Goal: Task Accomplishment & Management: Complete application form

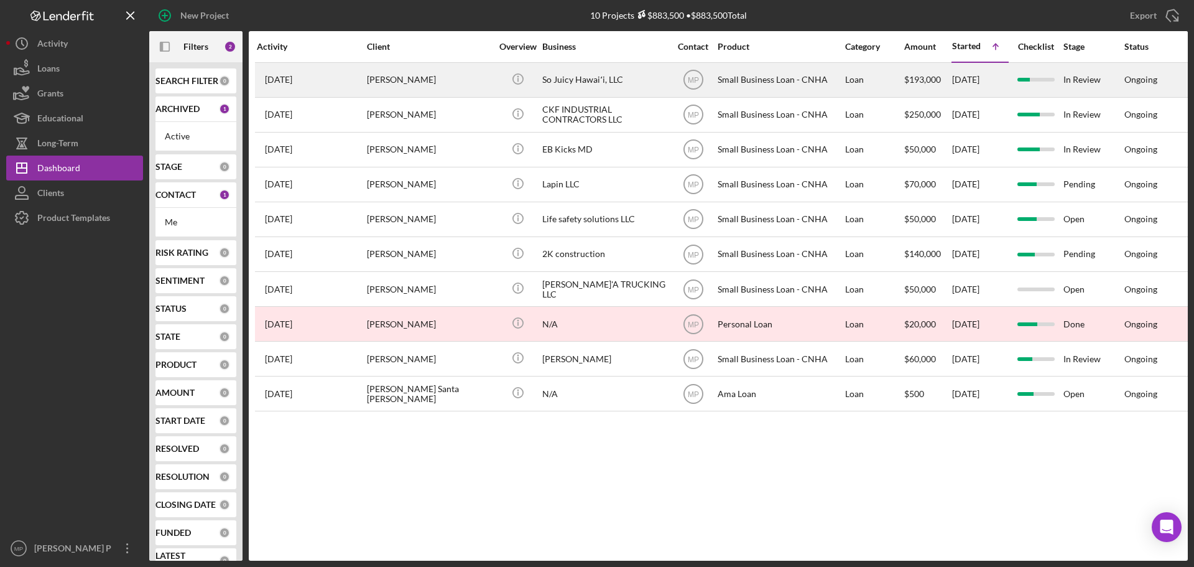
click at [592, 75] on div "So Juicy Hawaiʻi, LLC" at bounding box center [604, 79] width 124 height 33
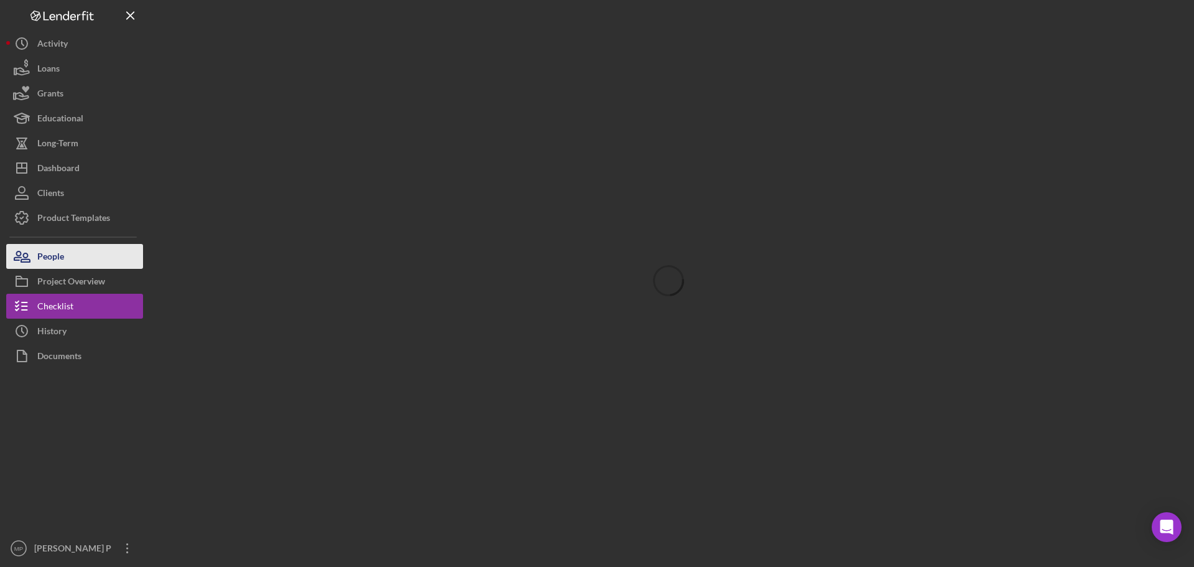
click at [84, 251] on button "People" at bounding box center [74, 256] width 137 height 25
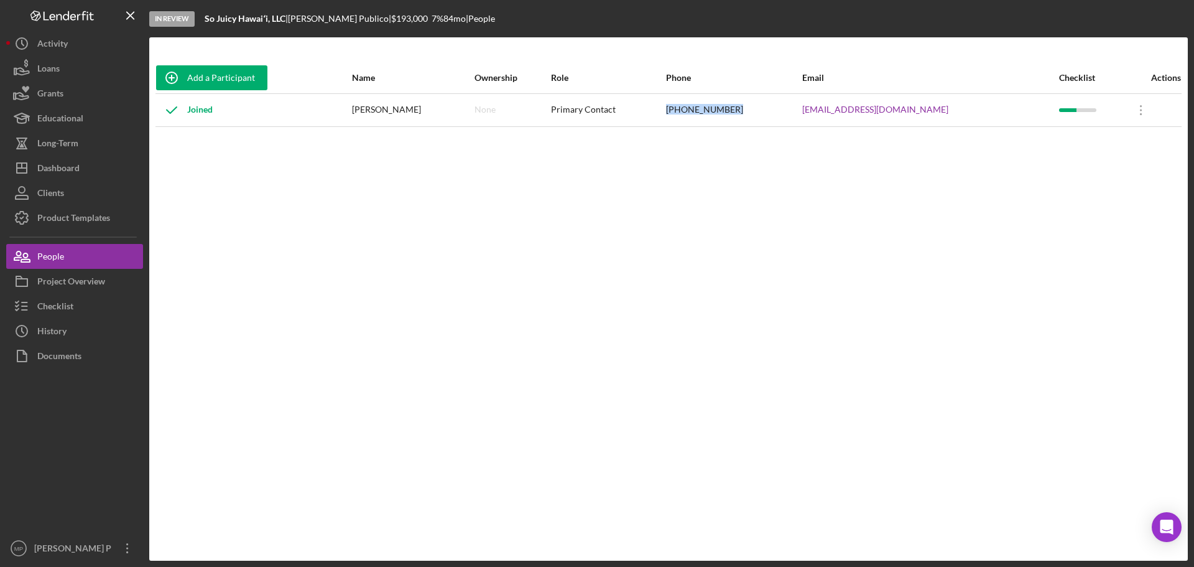
drag, startPoint x: 789, startPoint y: 109, endPoint x: 718, endPoint y: 109, distance: 70.3
click at [718, 109] on tr "Joined [PERSON_NAME] None Primary Contact [PHONE_NUMBER] [EMAIL_ADDRESS][DOMAIN…" at bounding box center [668, 109] width 1026 height 33
copy tr "[PHONE_NUMBER]"
click at [797, 120] on div "[PHONE_NUMBER]" at bounding box center [733, 110] width 135 height 31
drag, startPoint x: 784, startPoint y: 111, endPoint x: 753, endPoint y: 154, distance: 53.1
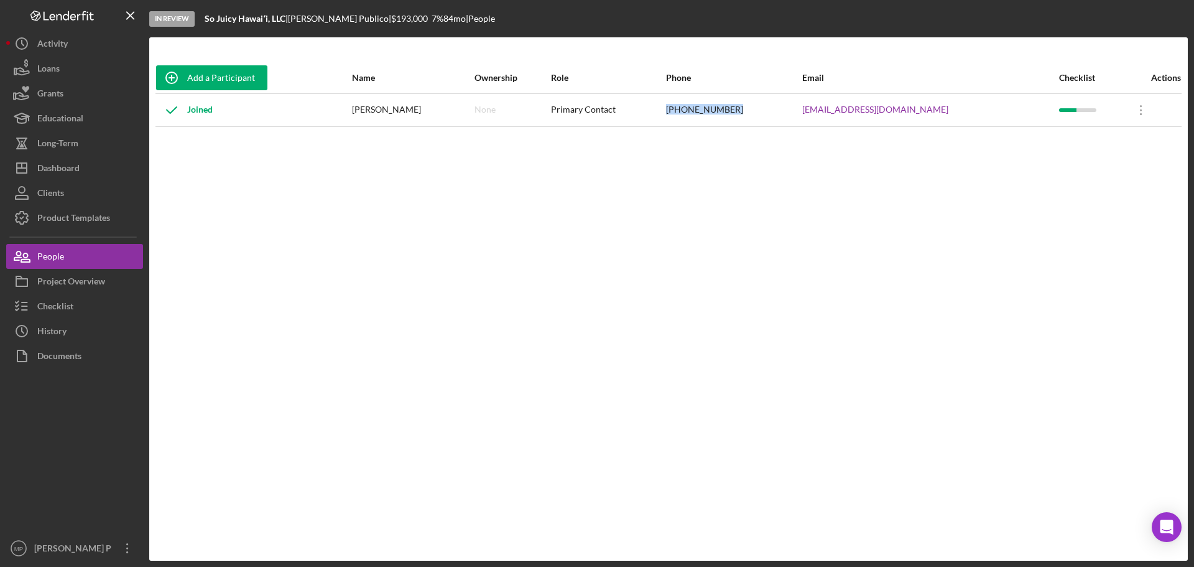
click at [725, 114] on div "[PHONE_NUMBER]" at bounding box center [733, 110] width 135 height 31
copy div "[PHONE_NUMBER]"
click at [88, 175] on button "Icon/Dashboard Dashboard" at bounding box center [74, 167] width 137 height 25
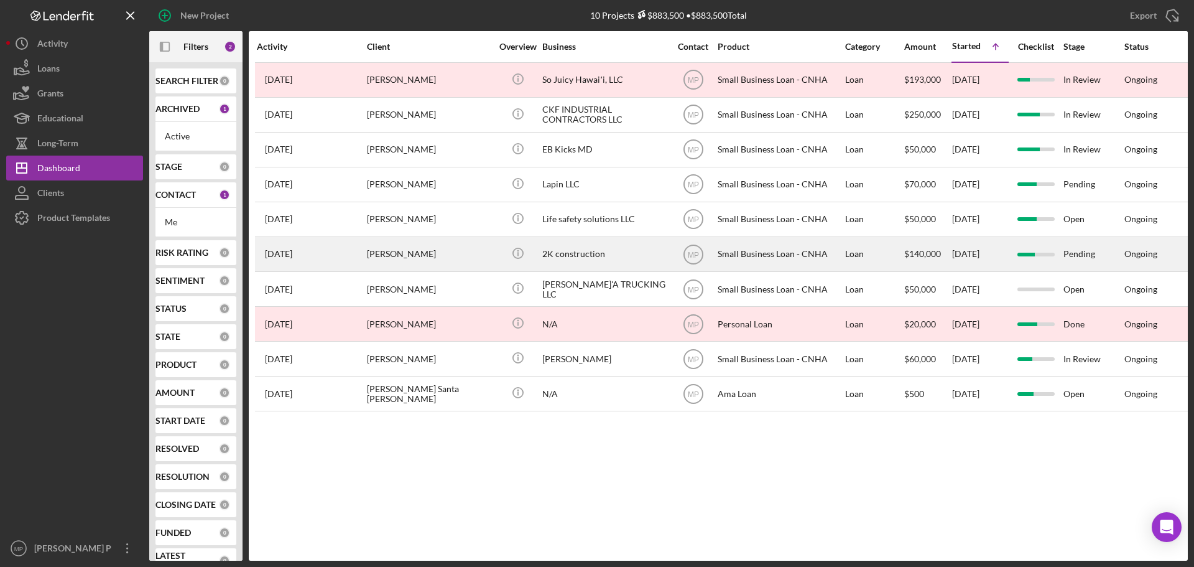
click at [580, 254] on div "2K construction" at bounding box center [604, 254] width 124 height 33
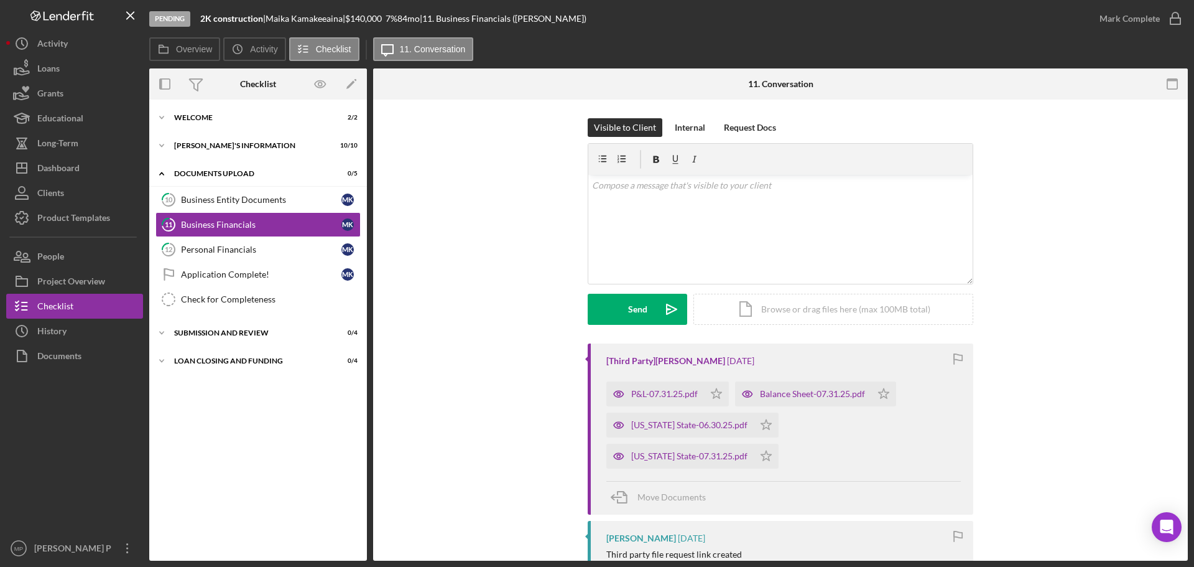
click at [39, 445] on div at bounding box center [74, 451] width 137 height 167
click at [83, 402] on div at bounding box center [74, 451] width 137 height 167
click at [220, 147] on div "[PERSON_NAME]'S INFORMATION" at bounding box center [262, 145] width 177 height 7
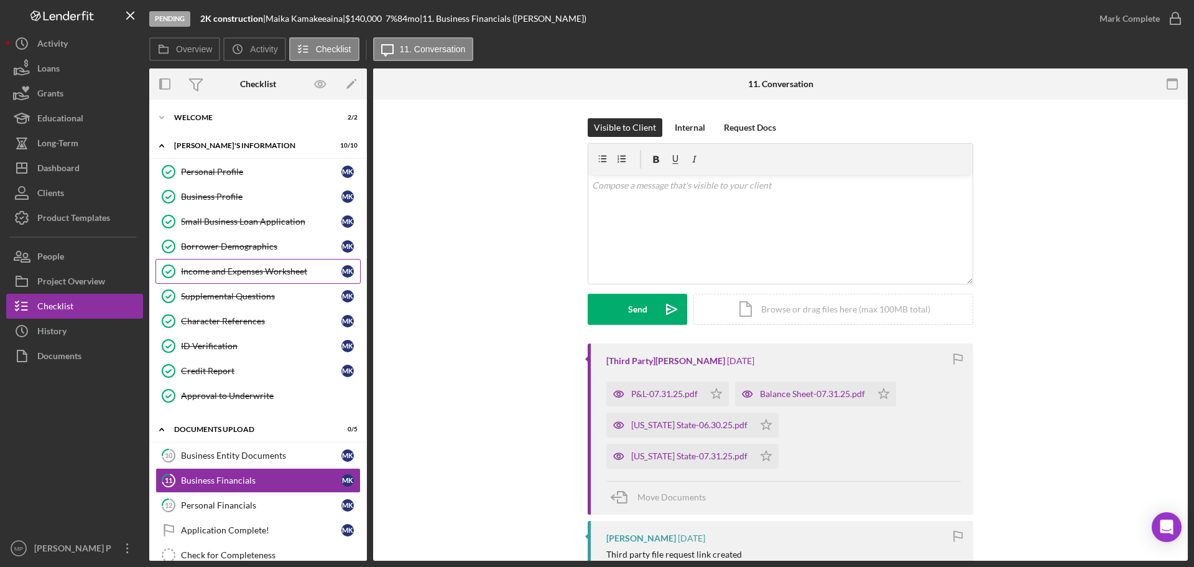
click at [248, 267] on div "Income and Expenses Worksheet" at bounding box center [261, 271] width 160 height 10
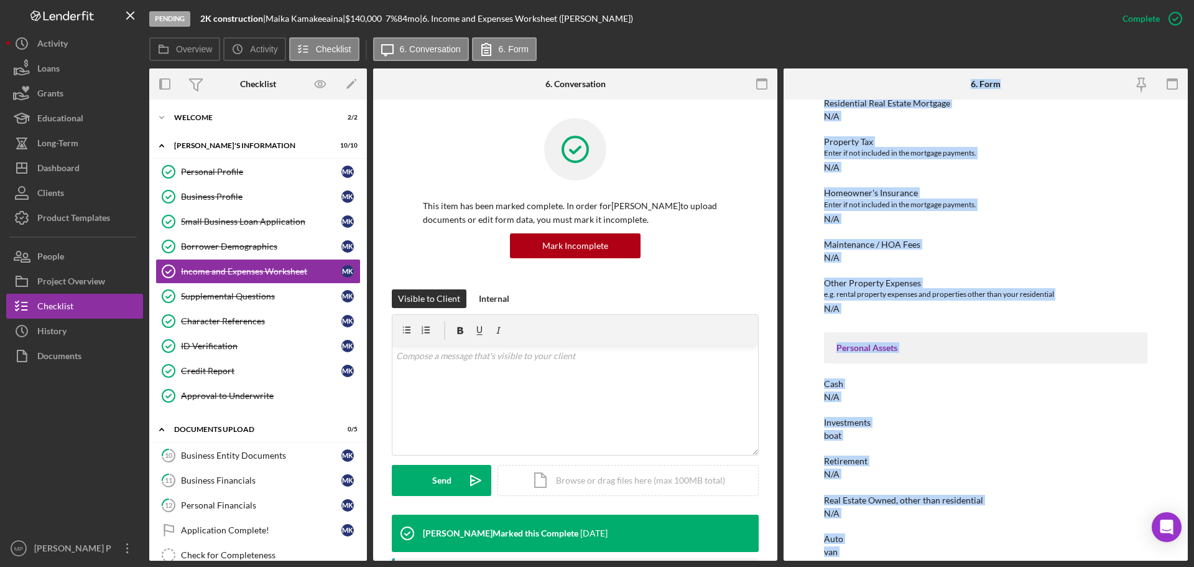
scroll to position [586, 0]
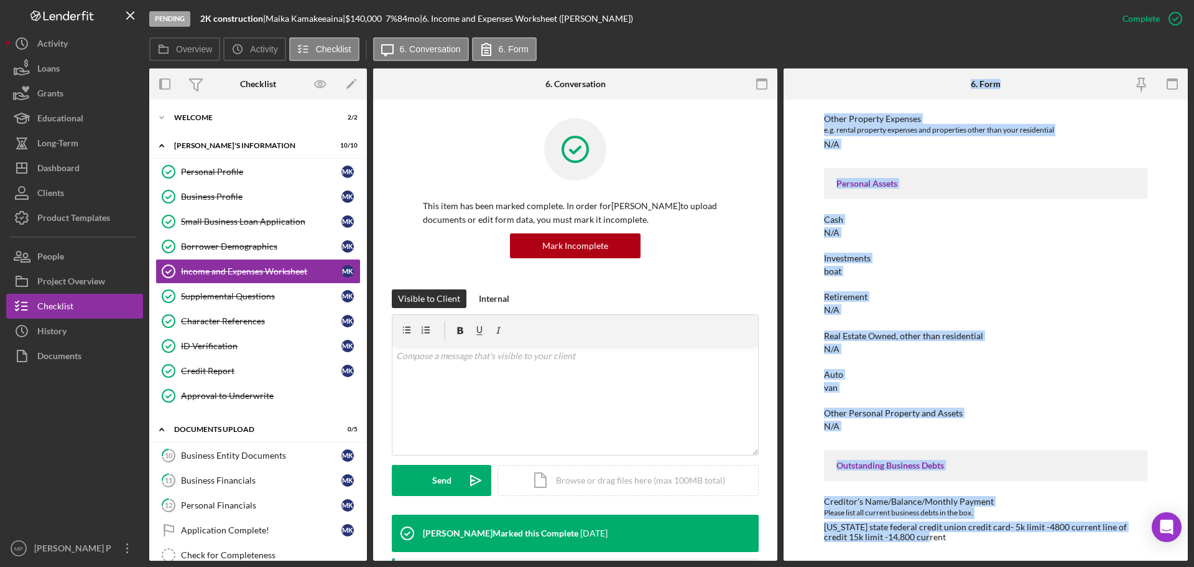
drag, startPoint x: 966, startPoint y: 78, endPoint x: 986, endPoint y: 559, distance: 481.1
click at [1011, 566] on html "Pending 2K construction | [PERSON_NAME] | $140,000 $140,000 7 % 84 mo | 6. Inco…" at bounding box center [597, 283] width 1194 height 567
copy div "6. Form To edit this form you must mark this item incomplete *Full Legal Name […"
click at [1154, 256] on div "To edit this form you must mark this item incomplete *Full Legal Name [PERSON_N…" at bounding box center [986, 330] width 404 height 461
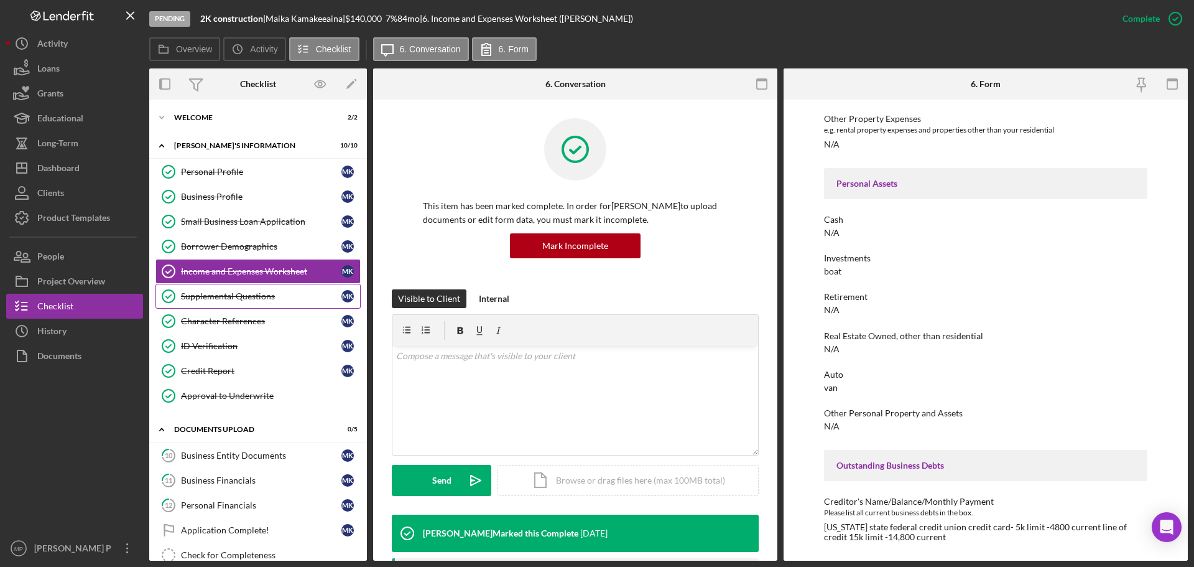
click at [244, 295] on div "Supplemental Questions" at bounding box center [261, 296] width 160 height 10
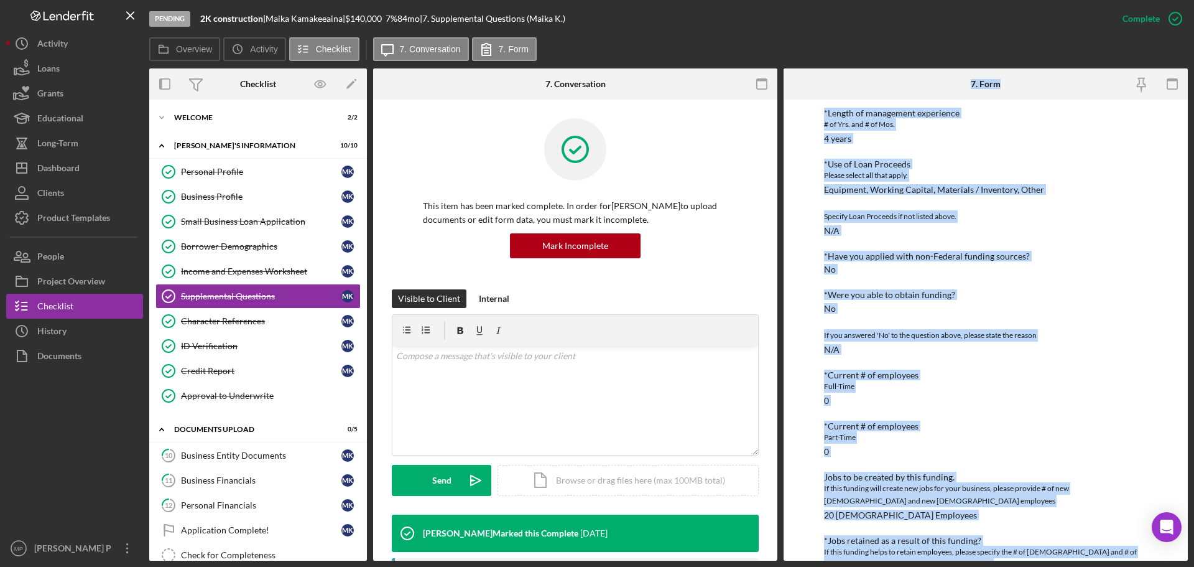
scroll to position [314, 0]
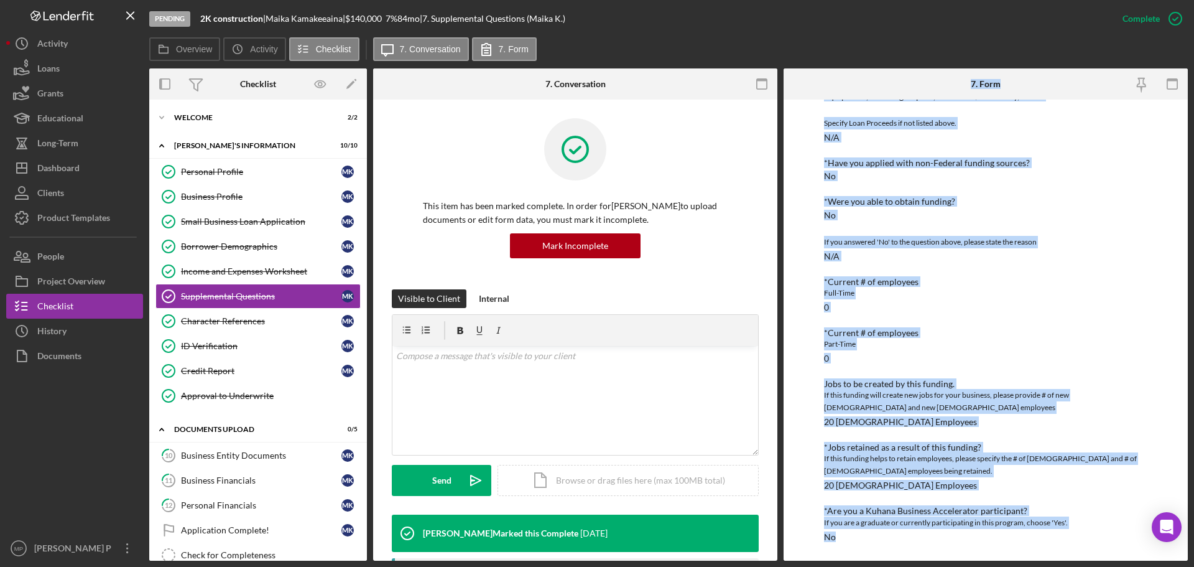
drag, startPoint x: 966, startPoint y: 80, endPoint x: 1032, endPoint y: 578, distance: 501.9
click at [1032, 566] on html "Pending 2K construction | [PERSON_NAME] | $140,000 $140,000 7 % 84 mo | 7. Supp…" at bounding box center [597, 283] width 1194 height 567
click at [1056, 285] on div "*Current # of employees" at bounding box center [985, 282] width 323 height 10
click at [1035, 310] on div "*Current # of employees [DEMOGRAPHIC_DATA] 0" at bounding box center [985, 294] width 323 height 35
click at [908, 335] on div "*Current # of employees" at bounding box center [985, 333] width 323 height 10
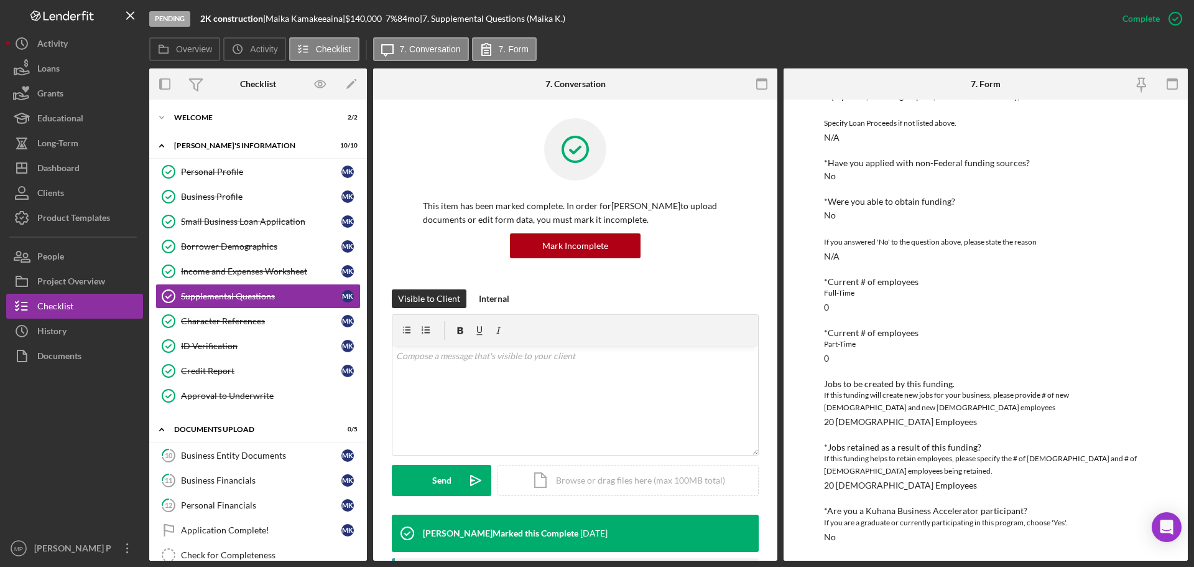
drag, startPoint x: 1017, startPoint y: 477, endPoint x: 1019, endPoint y: 468, distance: 8.9
click at [1017, 477] on div "If this funding helps to retain employees, please specify the # of [DEMOGRAPHIC…" at bounding box center [985, 464] width 323 height 25
click at [242, 323] on div "Character References" at bounding box center [261, 321] width 160 height 10
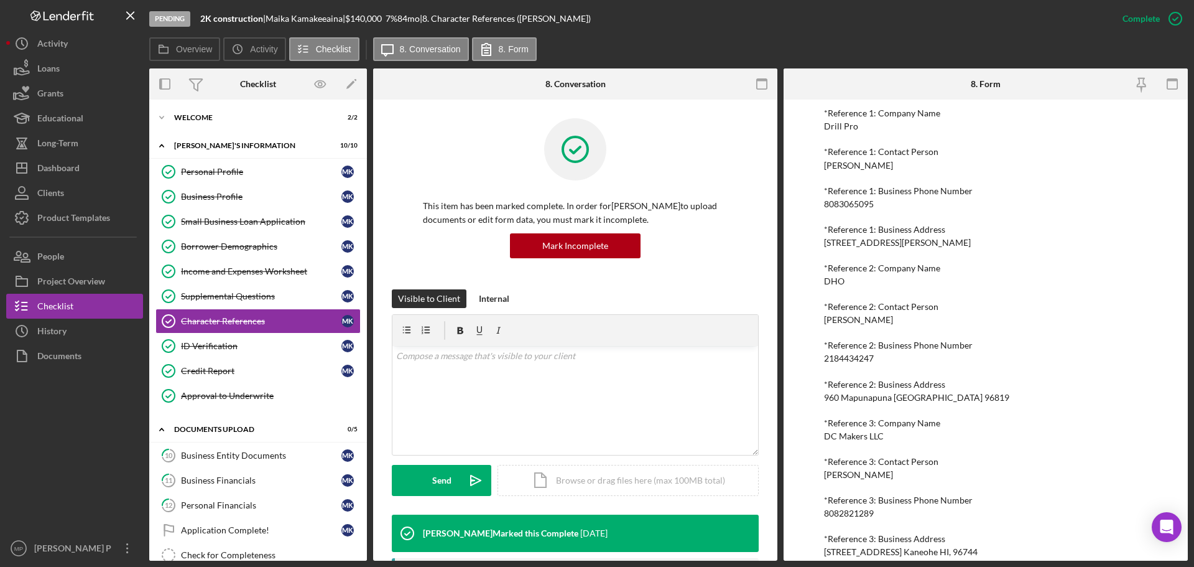
scroll to position [629, 0]
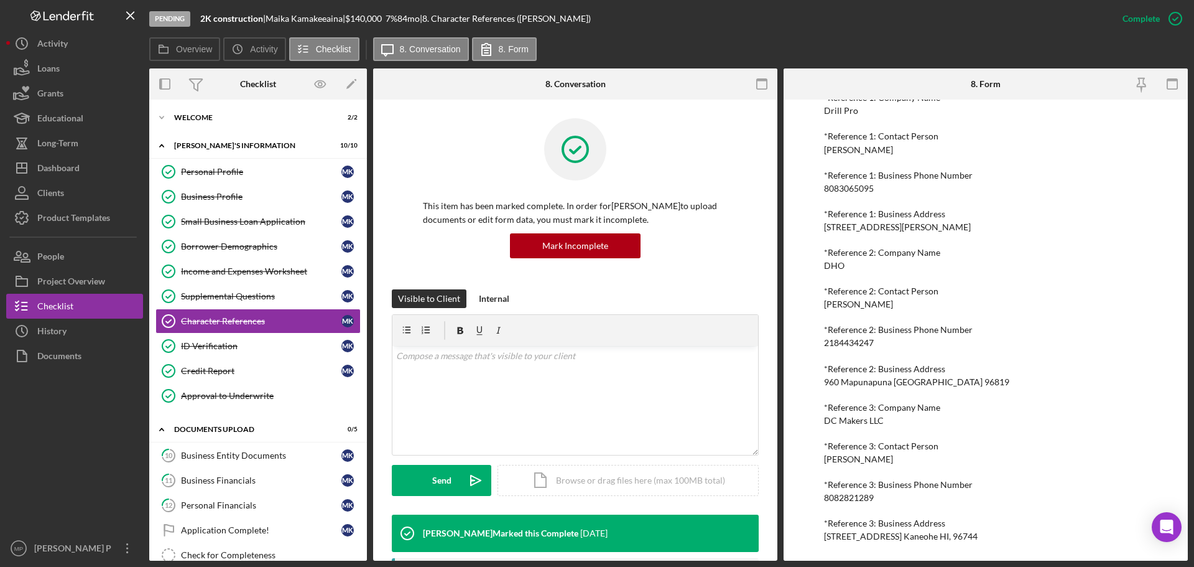
drag, startPoint x: 966, startPoint y: 79, endPoint x: 979, endPoint y: 558, distance: 479.0
click at [979, 558] on div "8. Form To edit this form you must mark this item incomplete Personal Reference…" at bounding box center [986, 314] width 404 height 492
click at [941, 314] on div "Personal References Please provide 3 nearest relative not living with you. *Ref…" at bounding box center [985, 36] width 323 height 1009
click at [925, 322] on div "Personal References Please provide 3 nearest relative not living with you. *Ref…" at bounding box center [985, 36] width 323 height 1009
click at [237, 348] on div "ID Verification" at bounding box center [261, 346] width 160 height 10
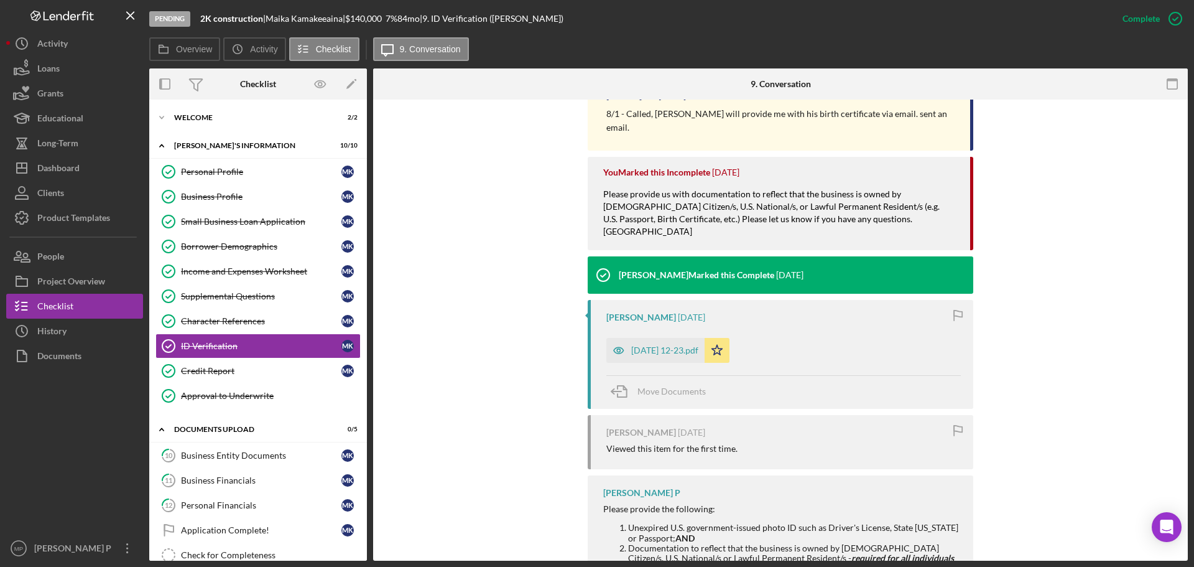
scroll to position [622, 0]
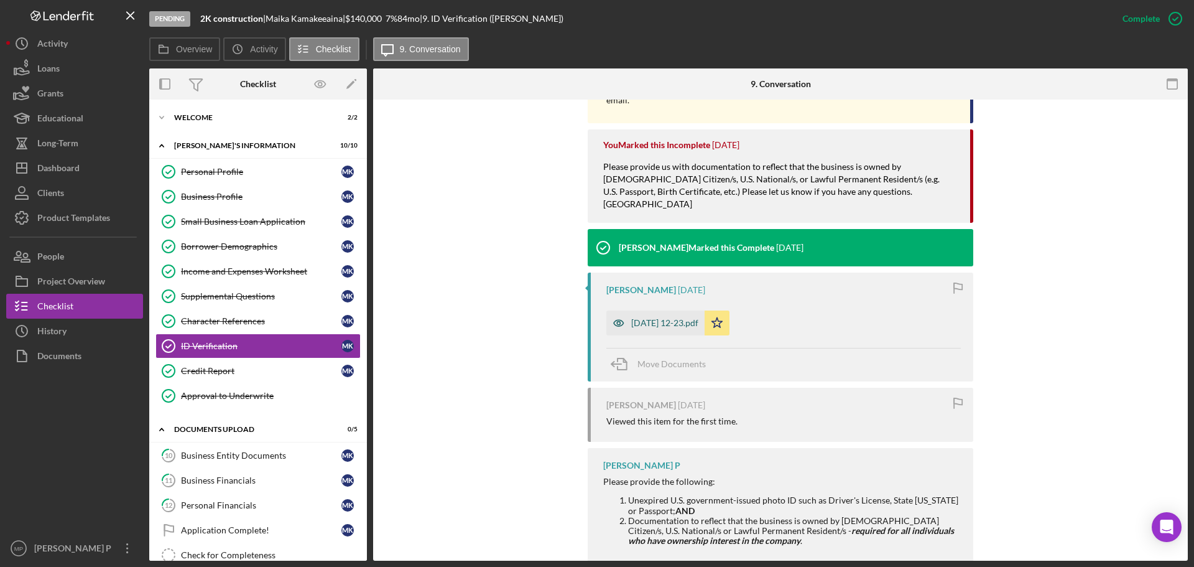
click at [665, 318] on div "[DATE] 12-23.pdf" at bounding box center [664, 323] width 67 height 10
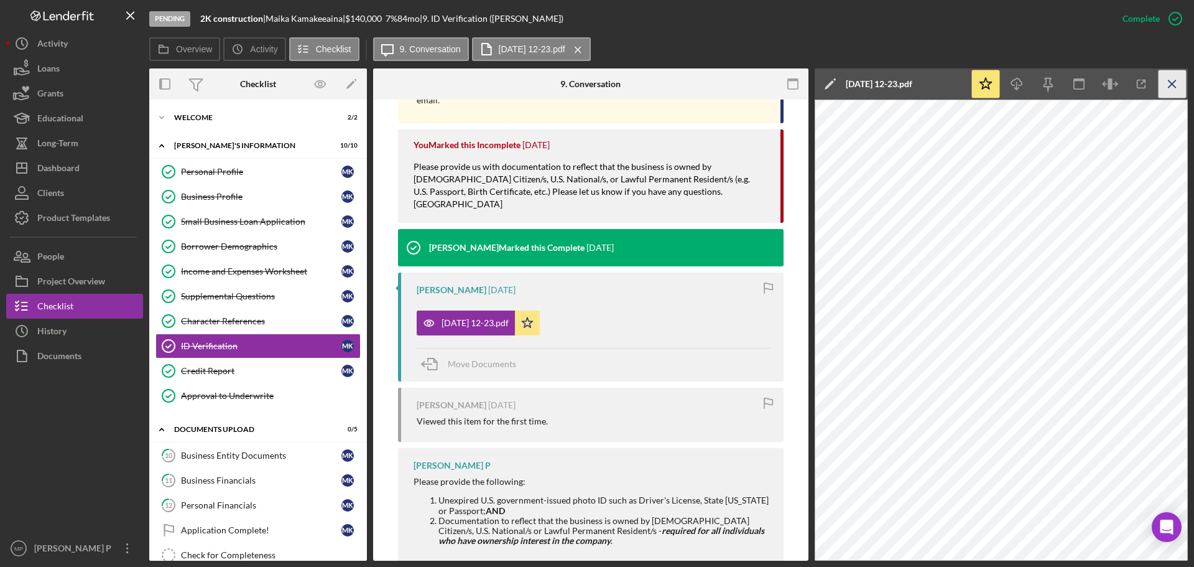
click at [1175, 86] on line "button" at bounding box center [1172, 83] width 7 height 7
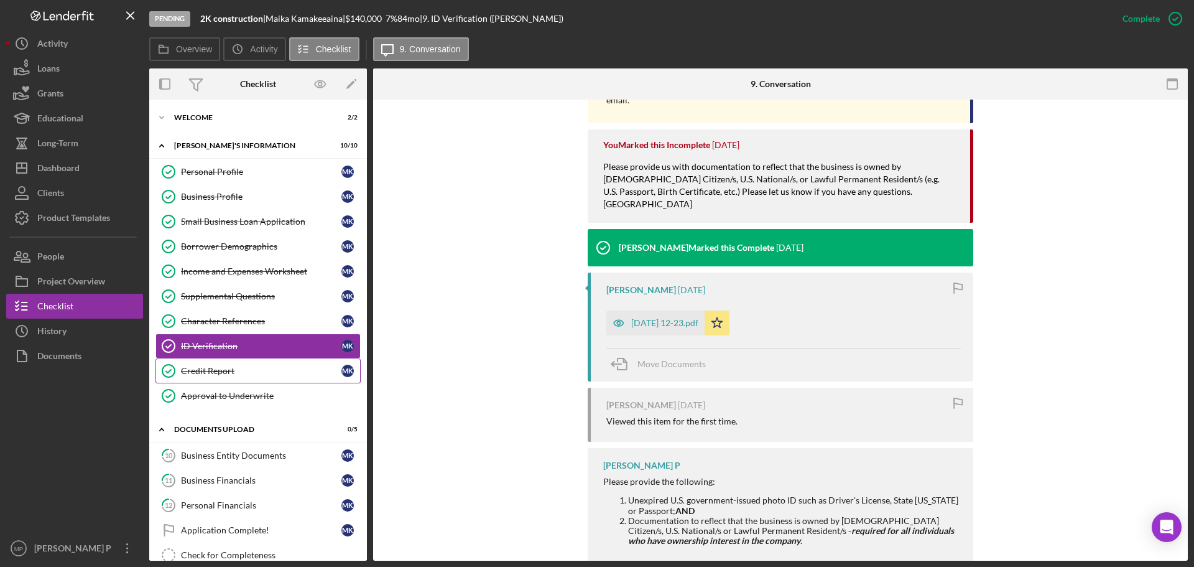
click at [238, 374] on div "Credit Report" at bounding box center [261, 371] width 160 height 10
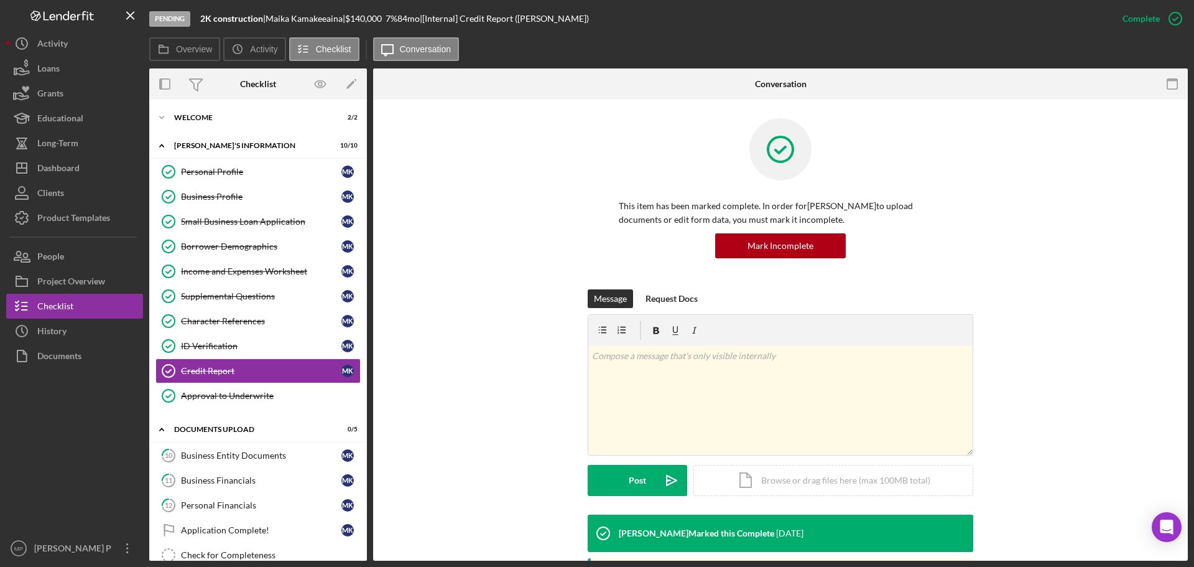
click at [1137, 245] on div "This item has been marked complete. In order for [PERSON_NAME] to upload docume…" at bounding box center [780, 203] width 777 height 171
click at [252, 195] on div "Business Profile" at bounding box center [261, 197] width 160 height 10
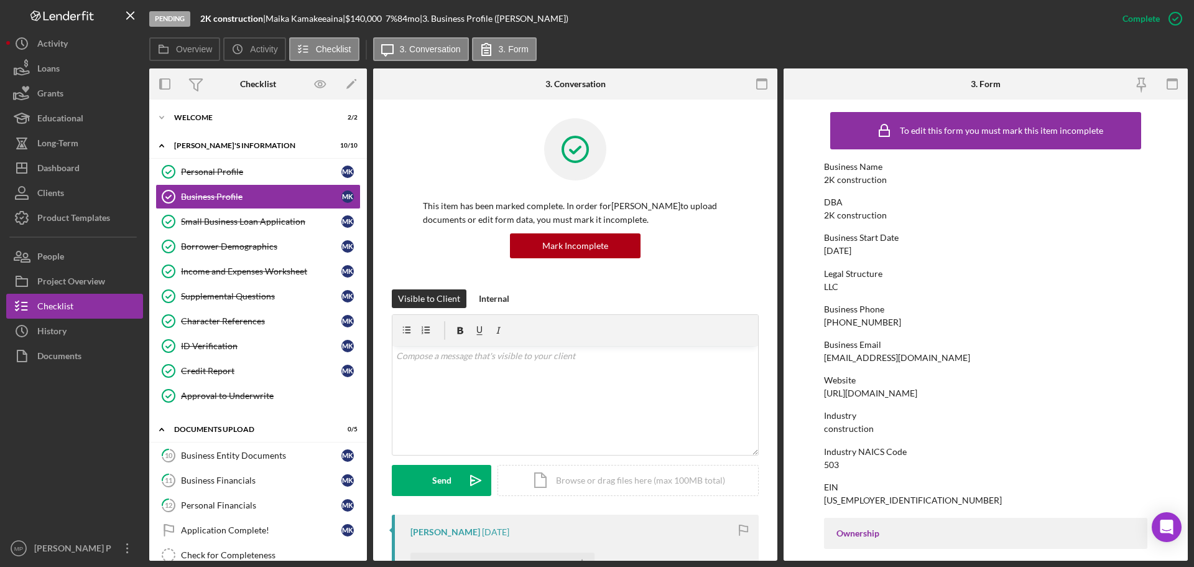
drag, startPoint x: 927, startPoint y: 394, endPoint x: 817, endPoint y: 396, distance: 110.1
click at [814, 394] on form "To edit this form you must mark this item incomplete Business Name 2K construct…" at bounding box center [986, 330] width 404 height 461
copy div "[URL][DOMAIN_NAME]"
click at [1128, 326] on div "Business Phone [PHONE_NUMBER]" at bounding box center [985, 315] width 323 height 23
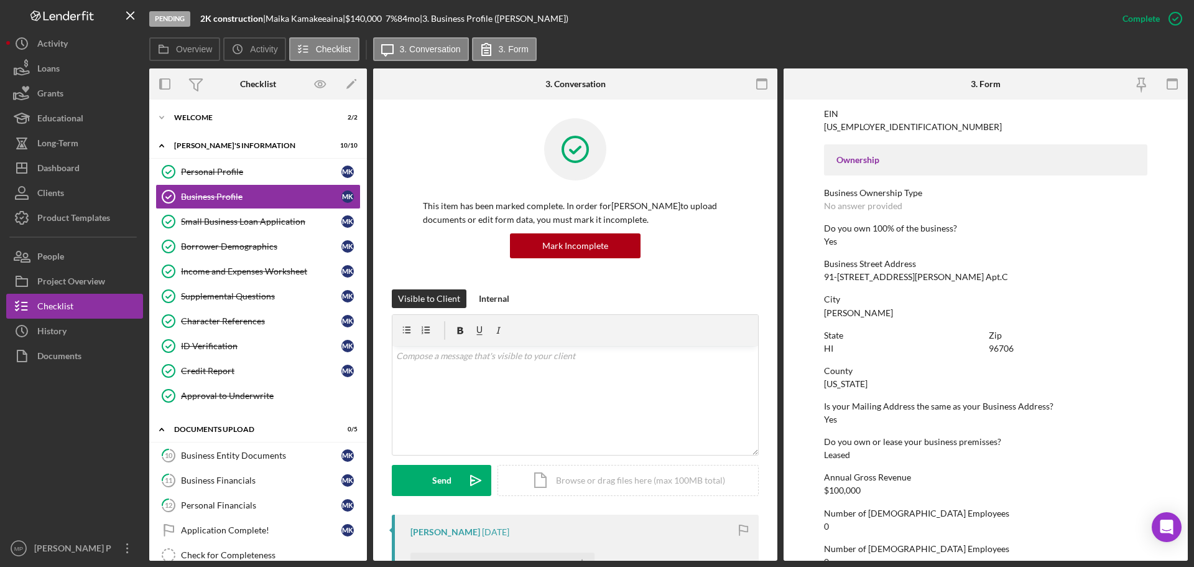
scroll to position [477, 0]
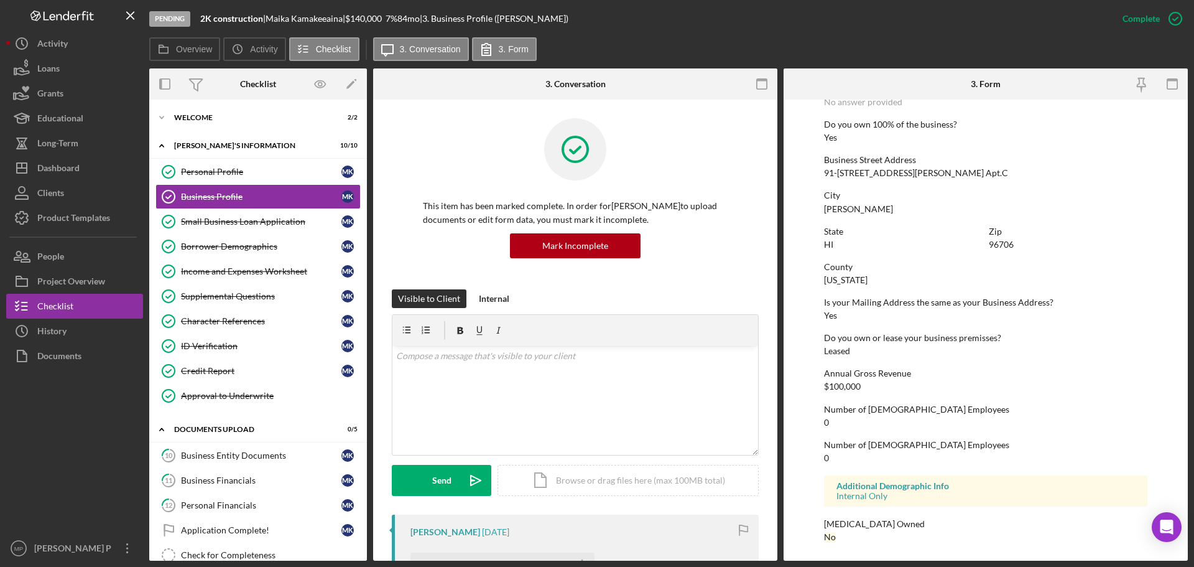
click at [53, 427] on div at bounding box center [74, 451] width 137 height 167
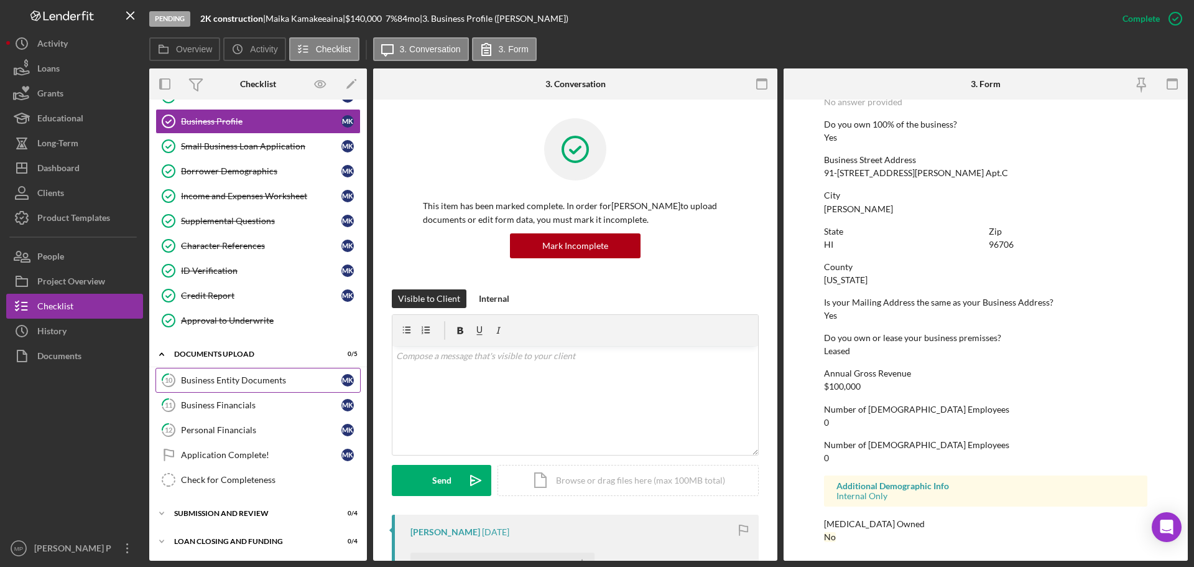
click at [232, 374] on link "10 Business Entity Documents M K" at bounding box center [257, 380] width 205 height 25
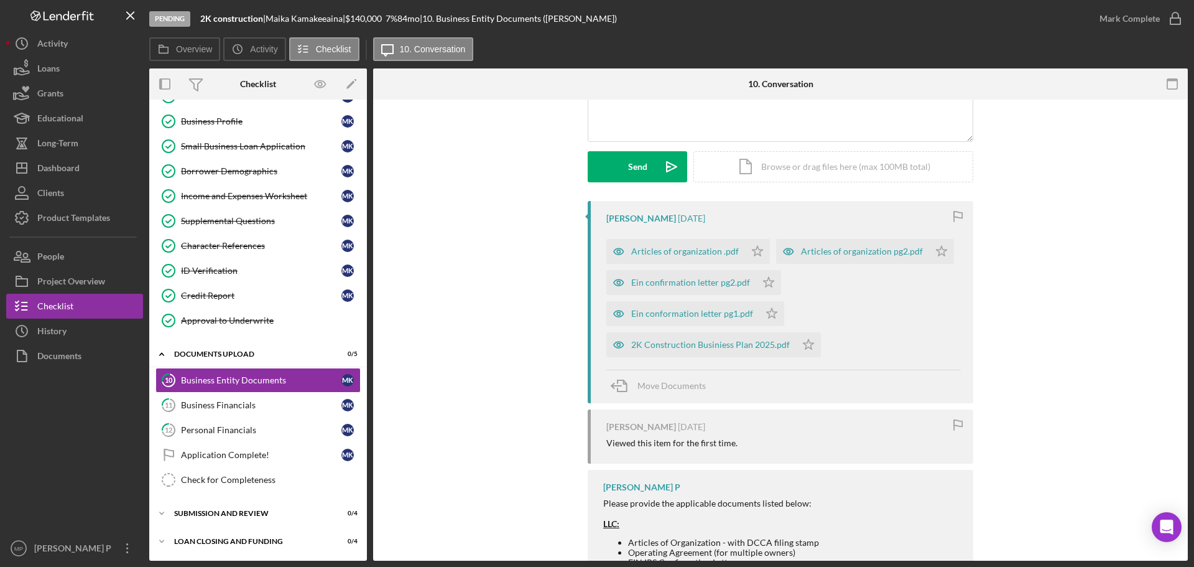
scroll to position [124, 0]
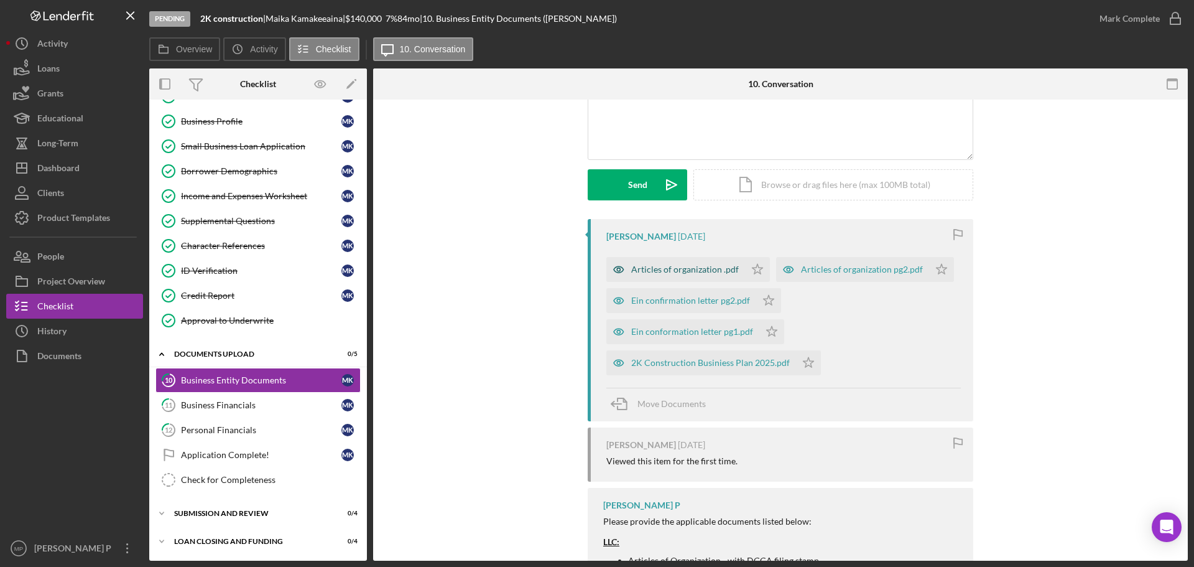
click at [677, 273] on div "Articles of organization .pdf" at bounding box center [685, 269] width 108 height 10
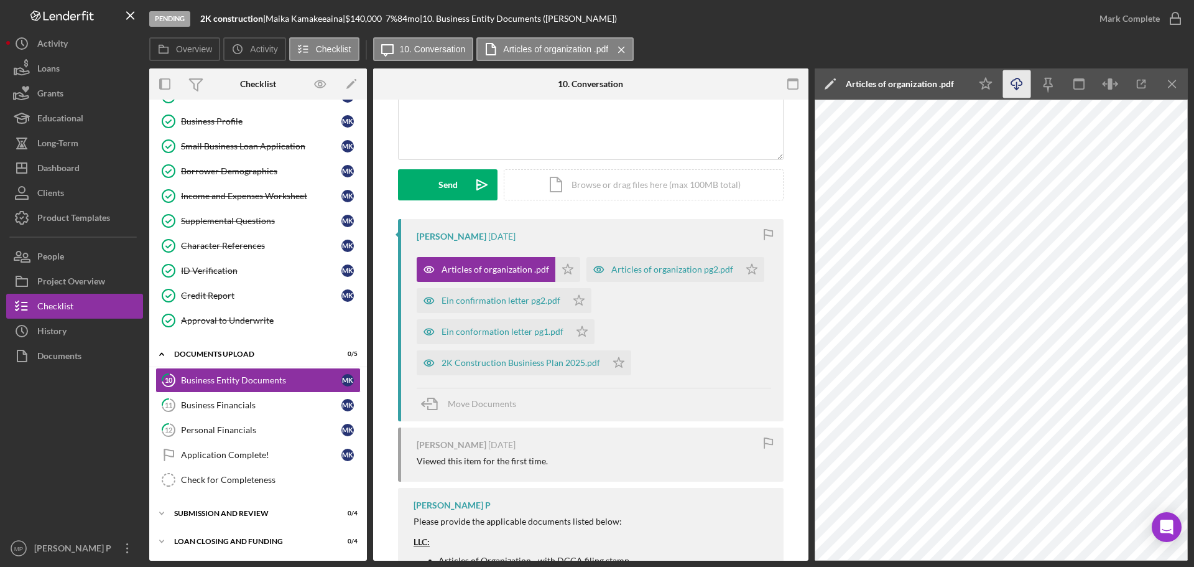
click at [1017, 80] on icon "Icon/Download" at bounding box center [1017, 84] width 28 height 28
click at [1174, 83] on line "button" at bounding box center [1172, 83] width 7 height 7
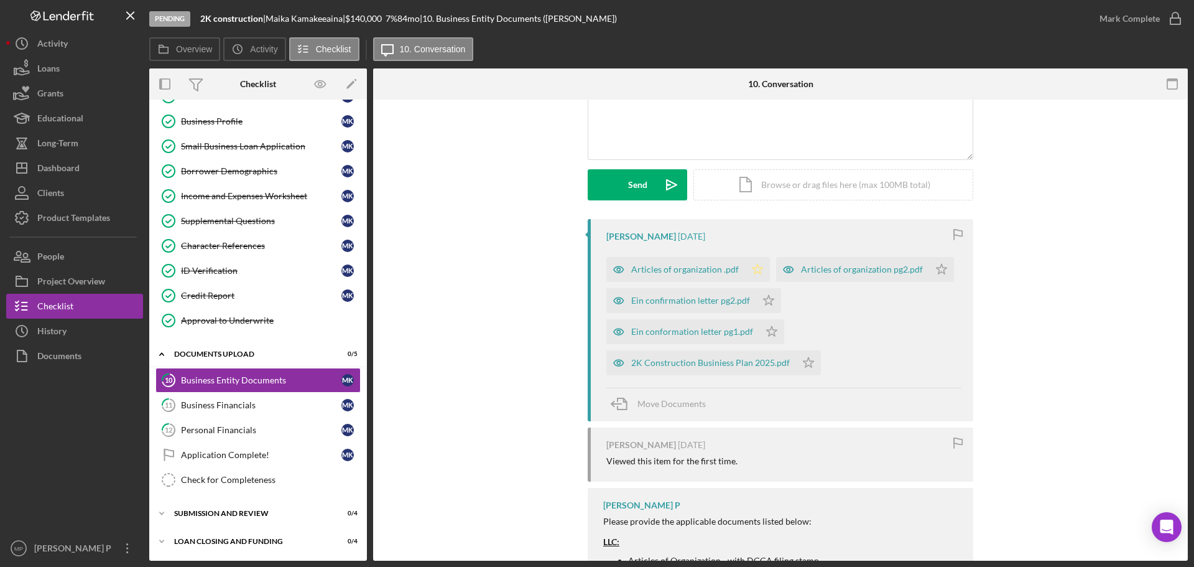
click at [752, 267] on polygon "button" at bounding box center [757, 269] width 11 height 10
click at [858, 272] on div "Articles of organization pg2.pdf" at bounding box center [862, 269] width 122 height 10
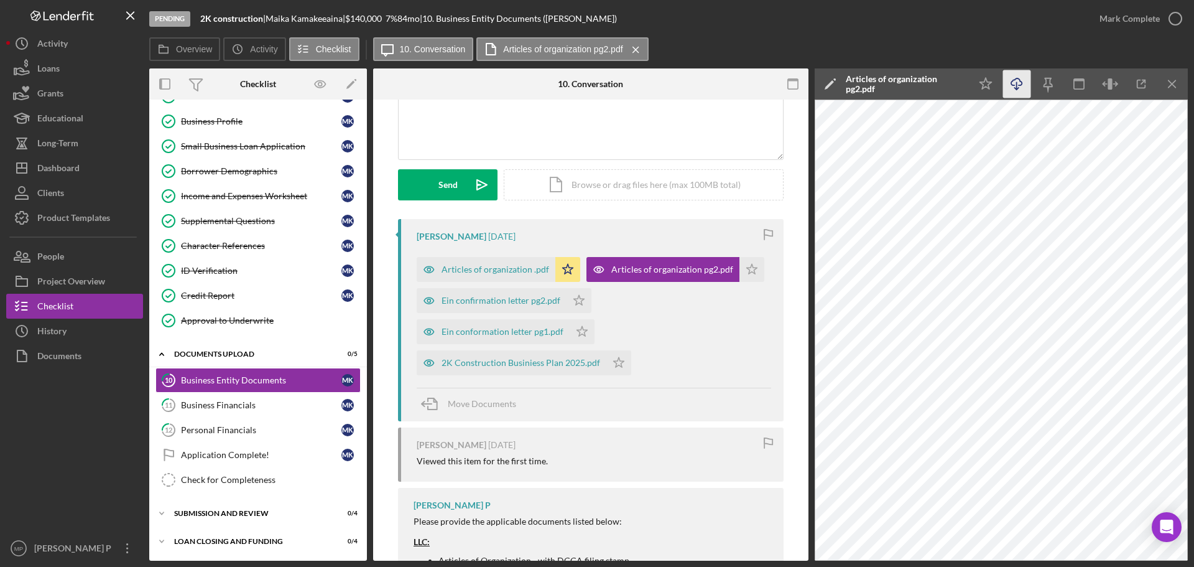
click at [1017, 86] on line "button" at bounding box center [1017, 85] width 0 height 7
click at [743, 267] on icon "Icon/Star" at bounding box center [751, 269] width 25 height 25
click at [530, 305] on div "Ein confirmation letter pg2.pdf" at bounding box center [501, 300] width 119 height 10
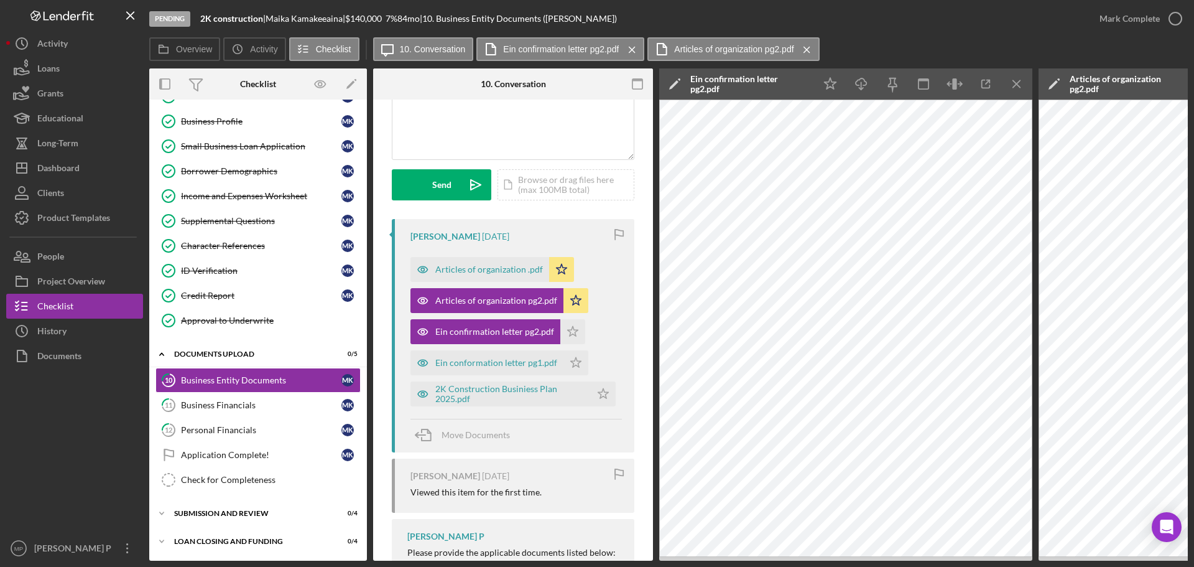
click at [809, 47] on icon "Icon/Menu Close" at bounding box center [807, 49] width 22 height 31
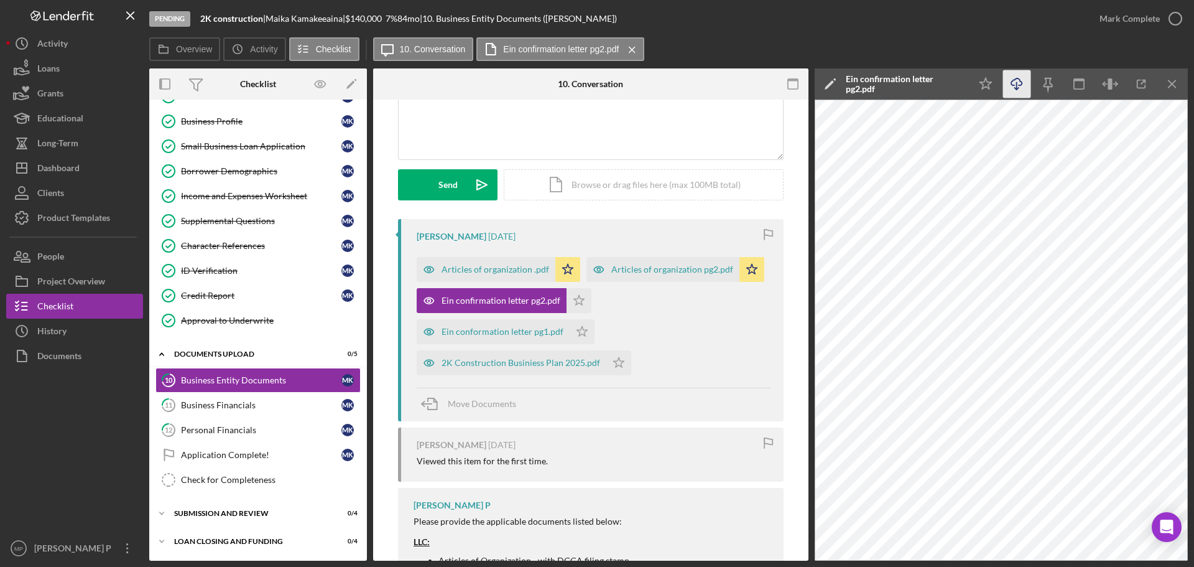
click at [1019, 81] on icon "Icon/Download" at bounding box center [1017, 84] width 28 height 28
drag, startPoint x: 576, startPoint y: 299, endPoint x: 558, endPoint y: 317, distance: 25.5
click at [576, 299] on polygon "button" at bounding box center [579, 300] width 11 height 10
click at [522, 335] on div "Ein conformation letter pg1.pdf" at bounding box center [503, 331] width 122 height 10
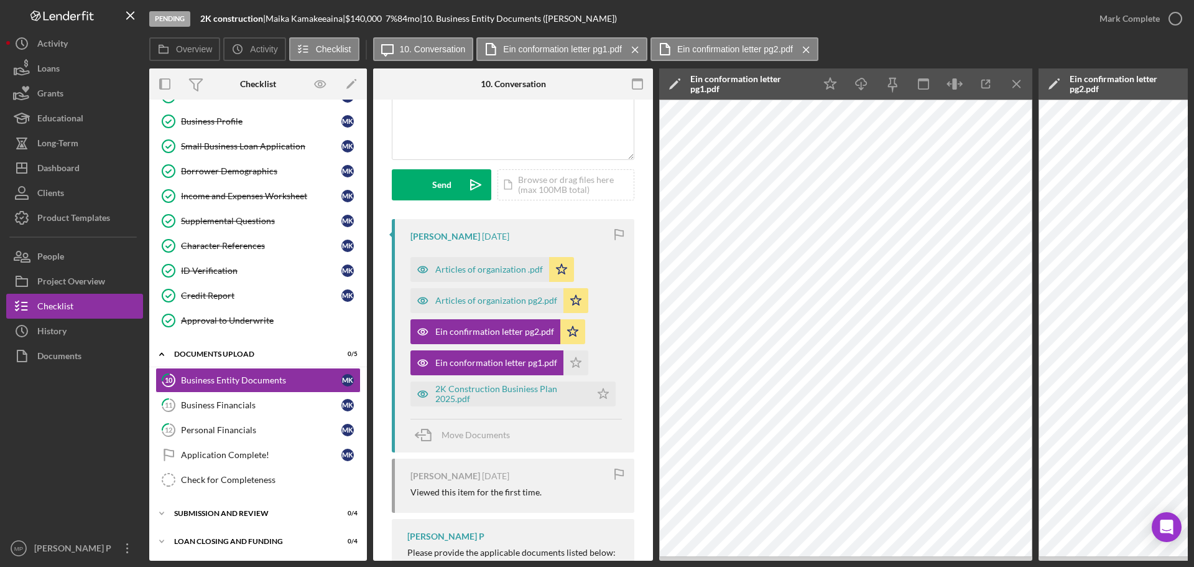
click at [812, 38] on icon "Icon/Menu Close" at bounding box center [806, 49] width 22 height 31
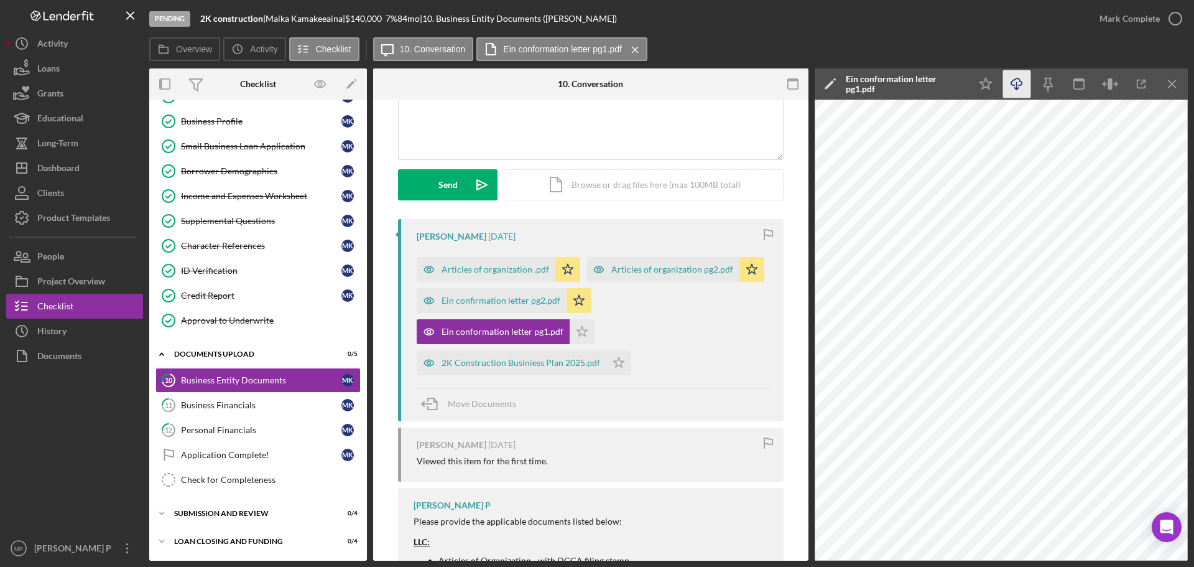
click at [1014, 82] on icon "Icon/Download" at bounding box center [1017, 84] width 28 height 28
click at [577, 332] on icon "Icon/Star" at bounding box center [582, 331] width 25 height 25
click at [540, 367] on div "2K Construction Businiess Plan 2025.pdf" at bounding box center [521, 363] width 159 height 10
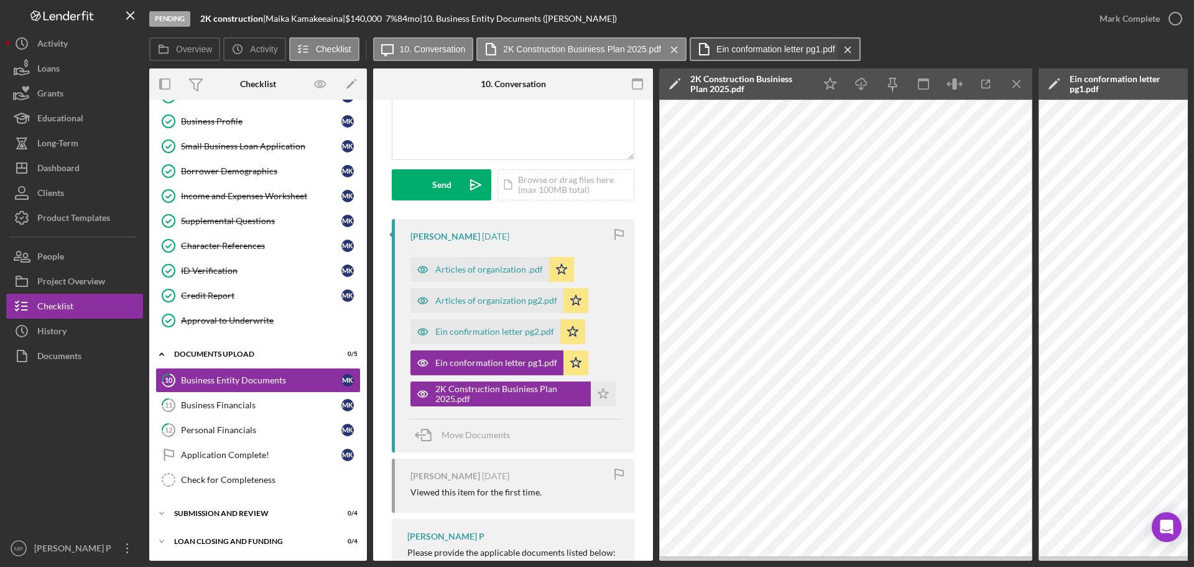
click at [845, 50] on icon "Icon/Menu Close" at bounding box center [848, 49] width 22 height 31
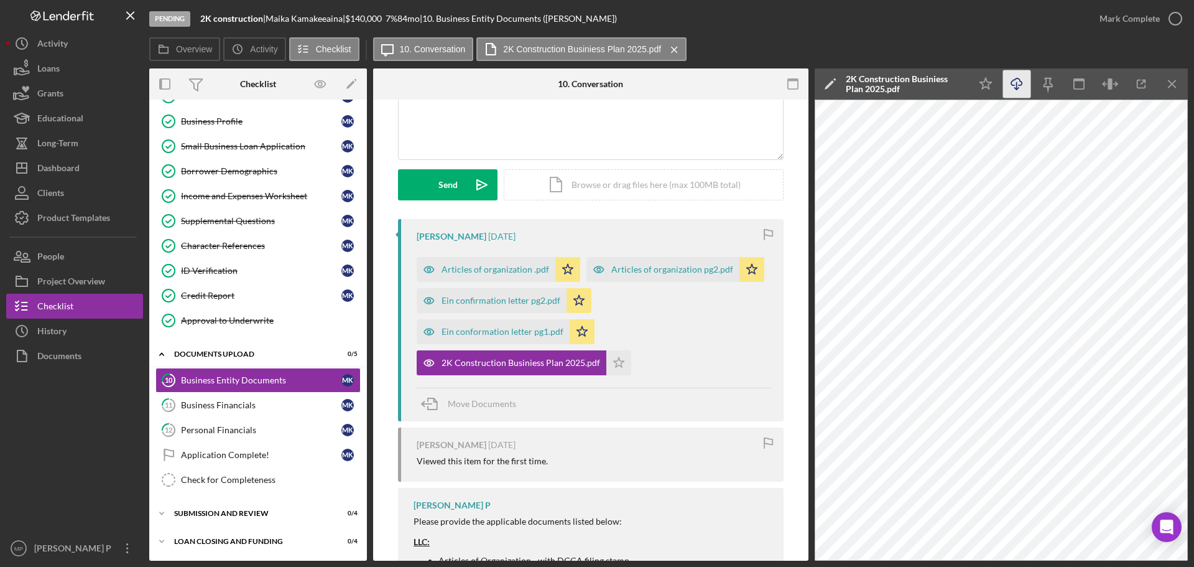
click at [1015, 86] on icon "Icon/Download" at bounding box center [1017, 84] width 28 height 28
click at [1170, 85] on icon "Icon/Menu Close" at bounding box center [1173, 84] width 28 height 28
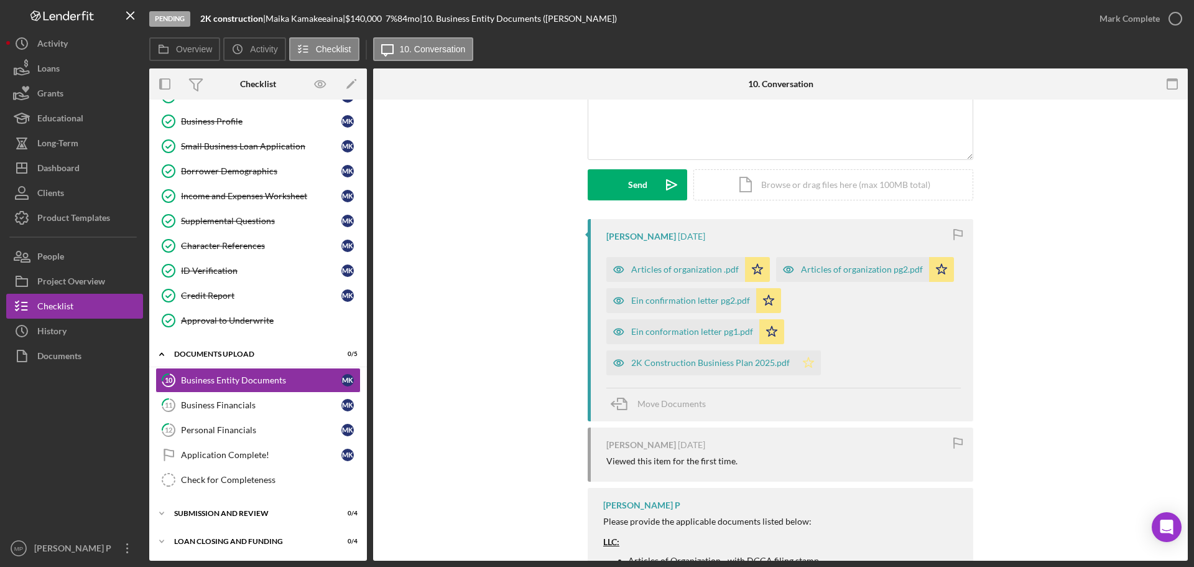
click at [803, 364] on icon "Icon/Star" at bounding box center [808, 362] width 25 height 25
click at [1154, 16] on div "Mark Complete" at bounding box center [1130, 18] width 60 height 25
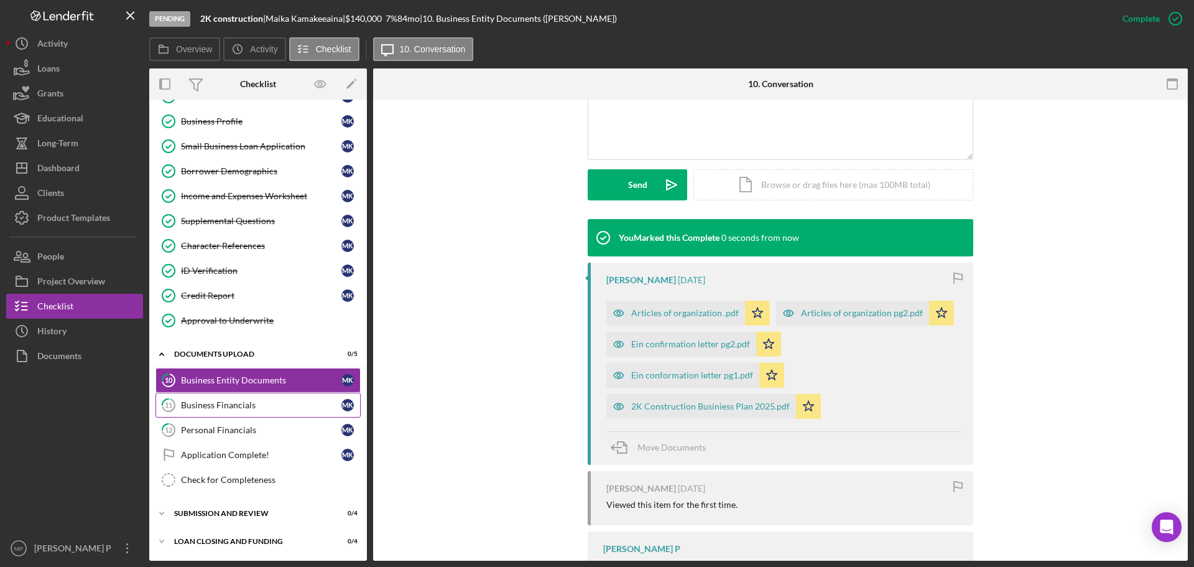
click at [239, 409] on div "Business Financials" at bounding box center [261, 405] width 160 height 10
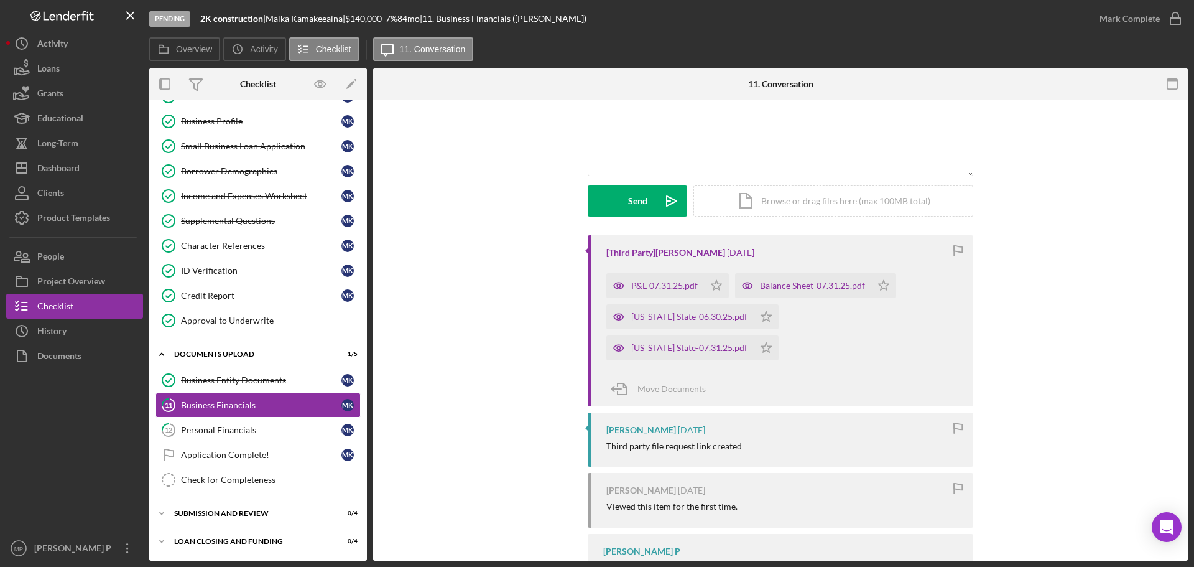
scroll to position [124, 0]
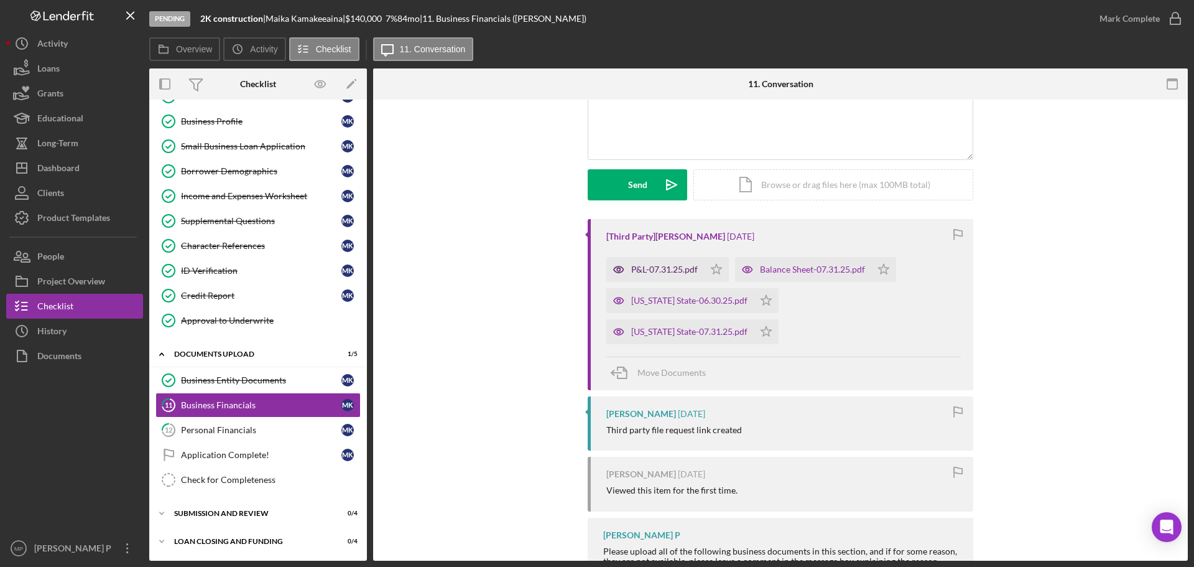
click at [670, 271] on div "P&L-07.31.25.pdf" at bounding box center [664, 269] width 67 height 10
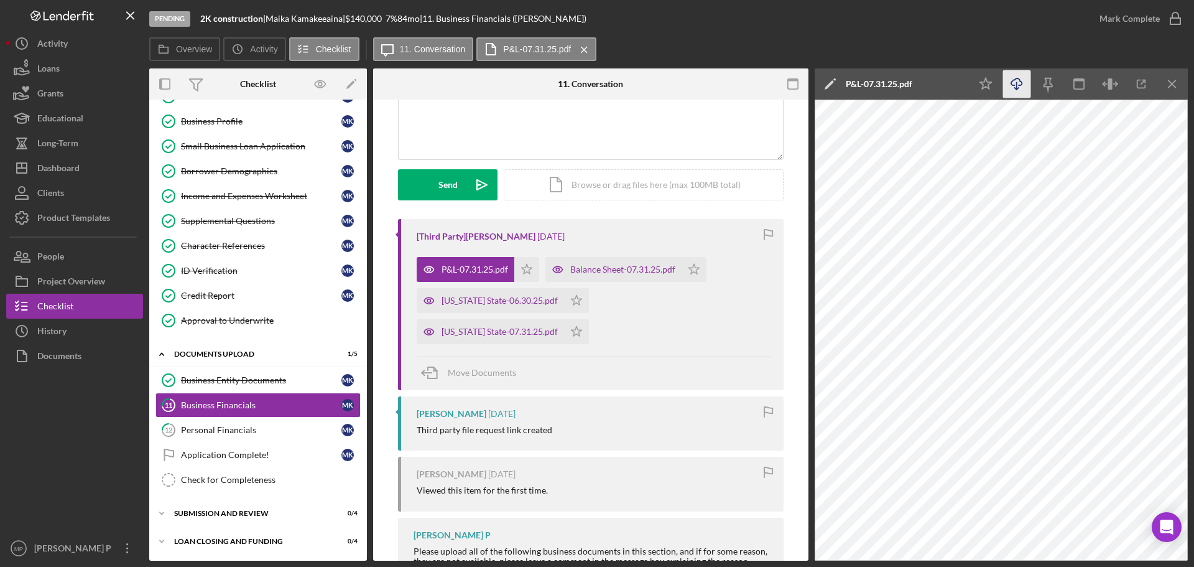
click at [1016, 81] on icon "Icon/Download" at bounding box center [1017, 84] width 28 height 28
click at [527, 269] on polygon "button" at bounding box center [527, 269] width 11 height 10
click at [643, 269] on div "Balance Sheet-07.31.25.pdf" at bounding box center [622, 269] width 105 height 10
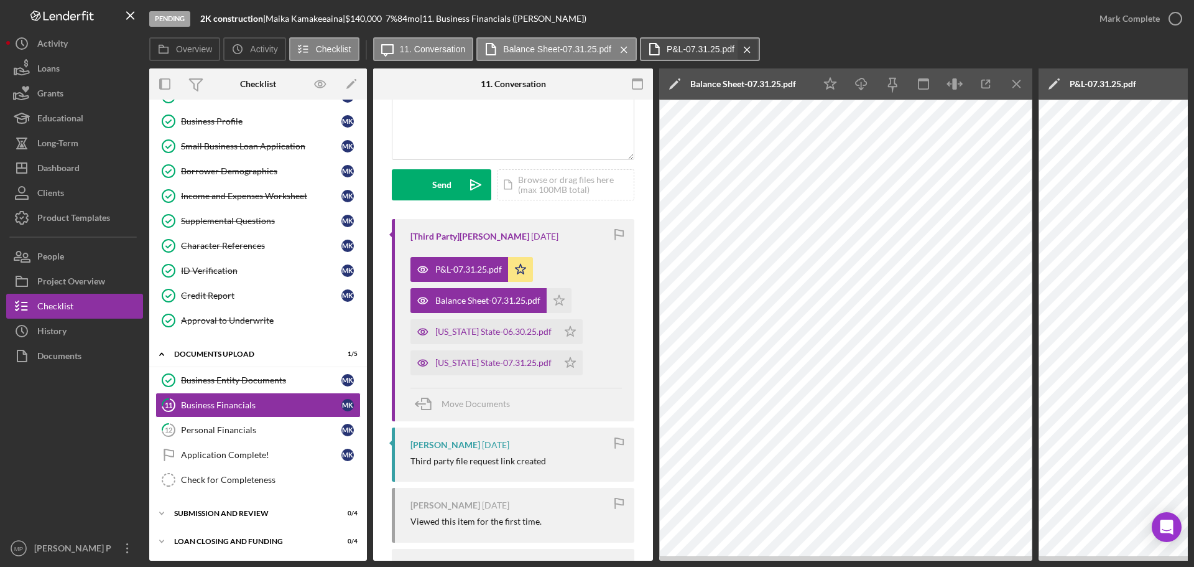
click at [749, 50] on icon "Icon/Menu Close" at bounding box center [747, 49] width 22 height 31
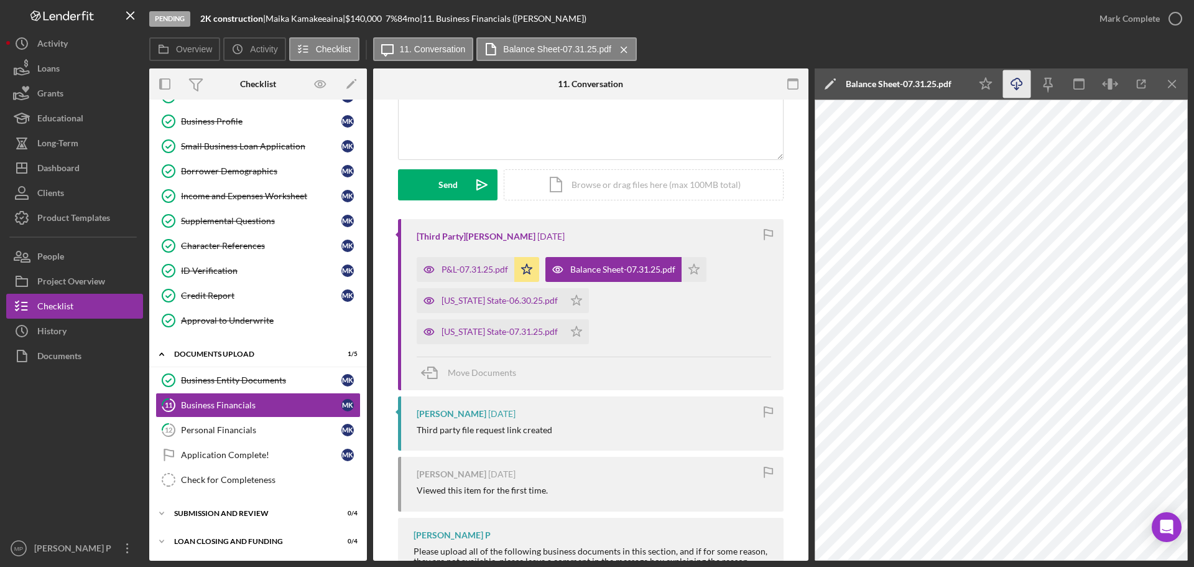
click at [1017, 86] on line "button" at bounding box center [1017, 85] width 0 height 7
click at [1067, 45] on div "Overview Icon/History Activity Checklist Icon/Message 11. Conversation Balance …" at bounding box center [668, 49] width 1039 height 25
click at [691, 271] on icon "Icon/Star" at bounding box center [694, 269] width 25 height 25
click at [1173, 84] on icon "Icon/Menu Close" at bounding box center [1173, 84] width 28 height 28
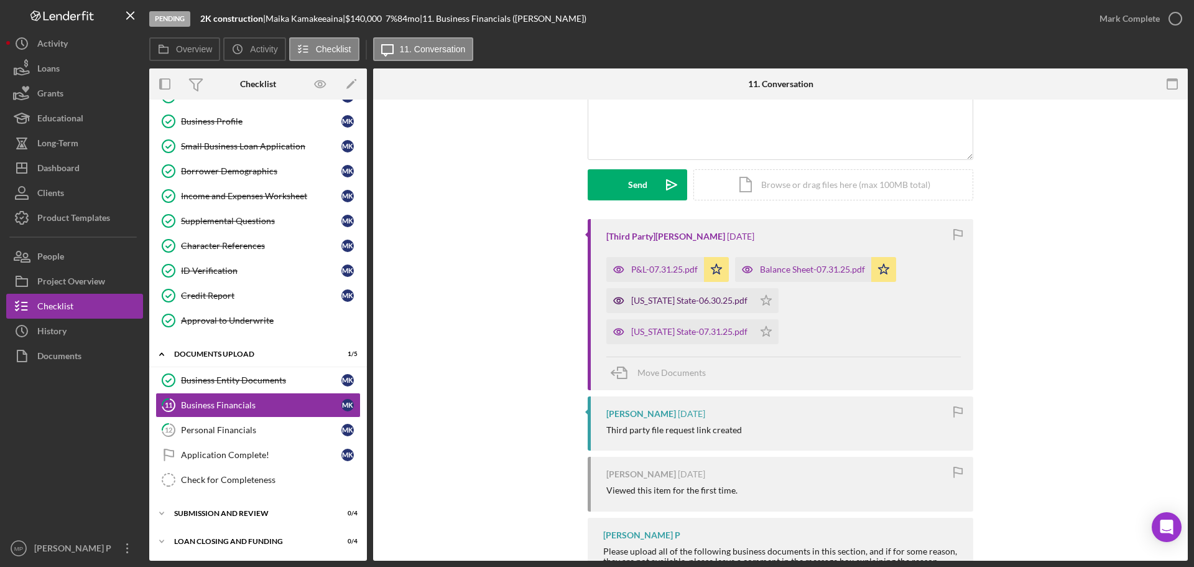
click at [688, 305] on div "[US_STATE] State-06.30.25.pdf" at bounding box center [689, 300] width 116 height 10
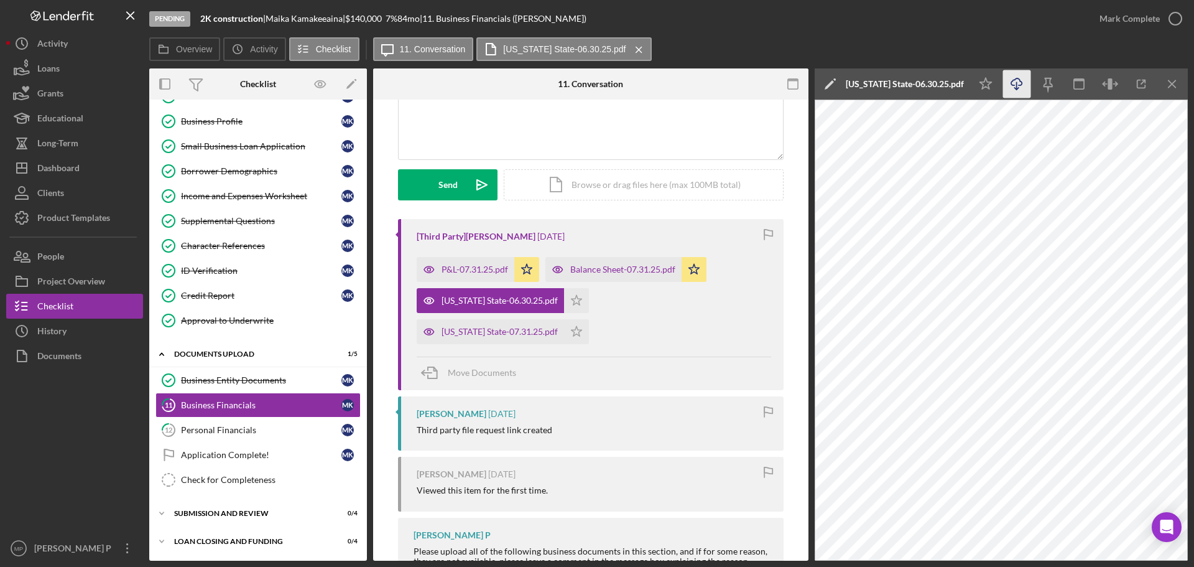
click at [1014, 82] on icon "Icon/Download" at bounding box center [1017, 84] width 28 height 28
click at [564, 303] on icon "Icon/Star" at bounding box center [576, 300] width 25 height 25
click at [1175, 81] on line "button" at bounding box center [1172, 83] width 7 height 7
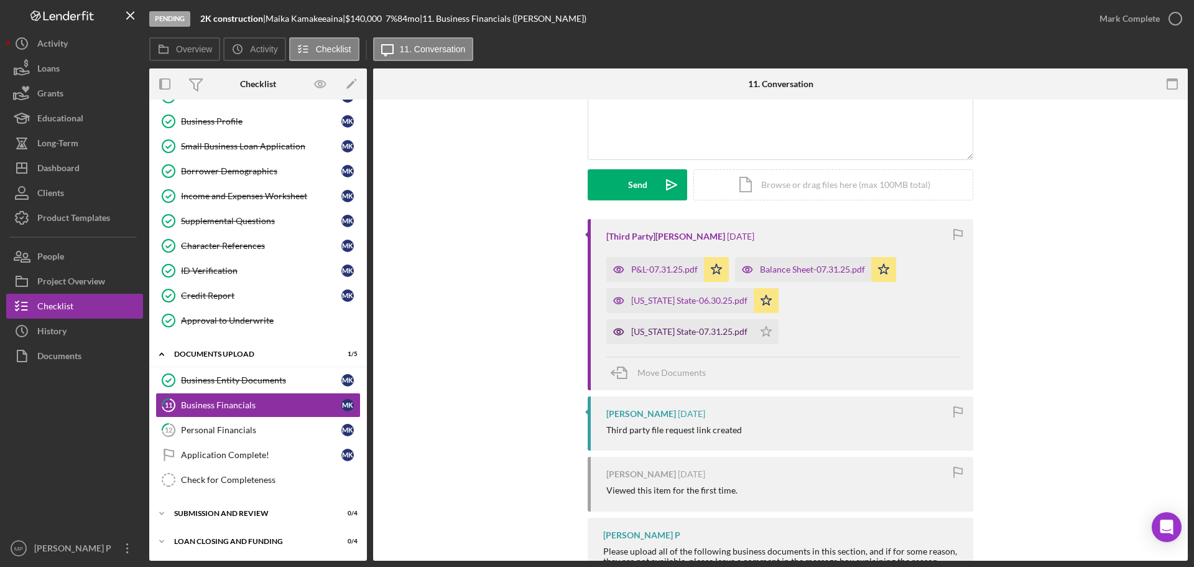
click at [754, 319] on div "[US_STATE] State-07.31.25.pdf" at bounding box center [679, 331] width 147 height 25
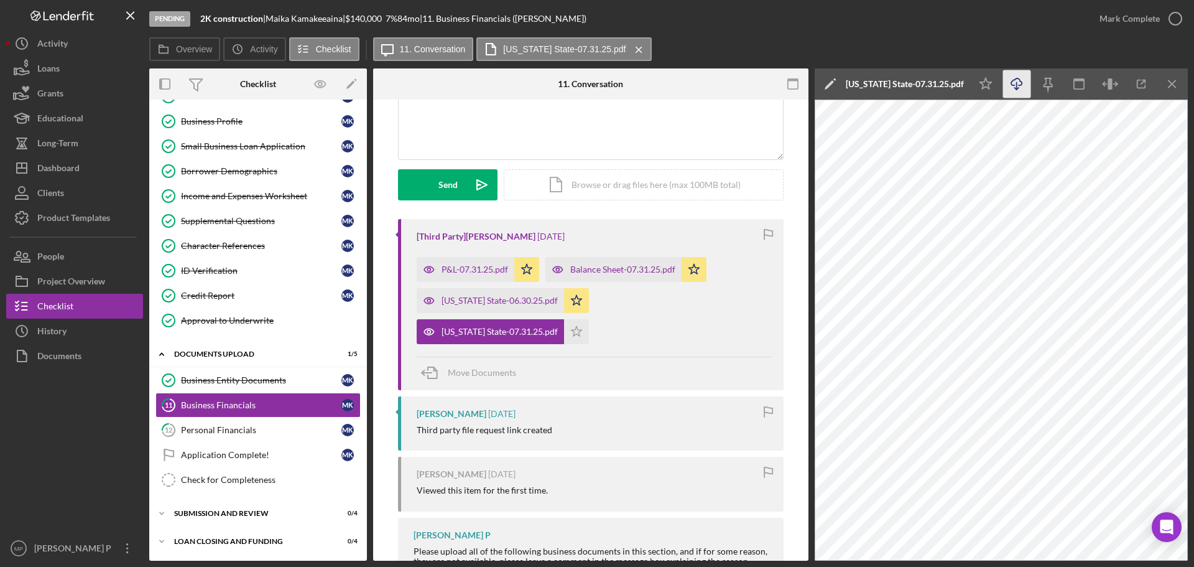
click at [1021, 84] on icon "Icon/Download" at bounding box center [1017, 84] width 28 height 28
click at [1169, 81] on line "button" at bounding box center [1172, 83] width 7 height 7
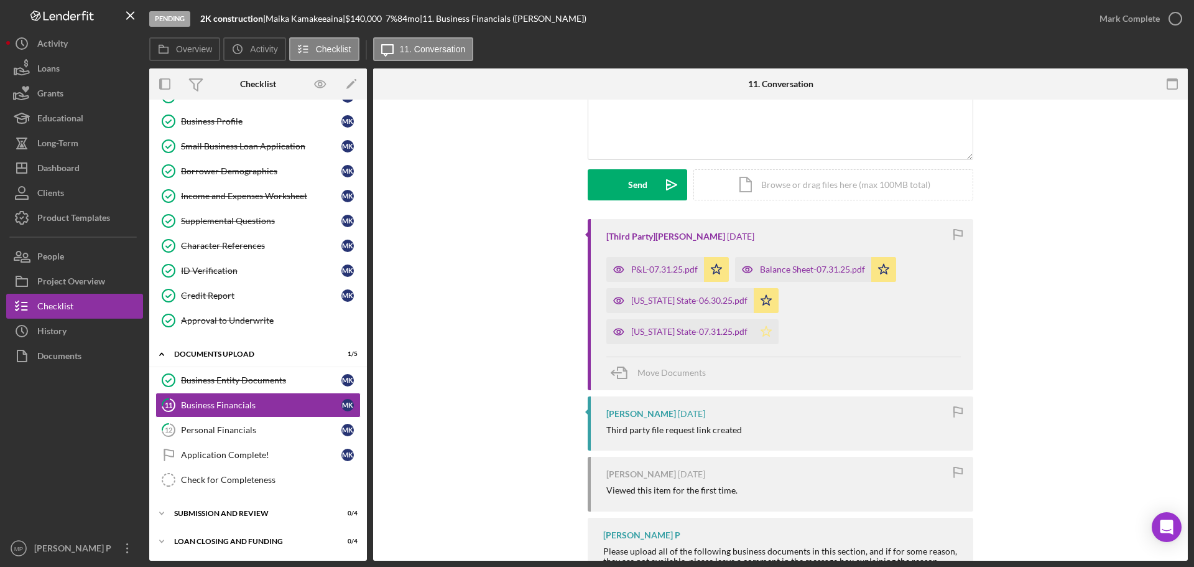
click at [779, 319] on icon "Icon/Star" at bounding box center [766, 331] width 25 height 25
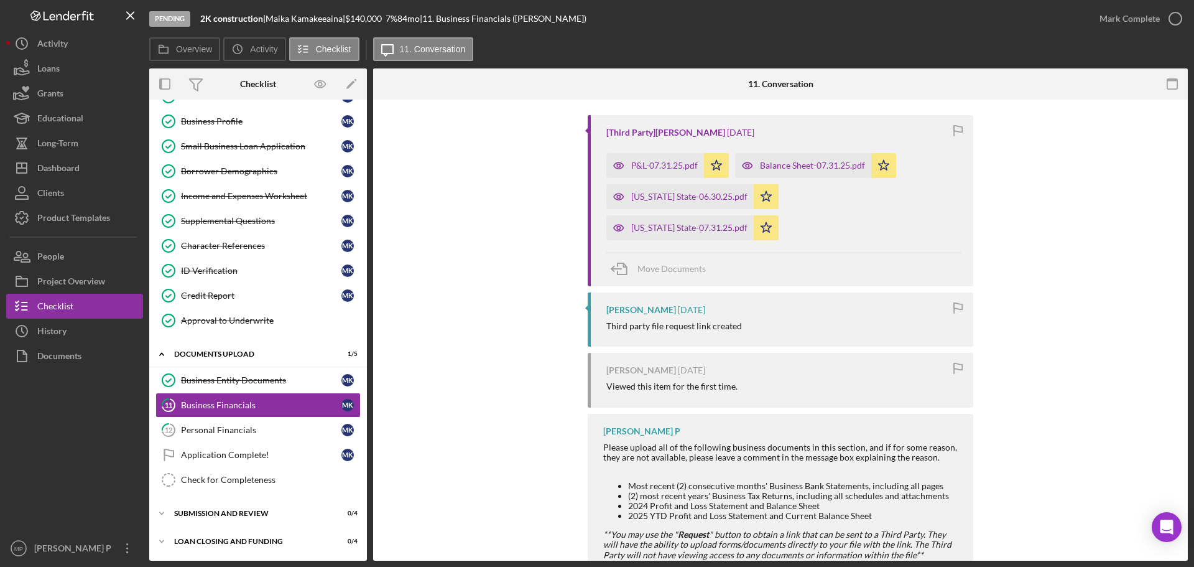
scroll to position [288, 0]
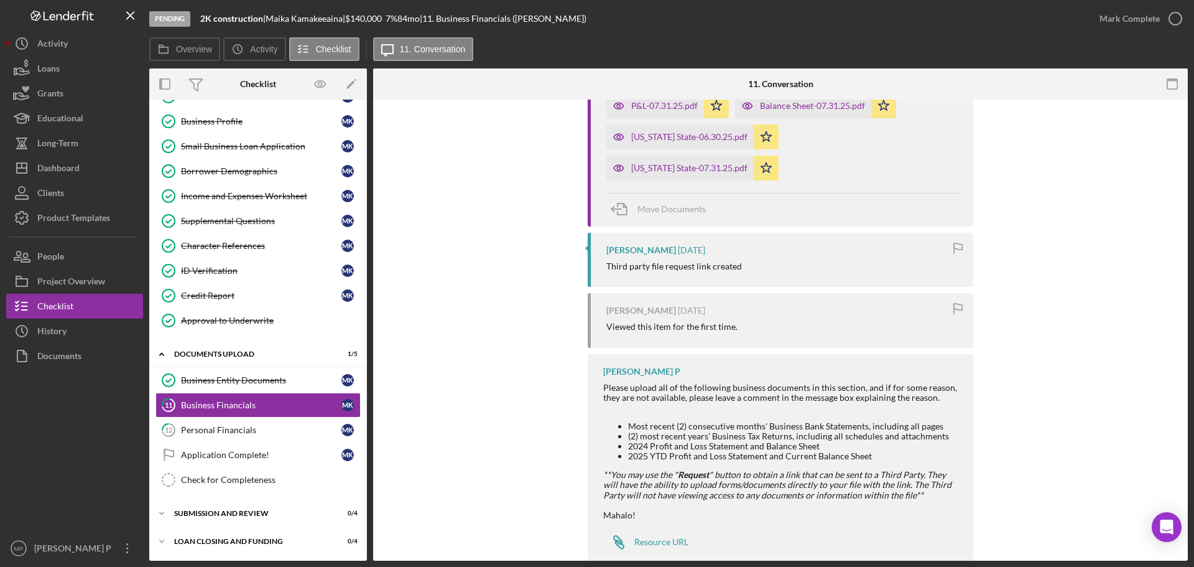
click at [1098, 238] on div "[Third Party] [PERSON_NAME] [DATE] P&L-07.31.25.pdf Icon/Star Balance Sheet-07.…" at bounding box center [780, 313] width 777 height 517
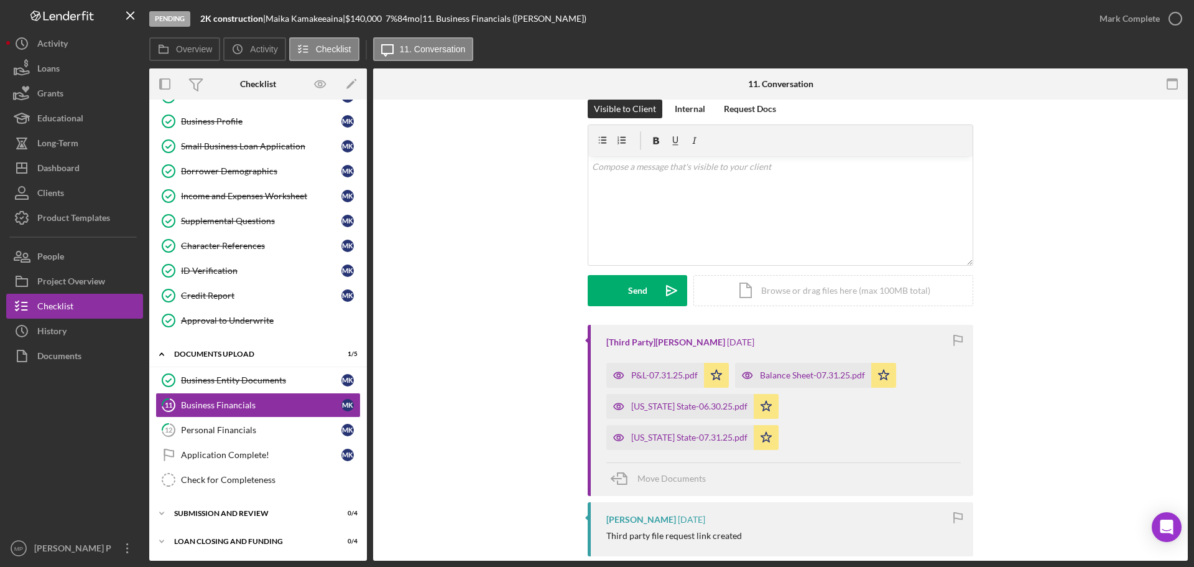
scroll to position [0, 0]
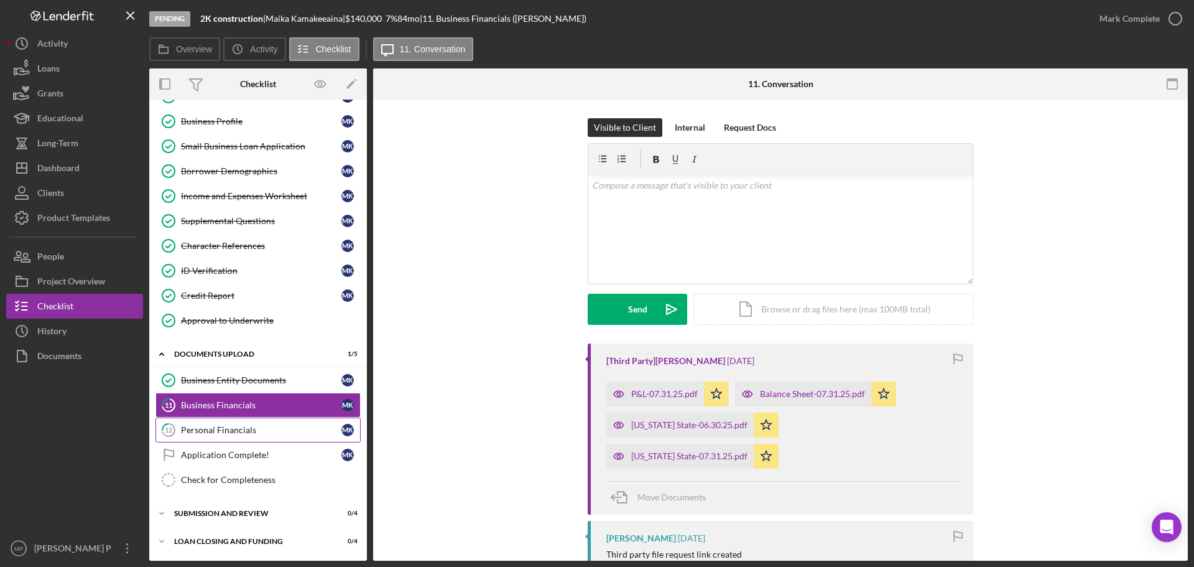
click at [249, 435] on link "12 Personal Financials M K" at bounding box center [257, 429] width 205 height 25
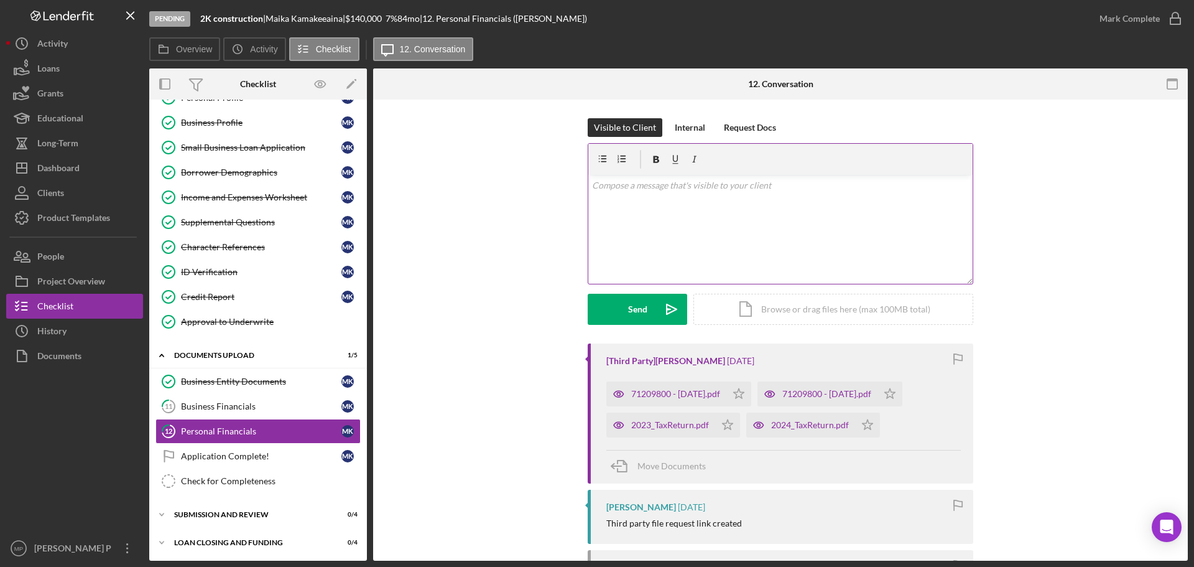
scroll to position [75, 0]
click at [245, 382] on div "Business Entity Documents" at bounding box center [261, 380] width 160 height 10
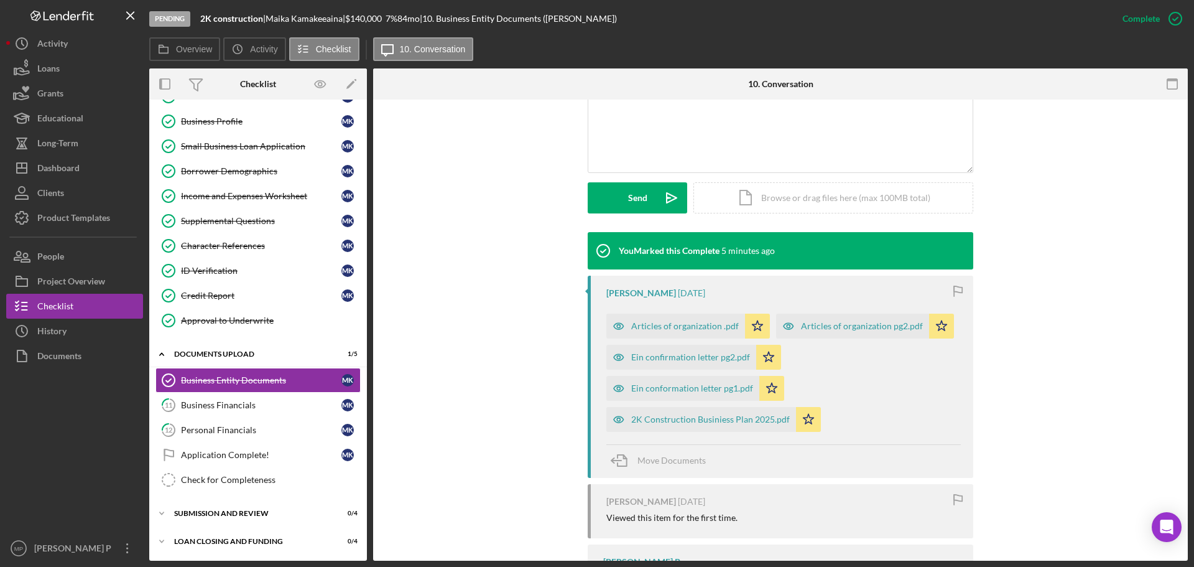
scroll to position [311, 0]
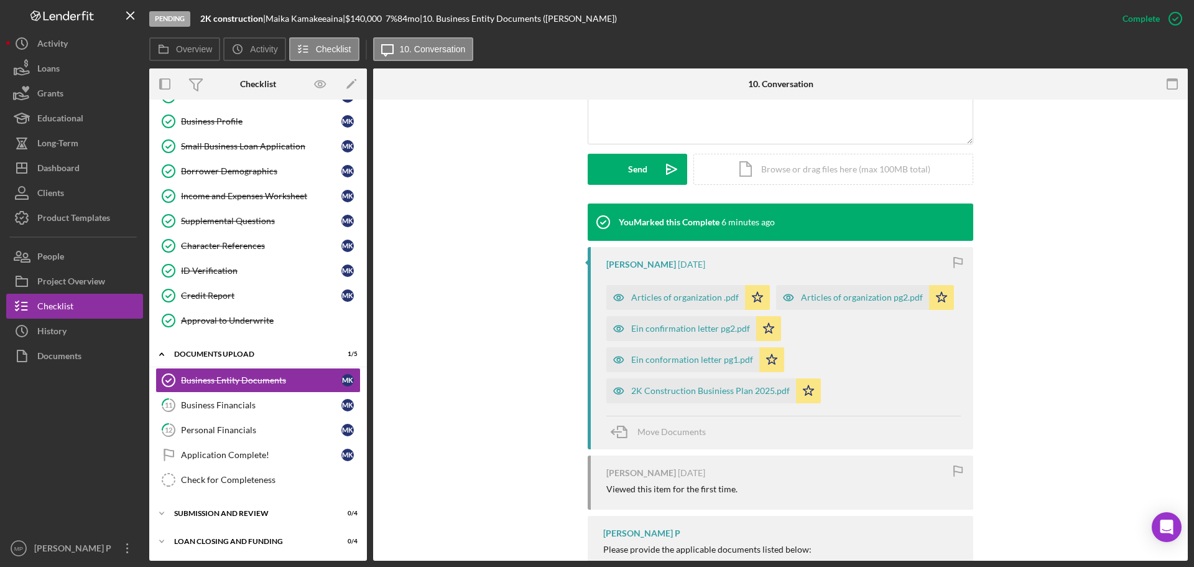
click at [1067, 216] on div "You Marked this Complete 6 minutes ago [PERSON_NAME] [DATE] Articles of organiz…" at bounding box center [780, 448] width 777 height 491
click at [232, 408] on div "Business Financials" at bounding box center [261, 405] width 160 height 10
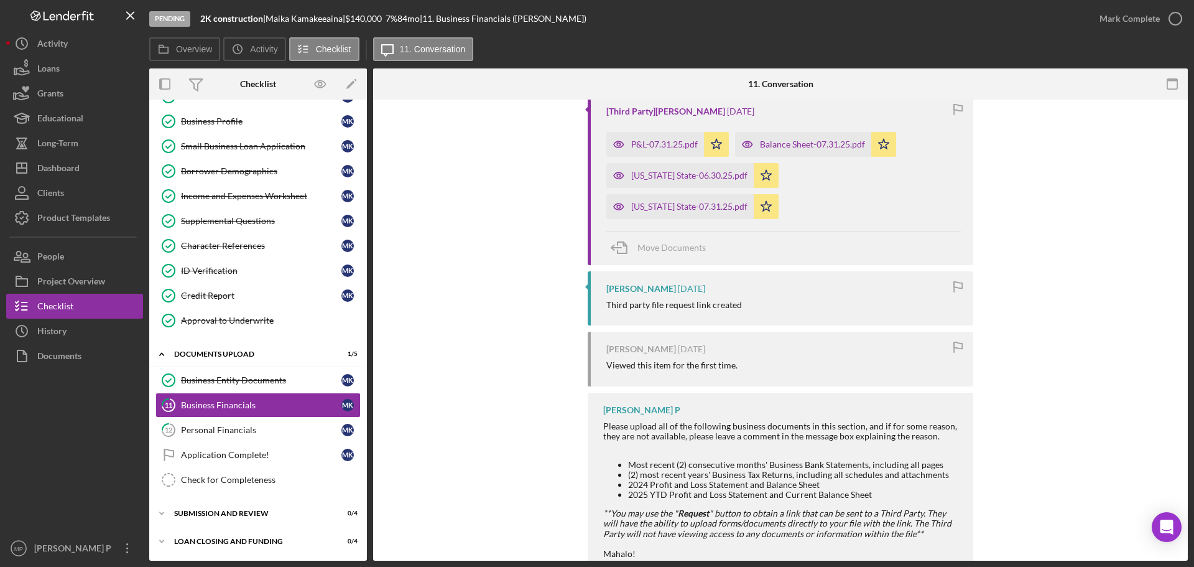
scroll to position [288, 0]
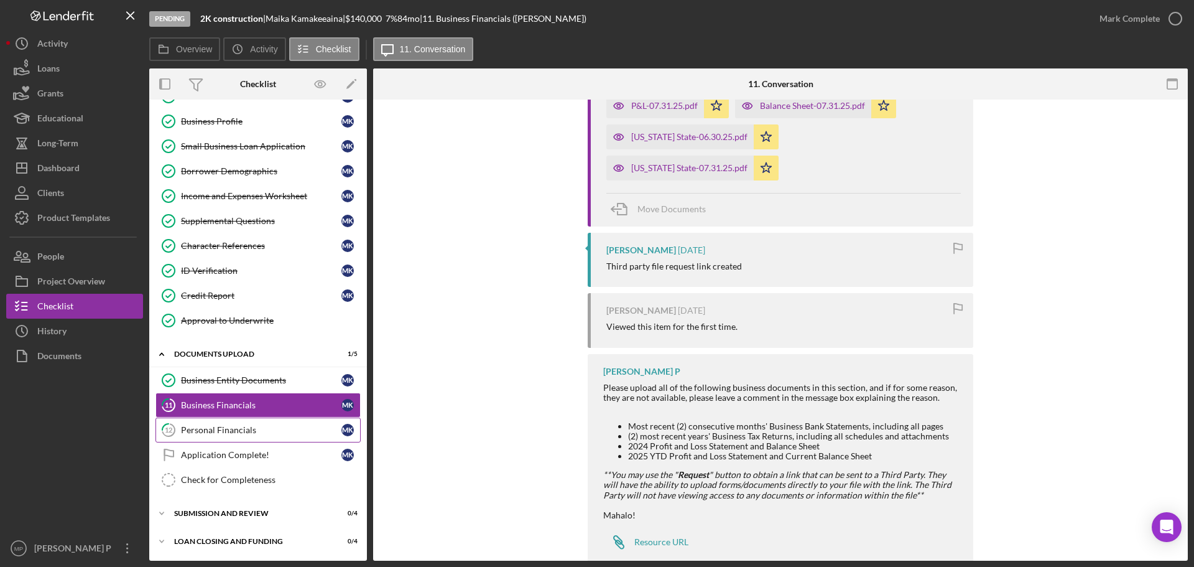
click at [215, 436] on link "12 Personal Financials M K" at bounding box center [257, 429] width 205 height 25
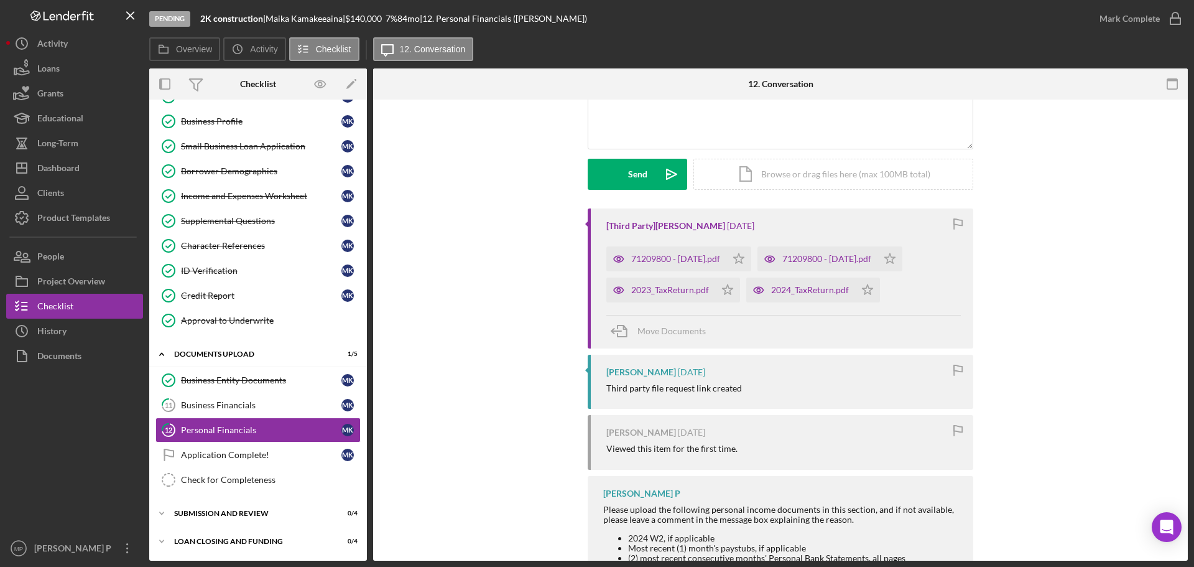
scroll to position [187, 0]
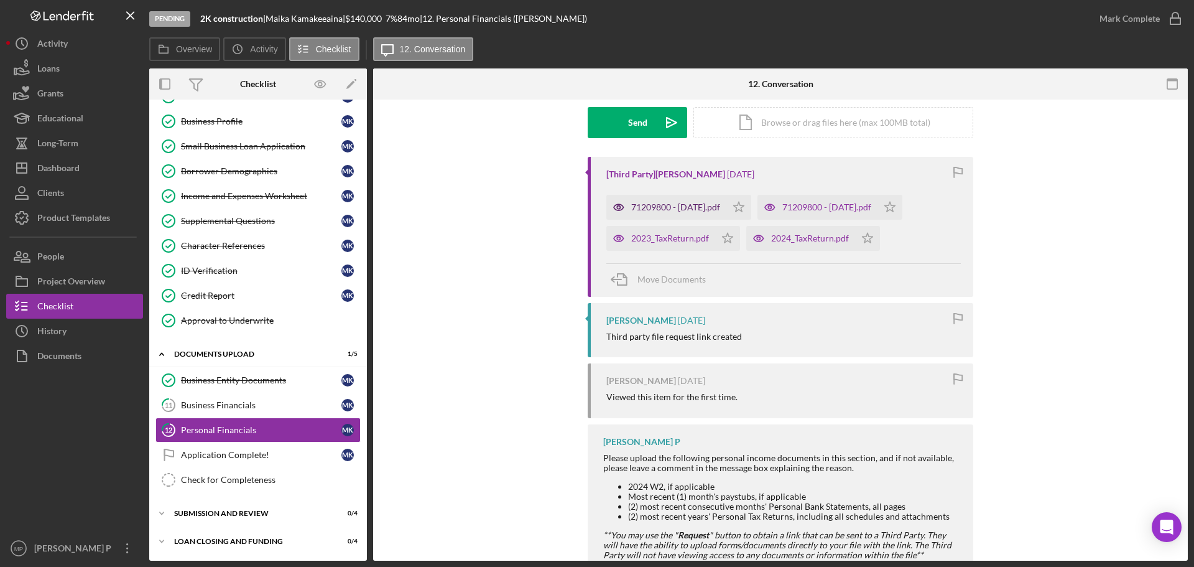
click at [705, 205] on div "71209800 - [DATE].pdf" at bounding box center [675, 207] width 89 height 10
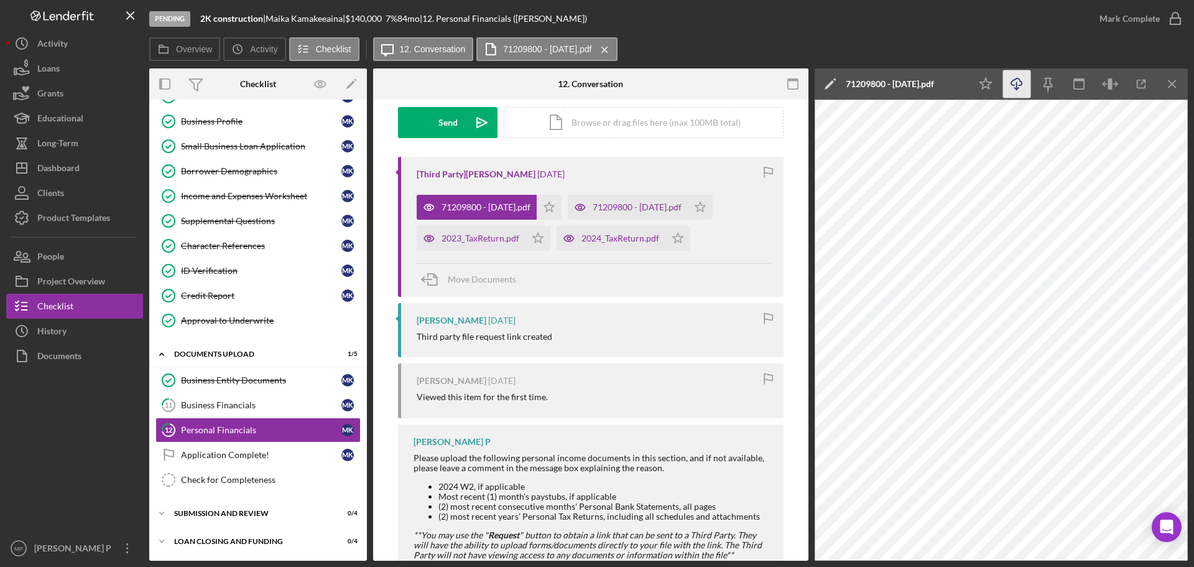
click at [1016, 89] on polyline "button" at bounding box center [1016, 89] width 4 height 2
drag, startPoint x: 1174, startPoint y: 81, endPoint x: 1168, endPoint y: 81, distance: 6.2
click at [1174, 81] on icon "Icon/Menu Close" at bounding box center [1173, 84] width 28 height 28
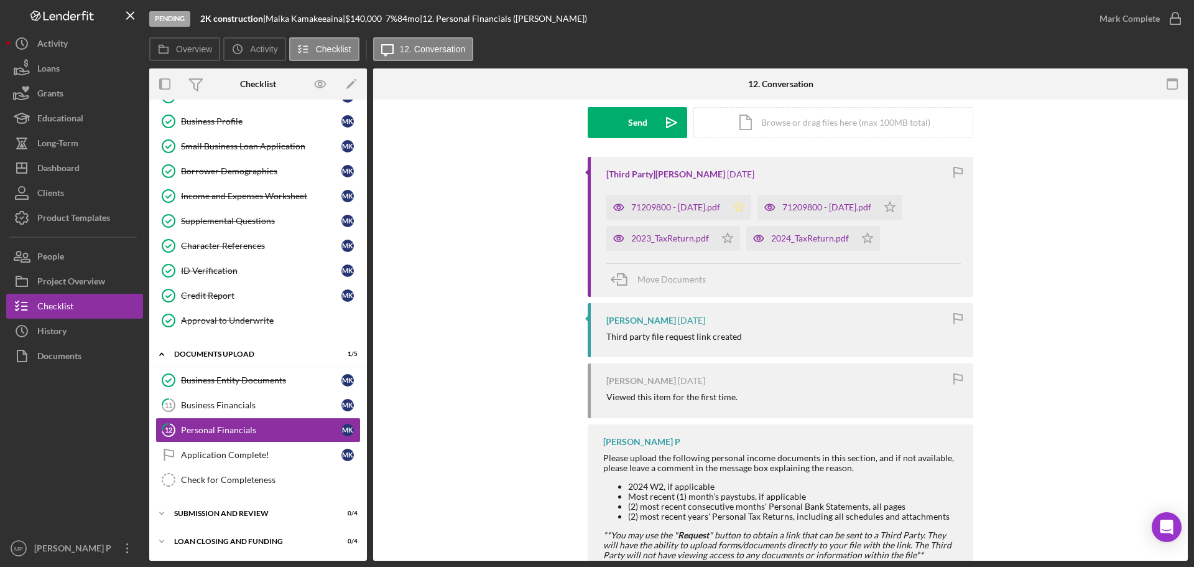
click at [751, 208] on icon "Icon/Star" at bounding box center [738, 207] width 25 height 25
click at [853, 204] on div "71209800 - [DATE].pdf" at bounding box center [826, 207] width 89 height 10
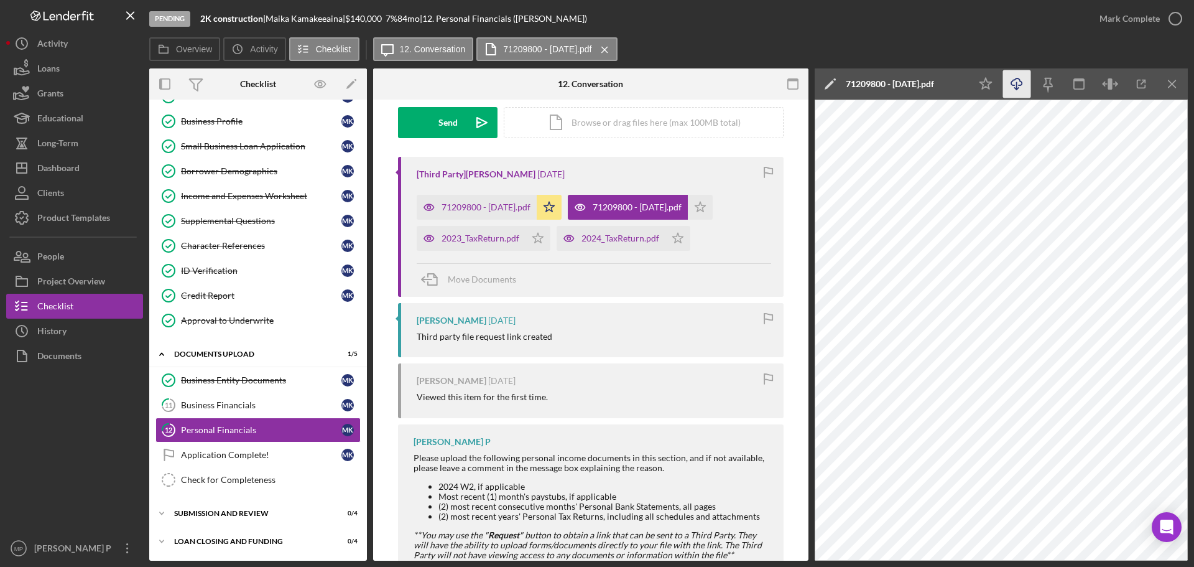
click at [1019, 85] on icon "button" at bounding box center [1016, 81] width 11 height 7
click at [1164, 92] on icon "Icon/Menu Close" at bounding box center [1173, 84] width 28 height 28
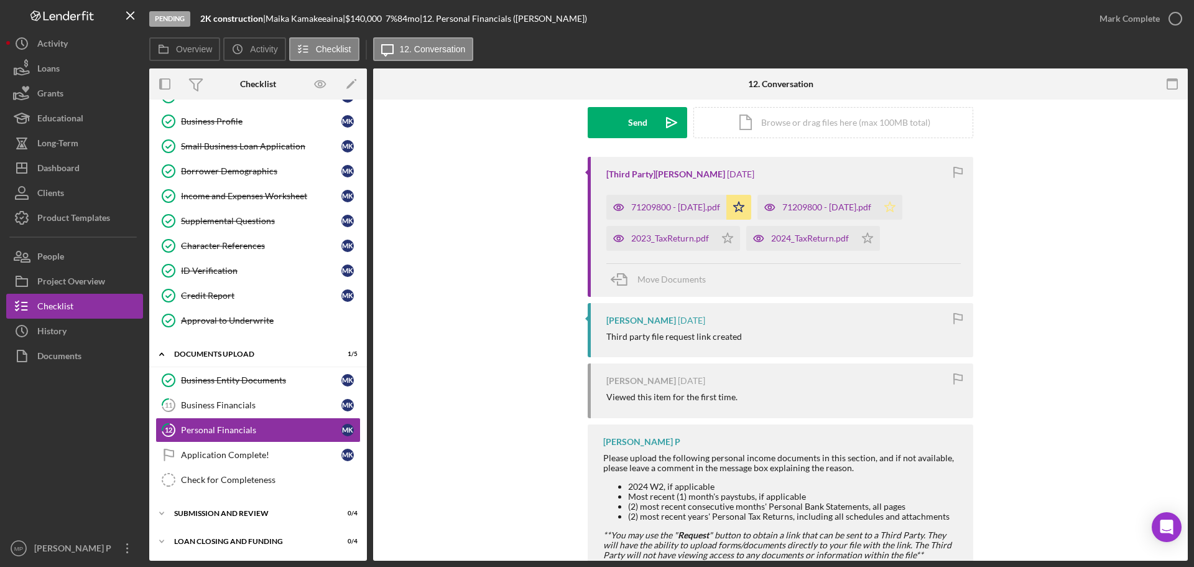
click at [902, 206] on icon "Icon/Star" at bounding box center [889, 207] width 25 height 25
click at [678, 242] on div "2023_TaxReturn.pdf" at bounding box center [670, 238] width 78 height 10
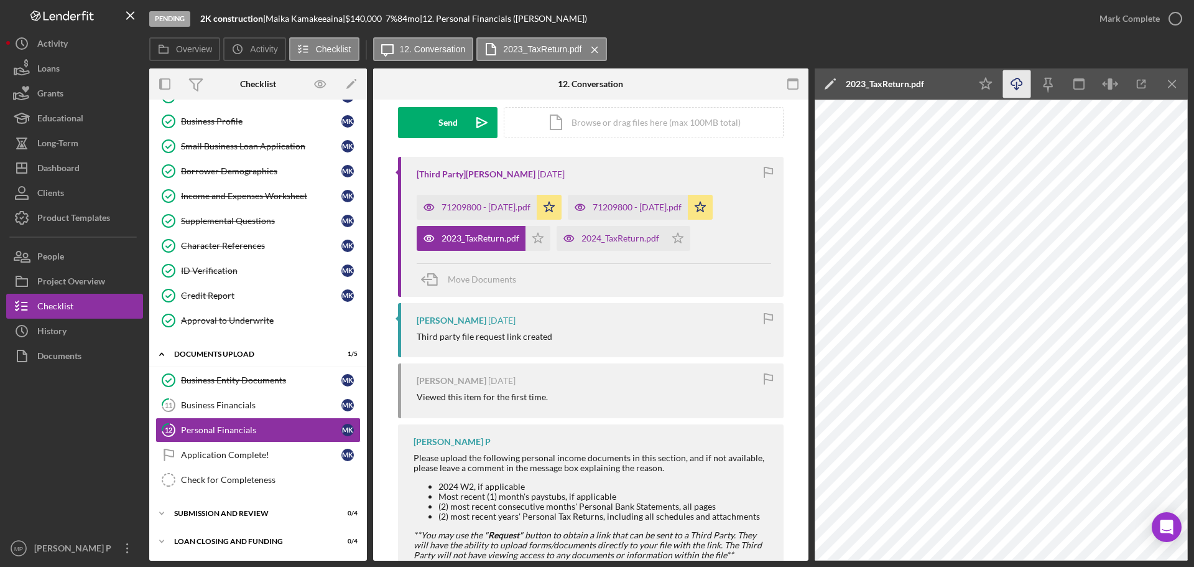
click at [1012, 86] on icon "Icon/Download" at bounding box center [1017, 84] width 28 height 28
click at [1172, 80] on icon "Icon/Menu Close" at bounding box center [1173, 84] width 28 height 28
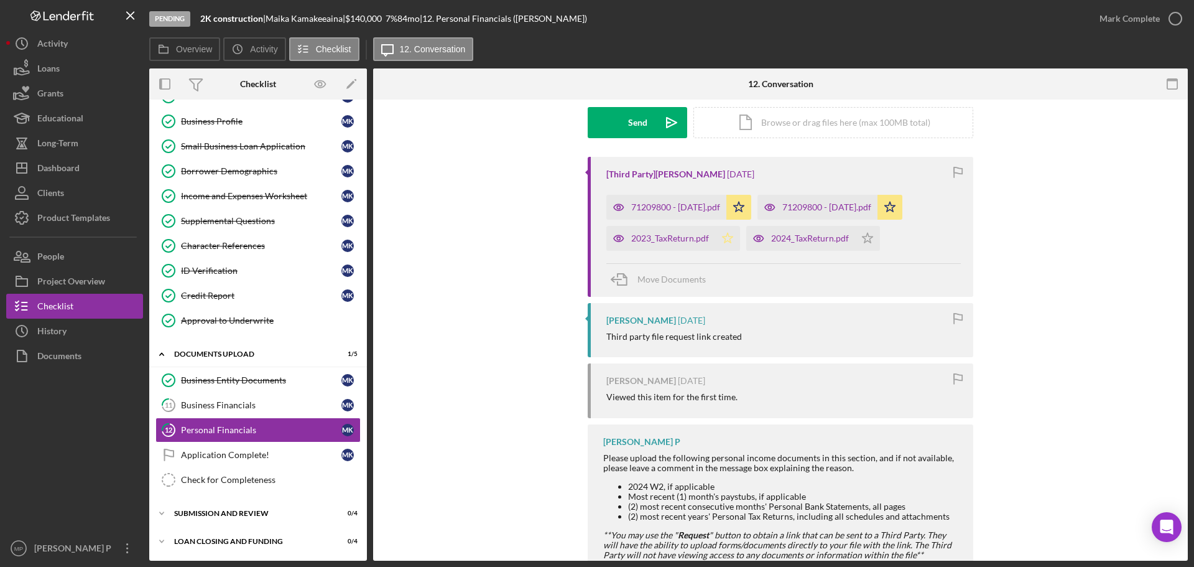
click at [726, 241] on polygon "button" at bounding box center [728, 238] width 11 height 10
click at [823, 239] on div "2024_TaxReturn.pdf" at bounding box center [810, 238] width 78 height 10
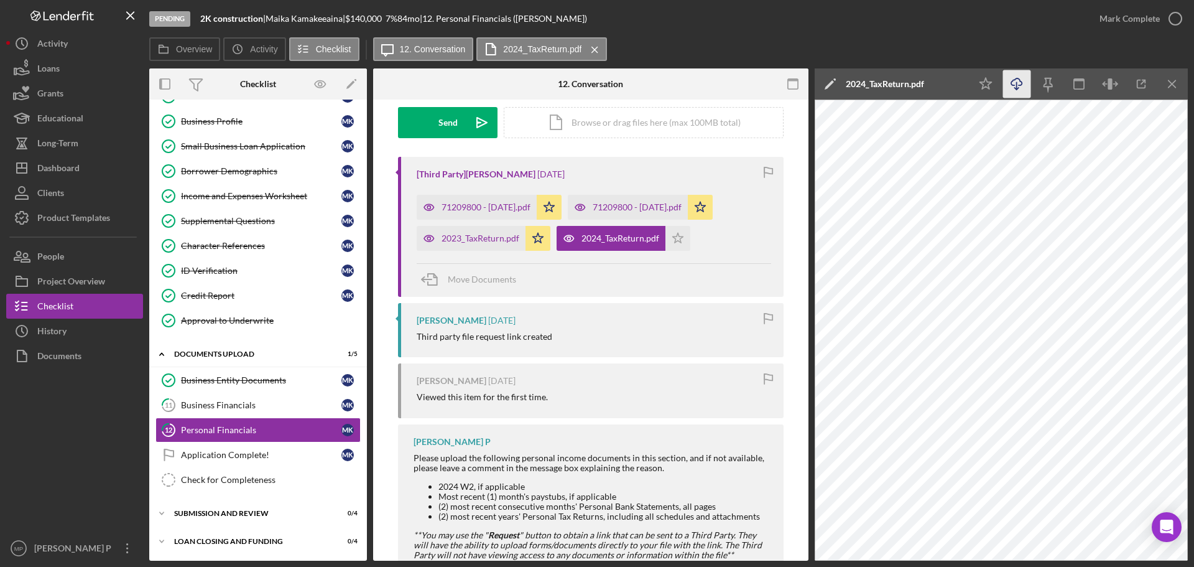
click at [1018, 87] on icon "Icon/Download" at bounding box center [1017, 84] width 28 height 28
click at [1170, 83] on icon "Icon/Menu Close" at bounding box center [1173, 84] width 28 height 28
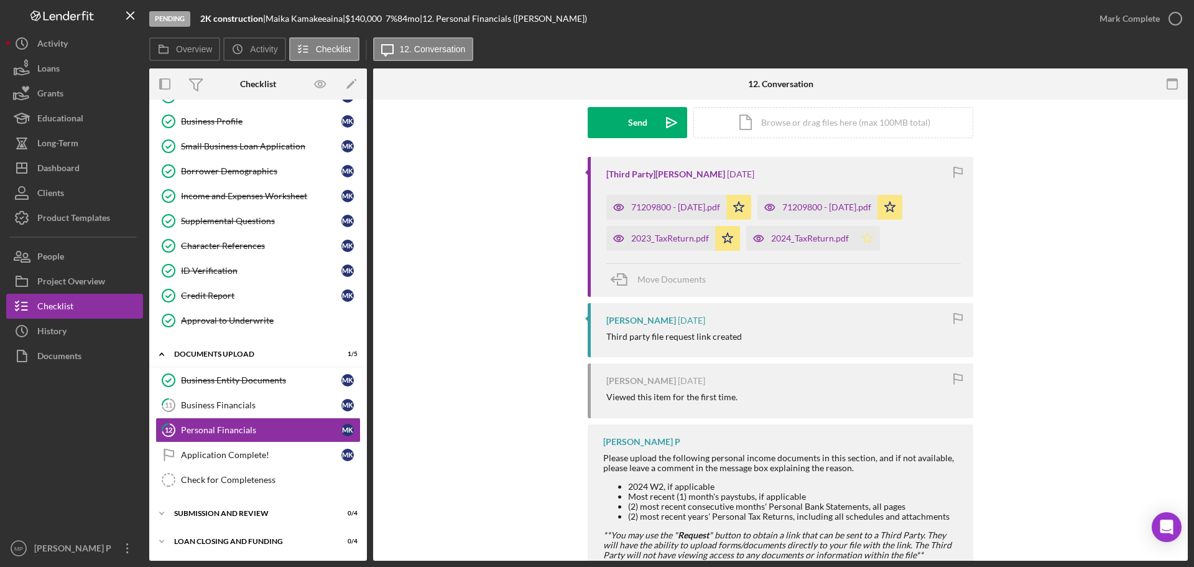
click at [868, 237] on polygon "button" at bounding box center [868, 238] width 11 height 10
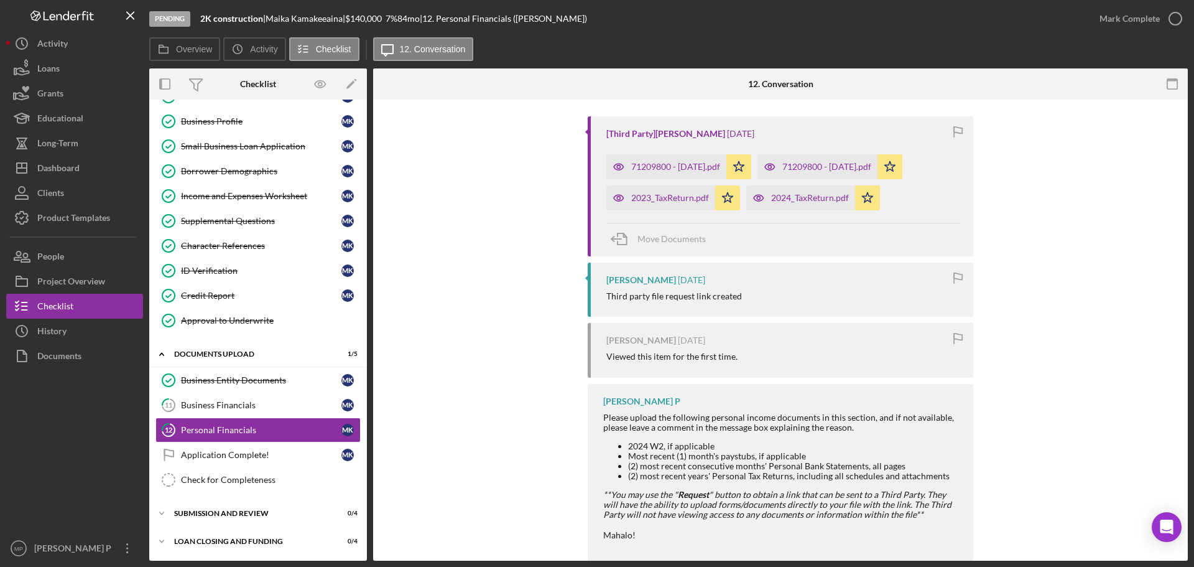
scroll to position [290, 0]
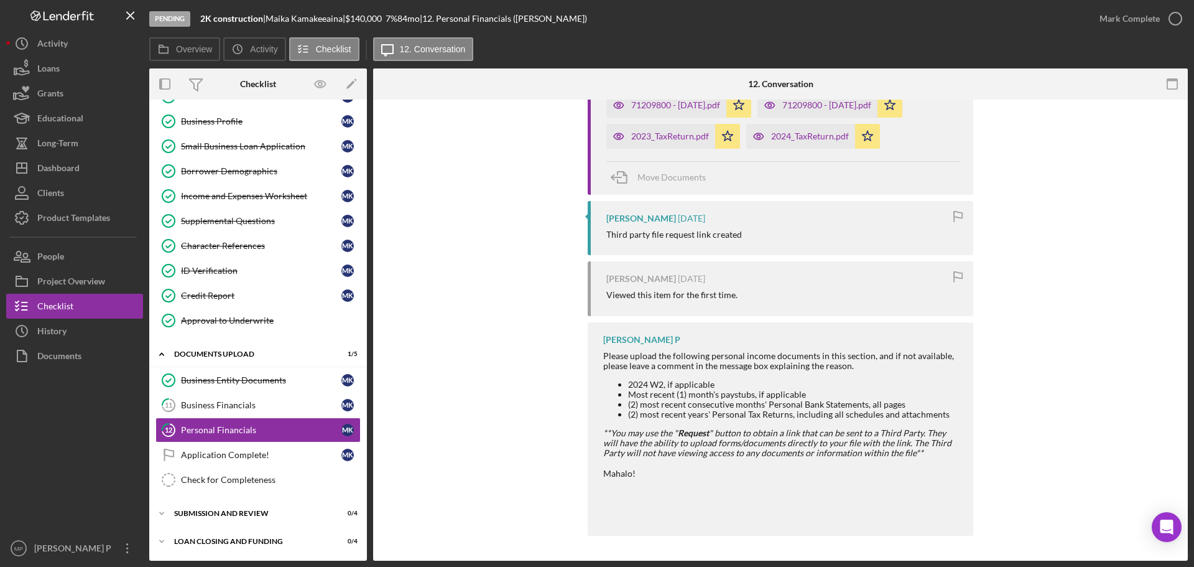
click at [1035, 304] on div "[Third Party] [PERSON_NAME] [DATE] 71209800 - [DATE].pdf Icon/Star 71209800 - […" at bounding box center [780, 298] width 777 height 487
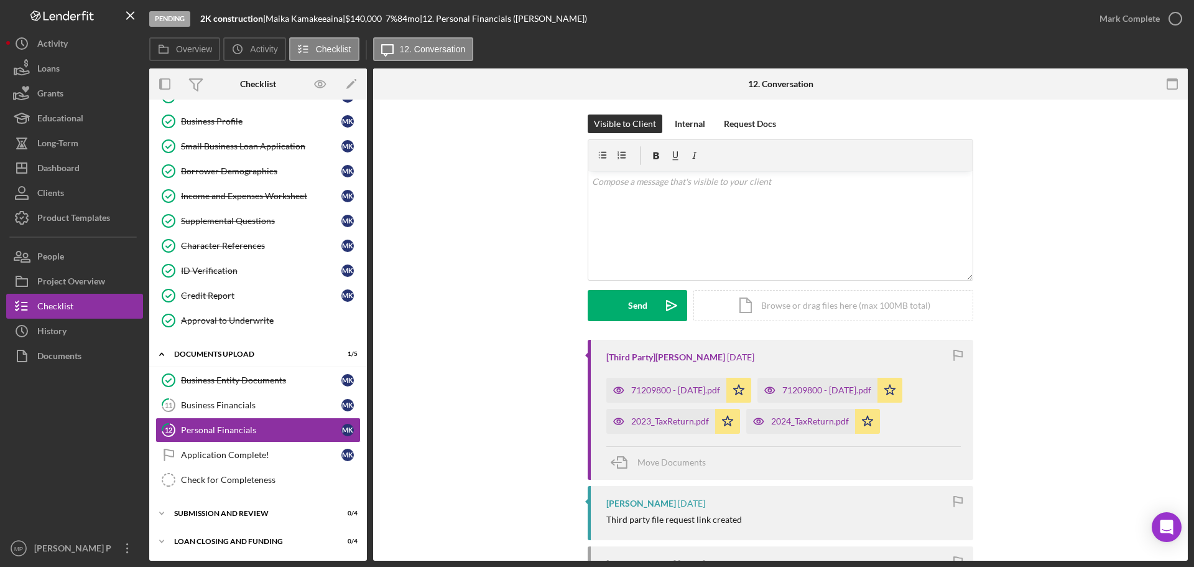
scroll to position [0, 0]
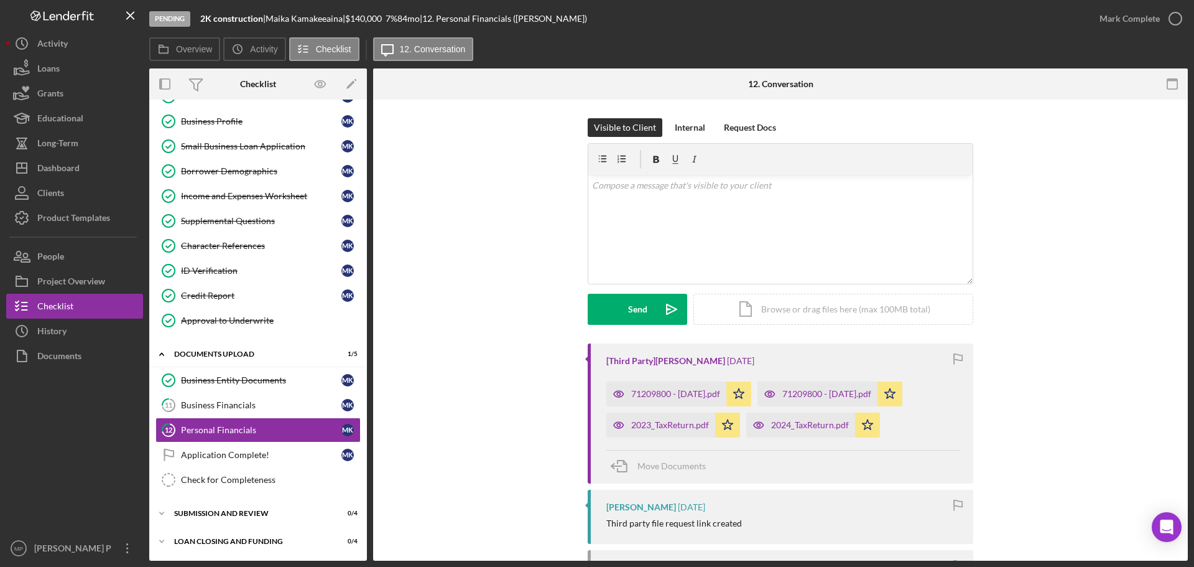
drag, startPoint x: 95, startPoint y: 459, endPoint x: 126, endPoint y: 402, distance: 64.8
click at [95, 458] on div at bounding box center [74, 451] width 137 height 167
drag, startPoint x: 99, startPoint y: 436, endPoint x: 108, endPoint y: 416, distance: 21.7
click at [99, 436] on div at bounding box center [74, 451] width 137 height 167
click at [79, 252] on button "People" at bounding box center [74, 256] width 137 height 25
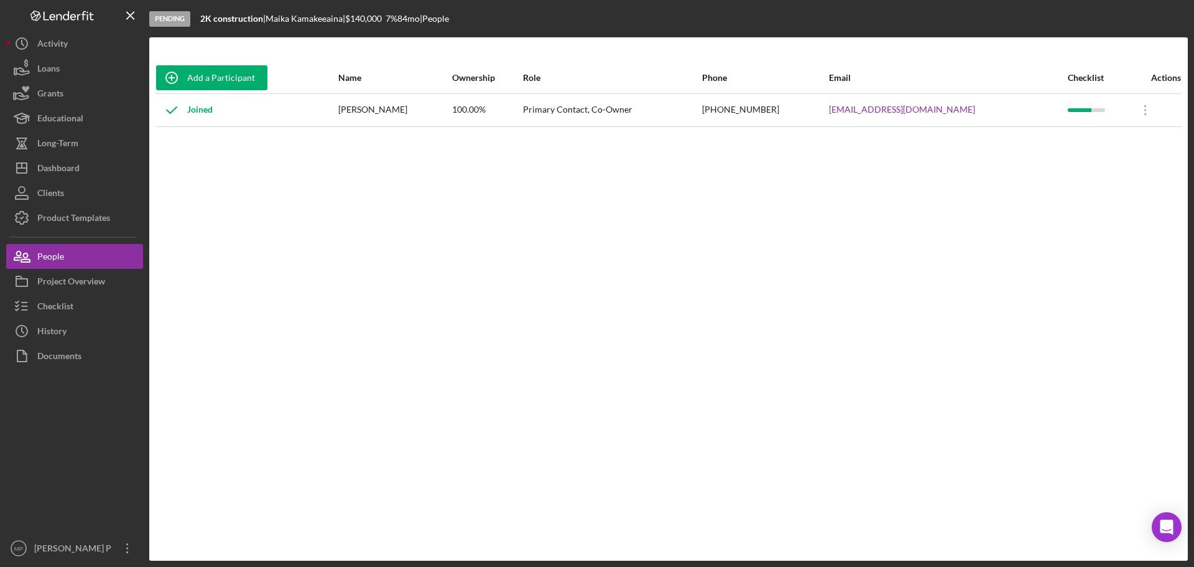
click at [1116, 225] on div "Add a Participant Name Ownership Role Phone Email Checklist Actions Joined [PER…" at bounding box center [668, 298] width 1039 height 473
click at [68, 311] on div "Checklist" at bounding box center [55, 308] width 36 height 28
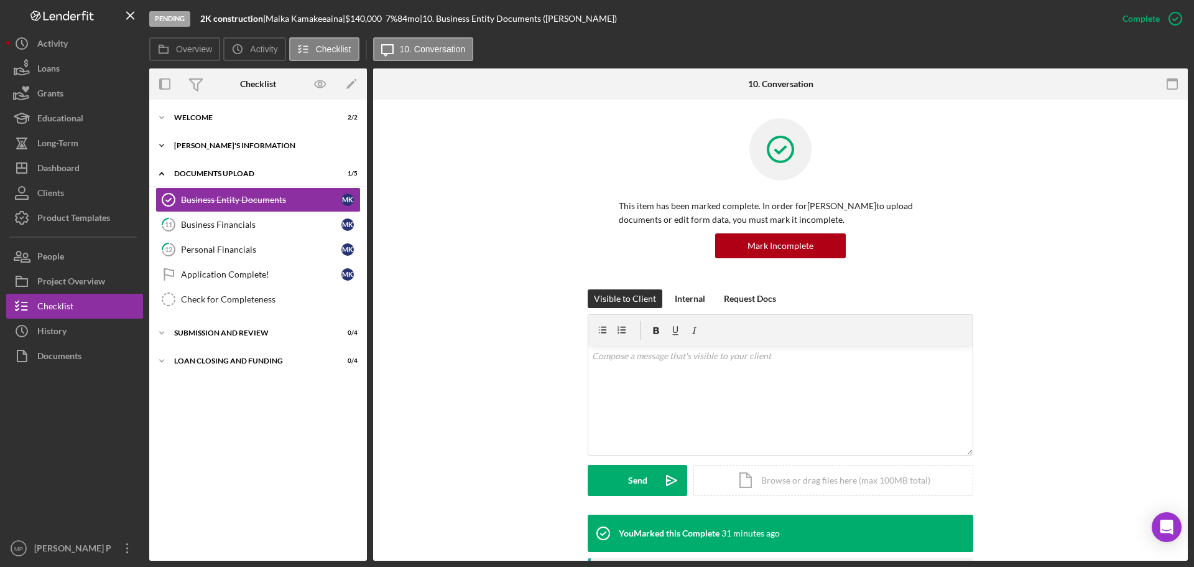
click at [220, 139] on div "Icon/Expander [PERSON_NAME]'S INFORMATION 10 / 10" at bounding box center [258, 145] width 218 height 25
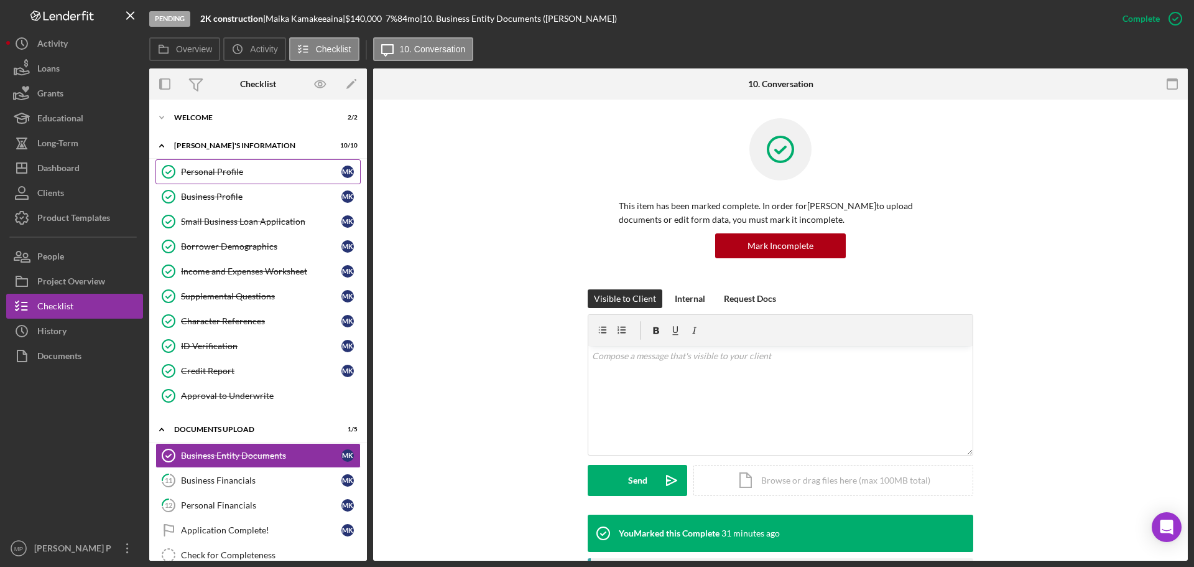
click at [225, 172] on div "Personal Profile" at bounding box center [261, 172] width 160 height 10
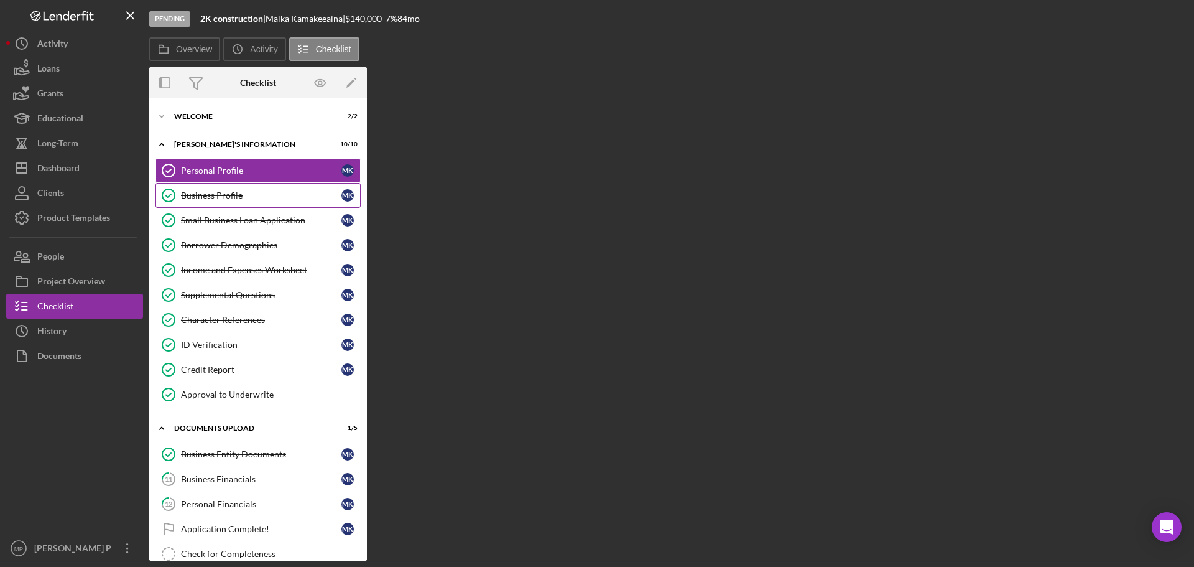
click at [233, 191] on div "Business Profile" at bounding box center [261, 195] width 160 height 10
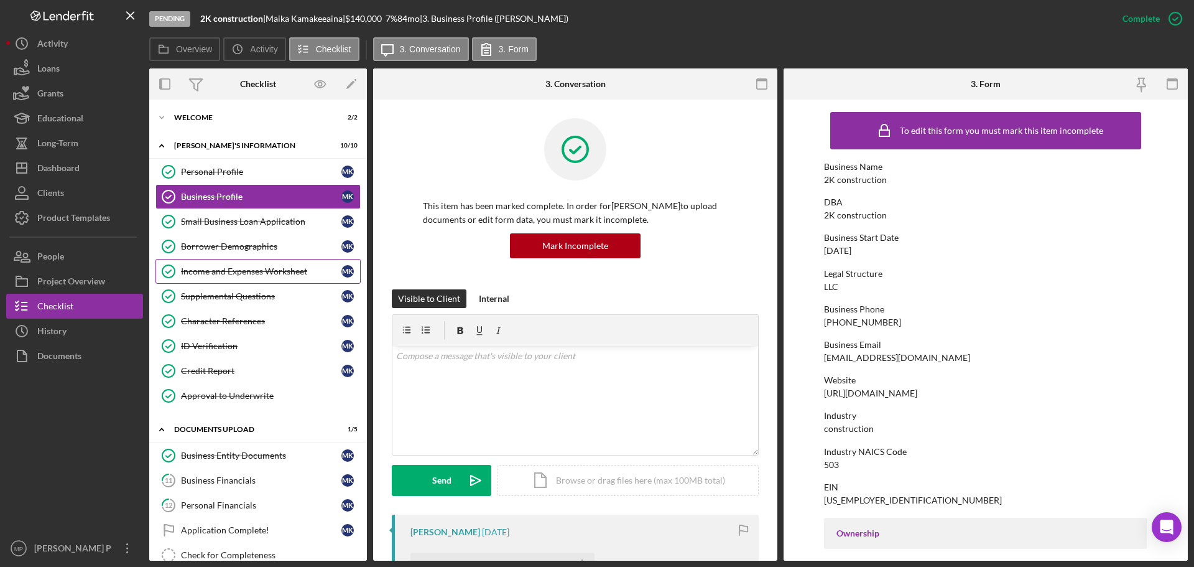
click at [255, 275] on div "Income and Expenses Worksheet" at bounding box center [261, 271] width 160 height 10
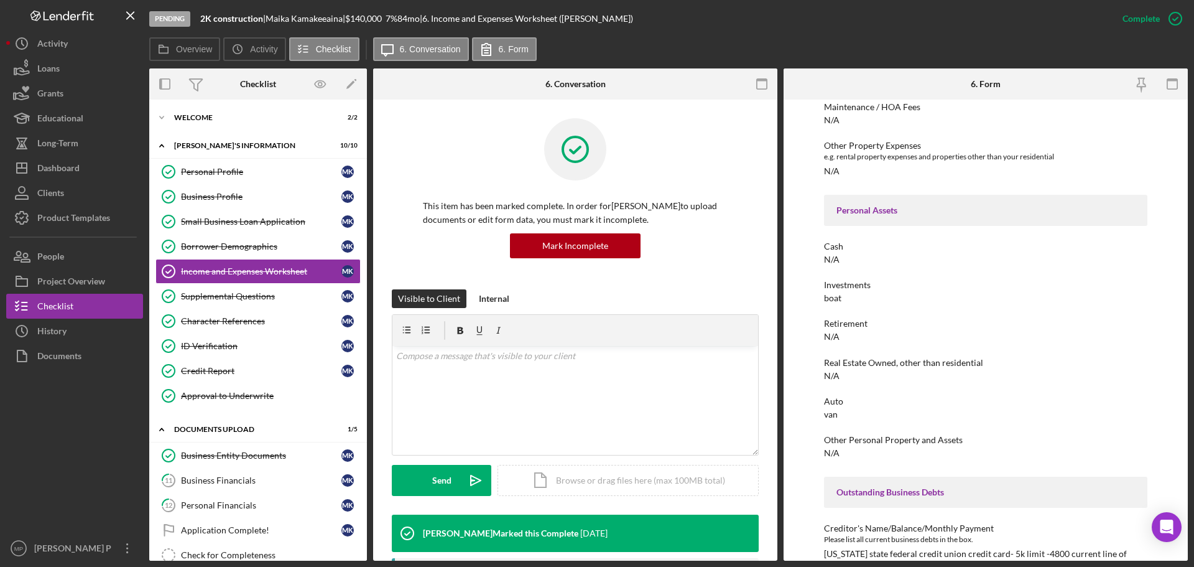
scroll to position [586, 0]
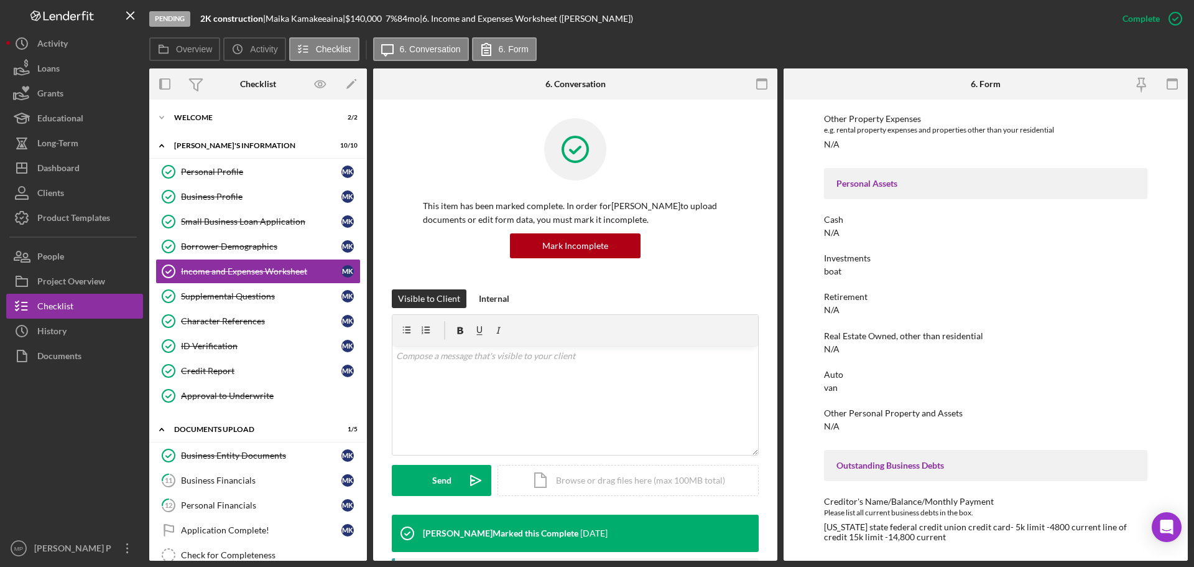
click at [78, 417] on div at bounding box center [74, 451] width 137 height 167
click at [46, 259] on div "People" at bounding box center [50, 258] width 27 height 28
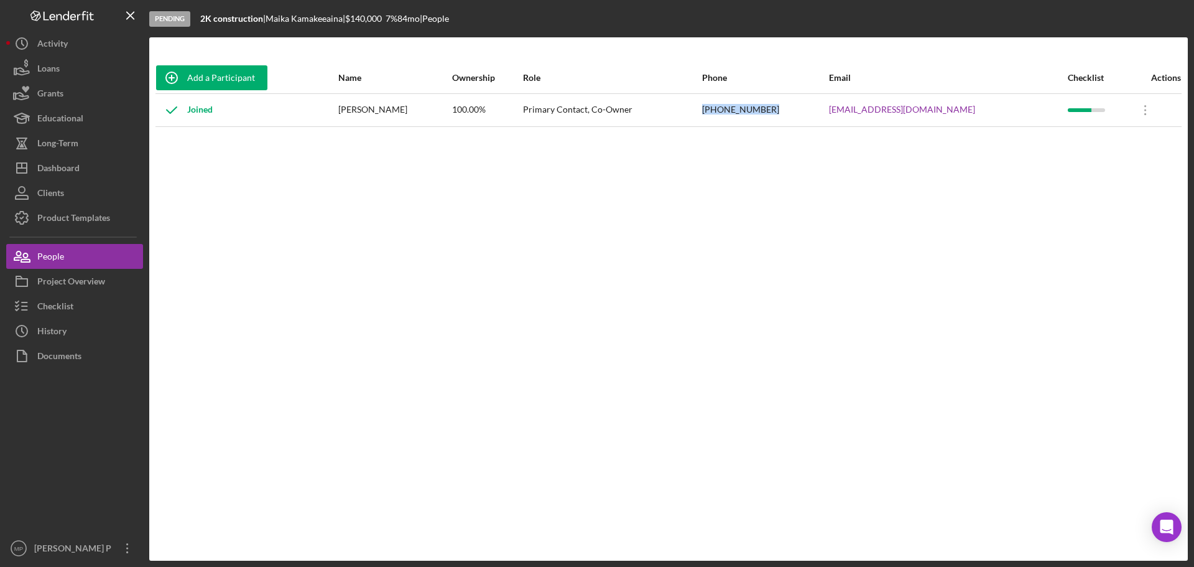
drag, startPoint x: 821, startPoint y: 108, endPoint x: 752, endPoint y: 115, distance: 69.4
click at [754, 111] on tr "Joined [PERSON_NAME] 100.00% Primary Contact, Co-Owner [PHONE_NUMBER] [EMAIL_AD…" at bounding box center [668, 109] width 1026 height 33
copy tr "[PHONE_NUMBER]"
click at [825, 110] on div "[PHONE_NUMBER]" at bounding box center [765, 110] width 126 height 31
drag, startPoint x: 818, startPoint y: 109, endPoint x: 749, endPoint y: 111, distance: 68.4
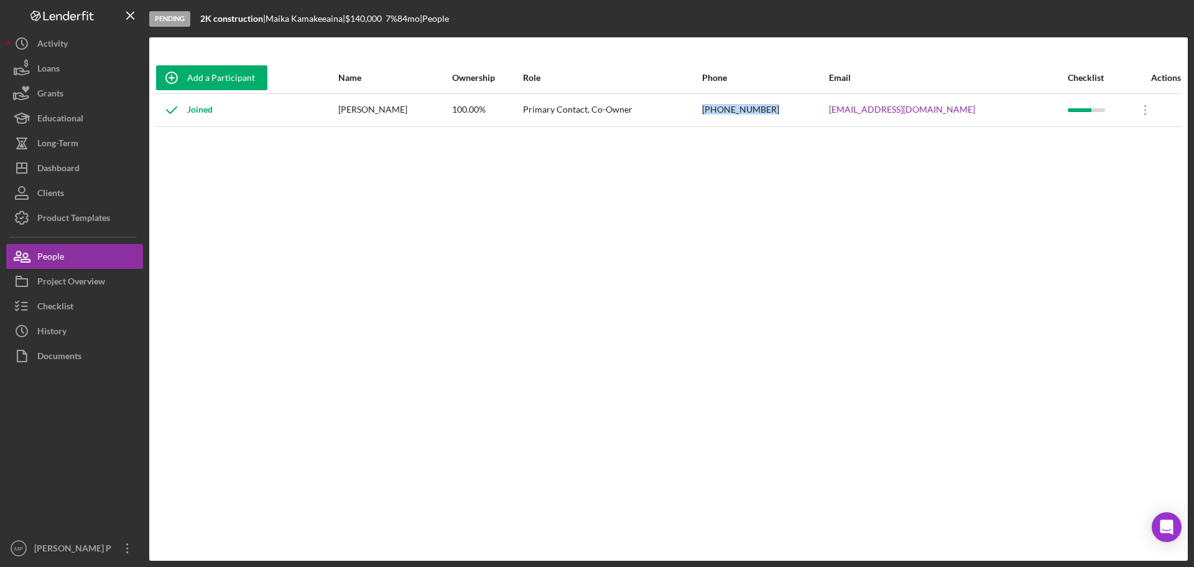
click at [752, 111] on tr "Joined [PERSON_NAME] 100.00% Primary Contact, Co-Owner [PHONE_NUMBER] [EMAIL_AD…" at bounding box center [668, 109] width 1026 height 33
copy tr "[PHONE_NUMBER]"
click at [789, 148] on div "Add a Participant Name Ownership Role Phone Email Checklist Actions Joined [PER…" at bounding box center [668, 298] width 1039 height 473
click at [82, 299] on button "Checklist" at bounding box center [74, 306] width 137 height 25
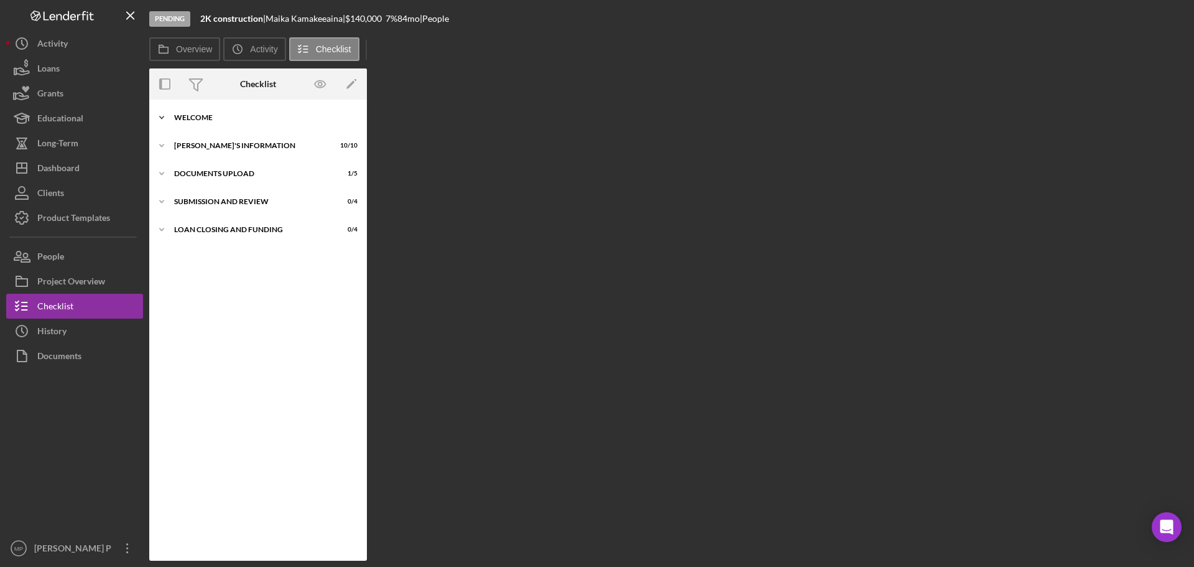
click at [195, 119] on div "WELCOME" at bounding box center [262, 117] width 177 height 7
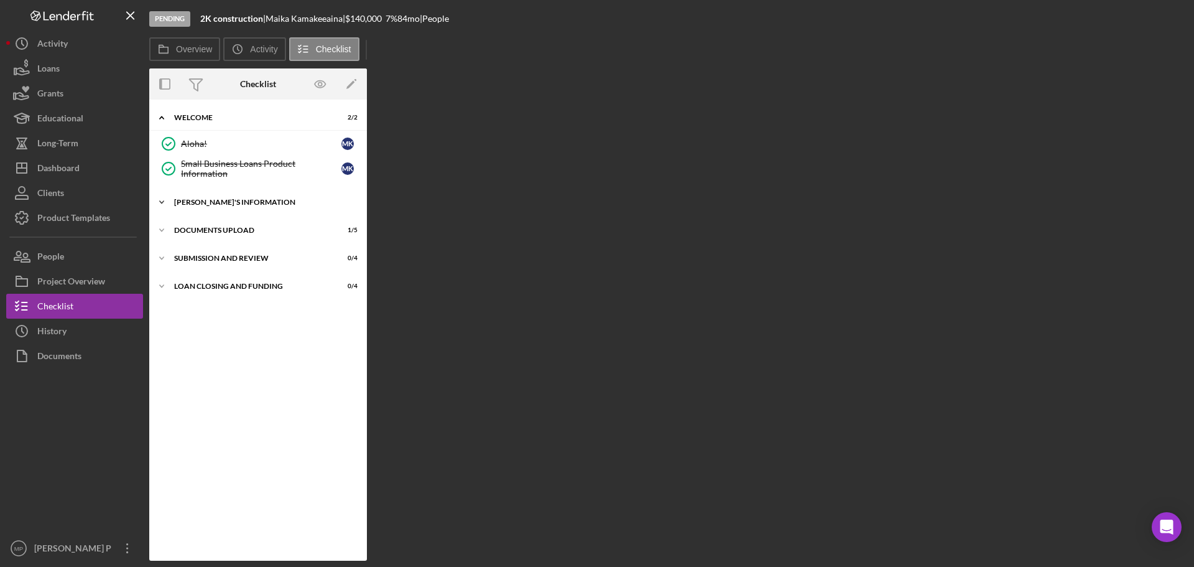
click at [218, 200] on div "[PERSON_NAME]'S INFORMATION" at bounding box center [262, 201] width 177 height 7
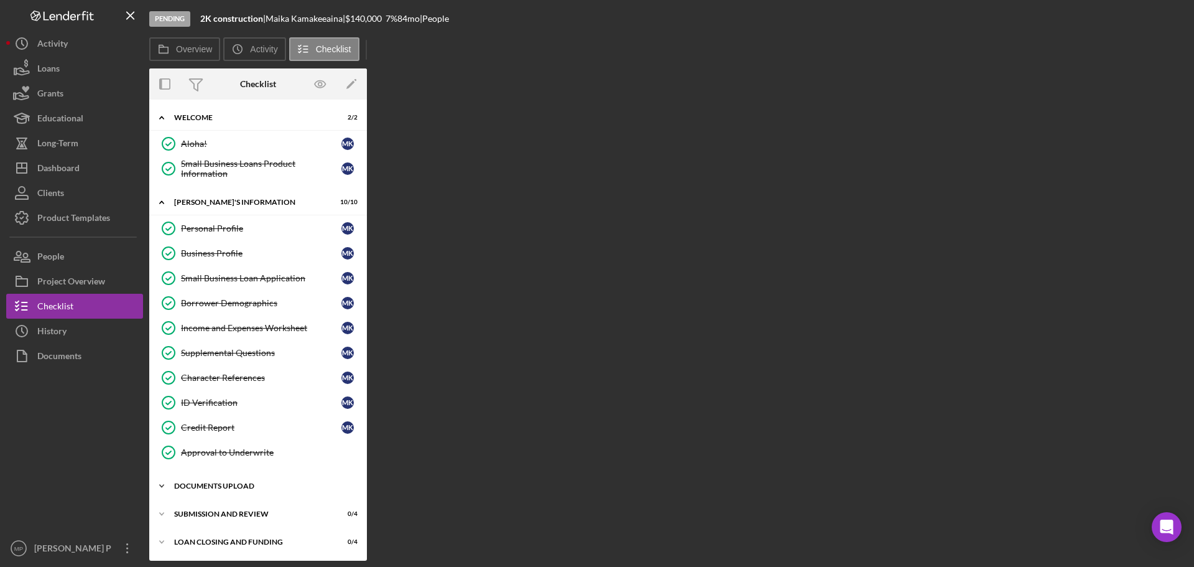
click at [221, 481] on div "Icon/Expander DOCUMENTS UPLOAD 1 / 5" at bounding box center [258, 485] width 218 height 25
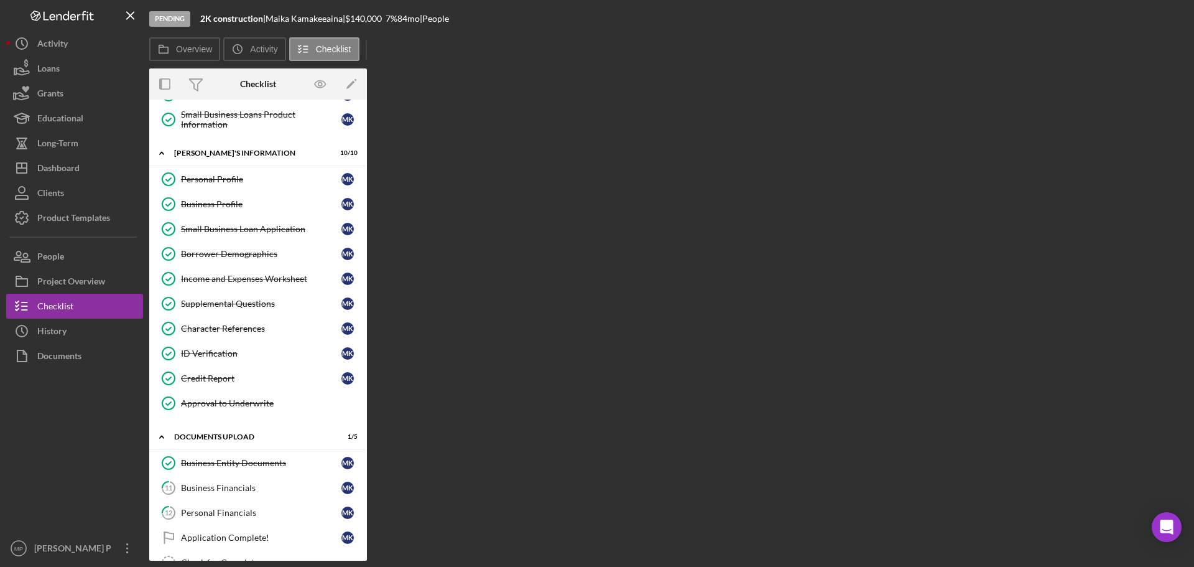
scroll to position [132, 0]
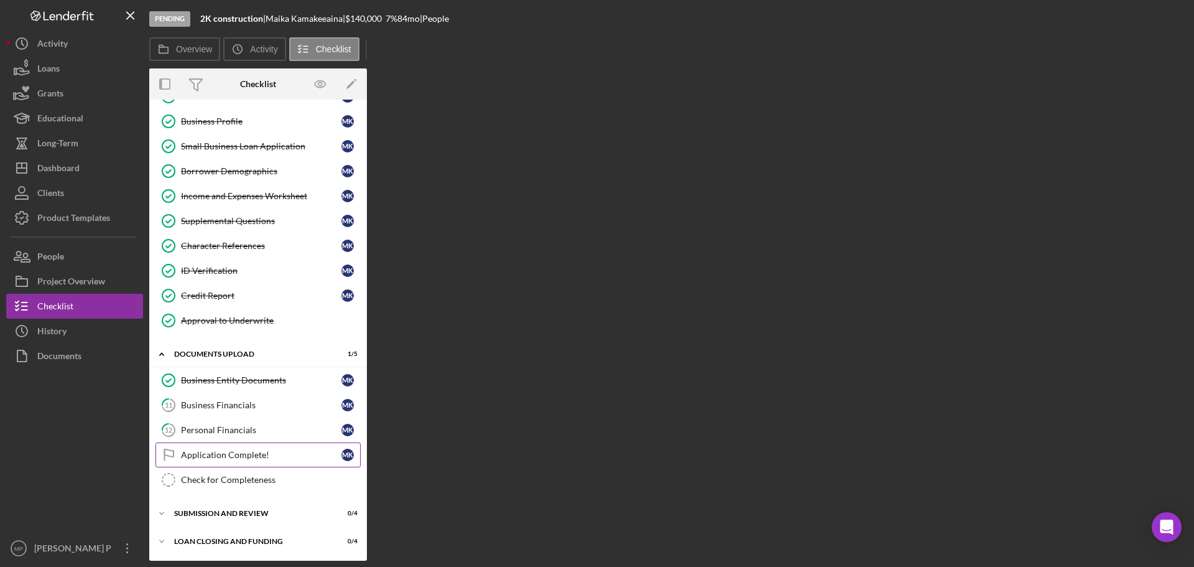
click at [233, 453] on div "Application Complete!" at bounding box center [261, 455] width 160 height 10
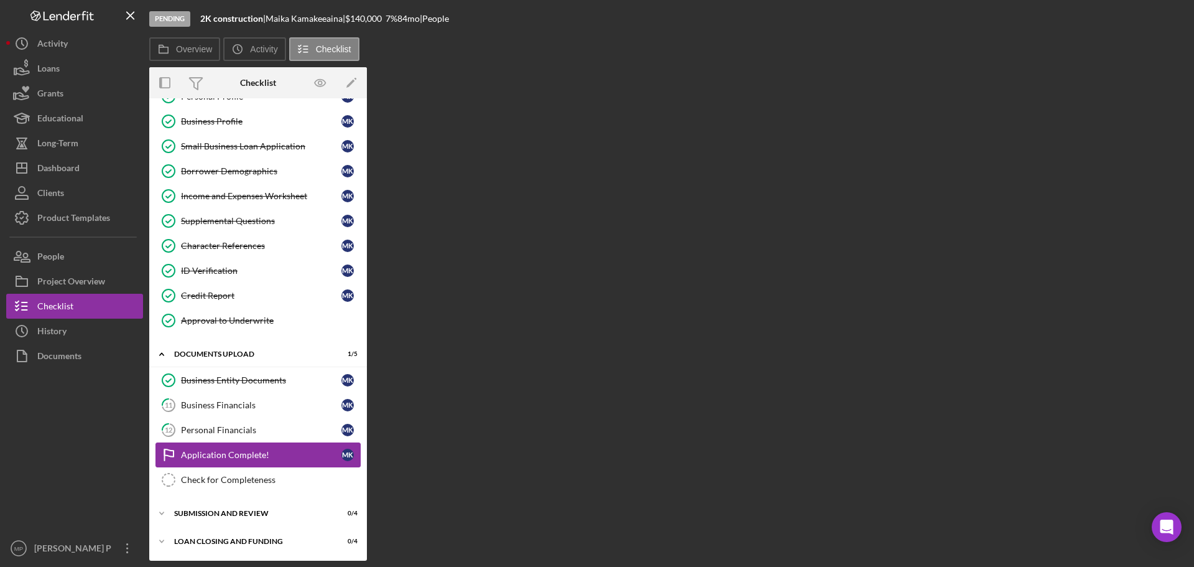
scroll to position [131, 0]
click at [254, 457] on div "Application Complete!" at bounding box center [261, 455] width 160 height 10
click at [257, 435] on div "Personal Financials" at bounding box center [261, 430] width 160 height 10
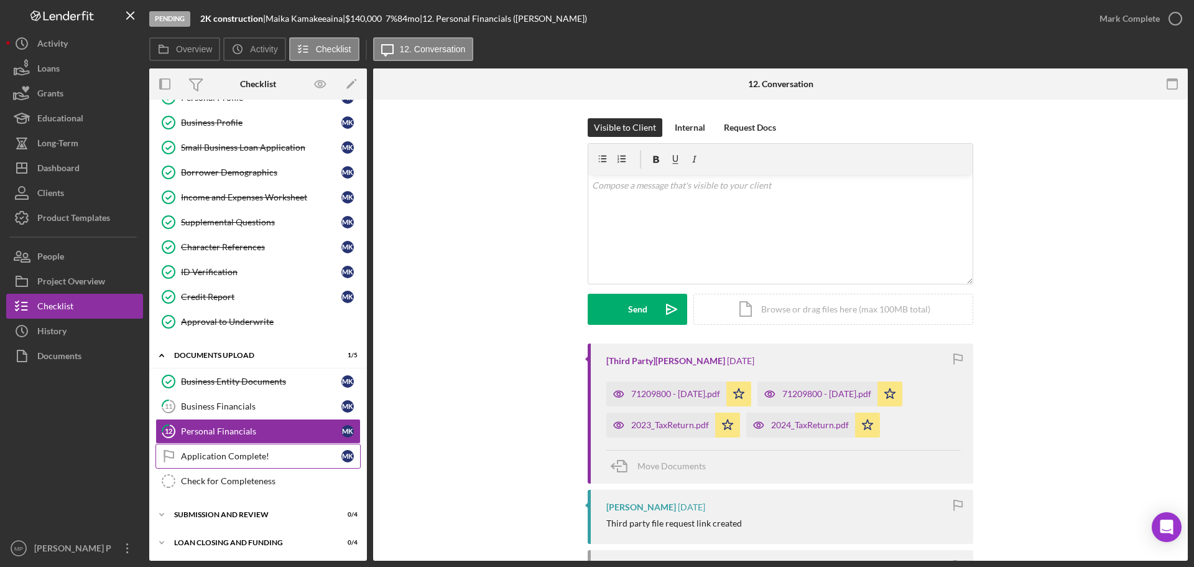
click at [257, 453] on div "Application Complete!" at bounding box center [261, 456] width 160 height 10
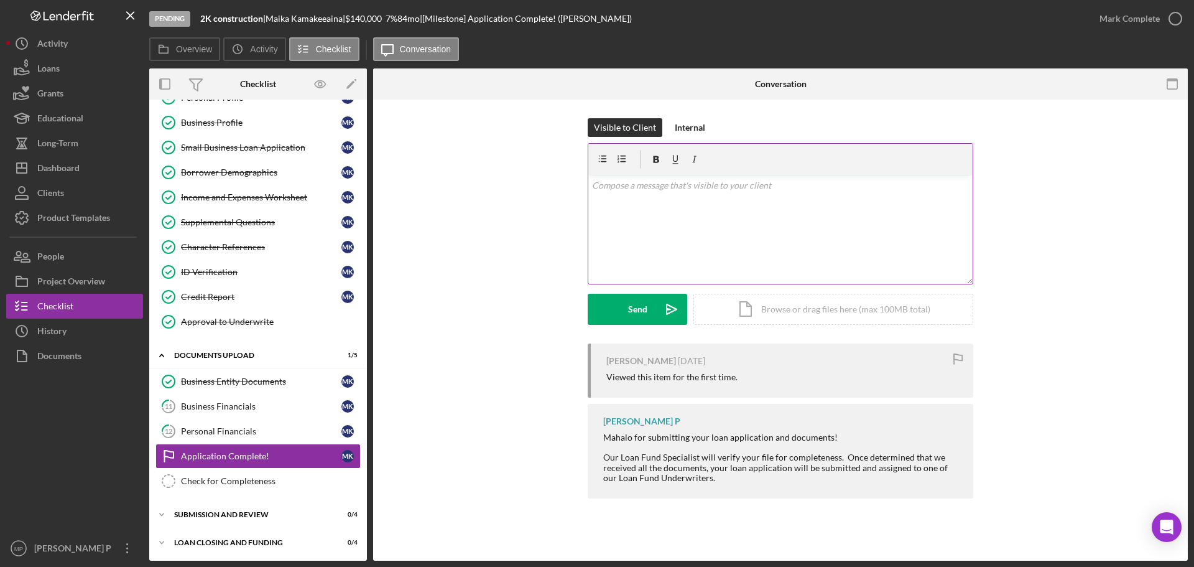
click at [624, 195] on div "v Color teal Color pink Remove color Add row above Add row below Add column bef…" at bounding box center [780, 229] width 384 height 109
click at [726, 199] on p "Thank you for taking my call [DATE]. The phone got cut off in the middle of con…" at bounding box center [780, 210] width 377 height 28
click at [922, 205] on p "Thank you for taking my call [DATE]. The phone got cut off in the middle of a c…" at bounding box center [780, 210] width 377 height 28
click at [833, 220] on p "Thank you for taking my call [DATE]. The phone got cut off in the middle of a c…" at bounding box center [780, 210] width 377 height 28
click at [836, 216] on p "Thank you for taking my call [DATE]. The phone got cut off in the middle of a c…" at bounding box center [780, 210] width 377 height 28
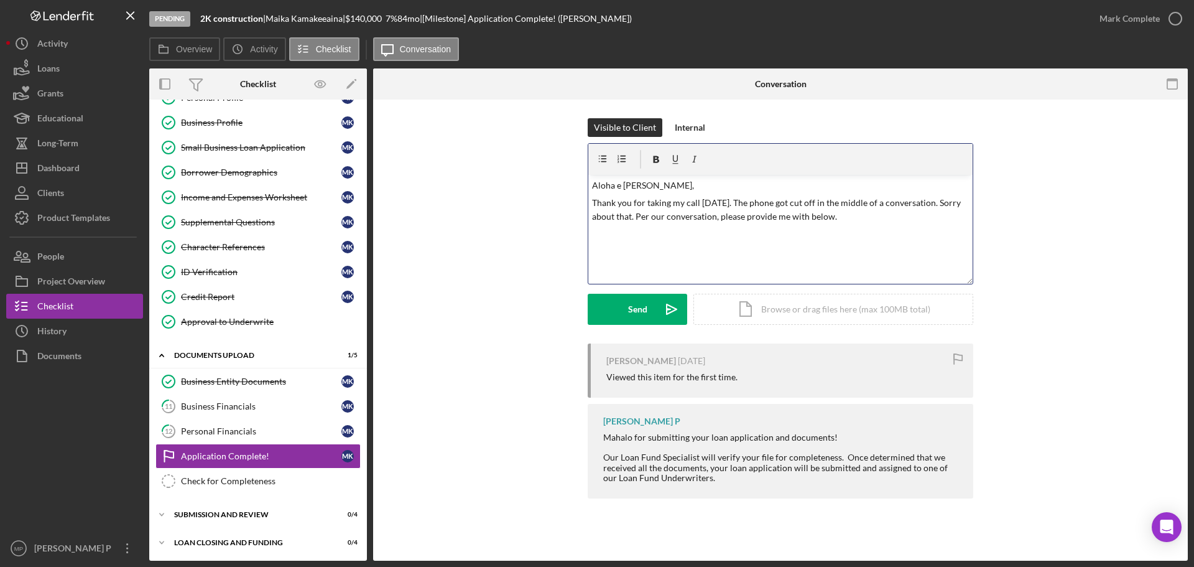
click at [850, 215] on p "Thank you for taking my call [DATE]. The phone got cut off in the middle of a c…" at bounding box center [780, 210] width 377 height 28
click at [613, 239] on p "signed a new contract" at bounding box center [790, 240] width 359 height 14
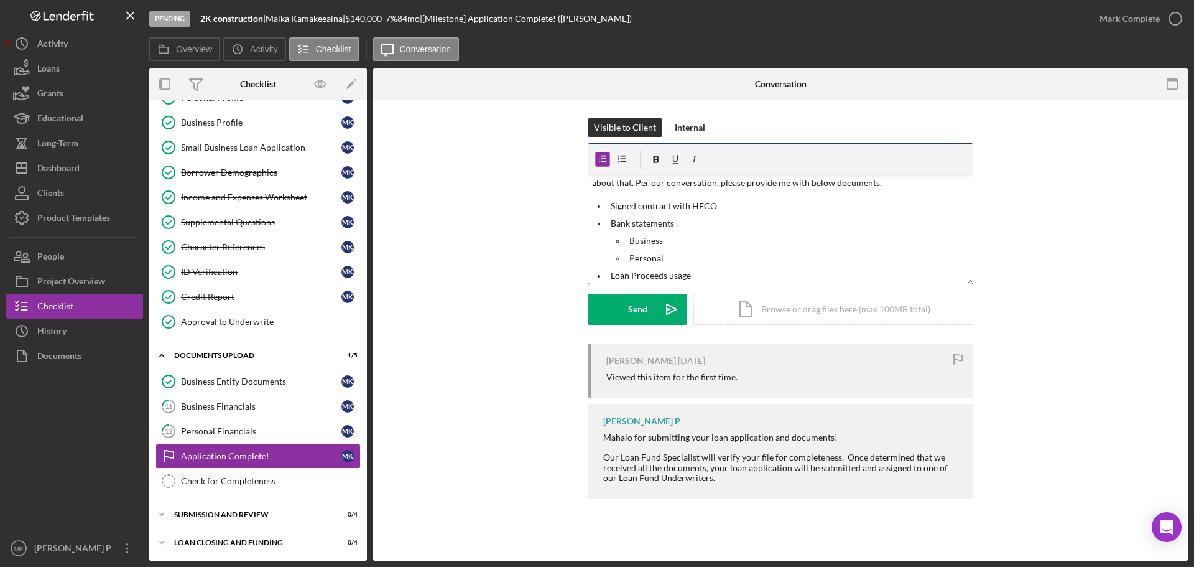
scroll to position [51, 0]
click at [799, 275] on p "Please break down your needs based on the" at bounding box center [799, 276] width 340 height 14
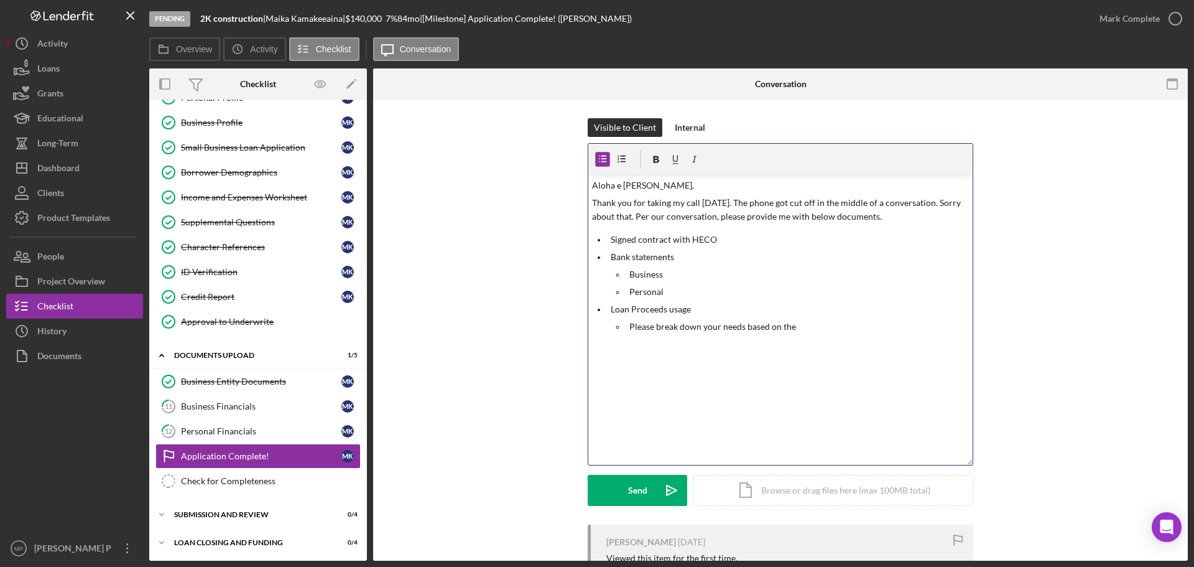
drag, startPoint x: 966, startPoint y: 279, endPoint x: 964, endPoint y: 448, distance: 168.6
click at [985, 460] on div "Visible to Client Internal v Color teal Color pink Remove color Add row above A…" at bounding box center [780, 321] width 777 height 406
click at [772, 431] on p "Tools - $10,000" at bounding box center [827, 431] width 284 height 14
click at [901, 215] on p "Thank you for taking my call [DATE]. The phone got cut off in the middle of a c…" at bounding box center [780, 210] width 377 height 28
click at [636, 217] on p "Thank you for taking my call [DATE]. The phone got cut off in the middle of a c…" at bounding box center [780, 210] width 377 height 28
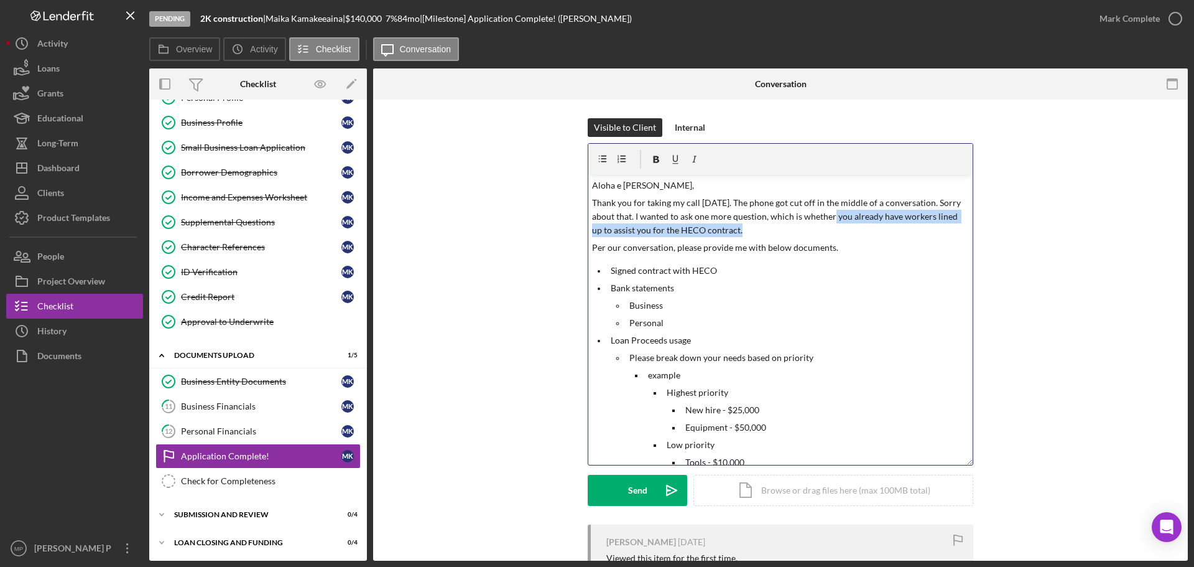
drag, startPoint x: 832, startPoint y: 217, endPoint x: 836, endPoint y: 230, distance: 13.6
click at [836, 230] on p "Thank you for taking my call [DATE]. The phone got cut off in the middle of a c…" at bounding box center [780, 217] width 377 height 42
copy p "you already have workers lined up to assist you for the HECO contract."
click at [776, 453] on li "Low priority Tools - $10,000" at bounding box center [818, 453] width 310 height 31
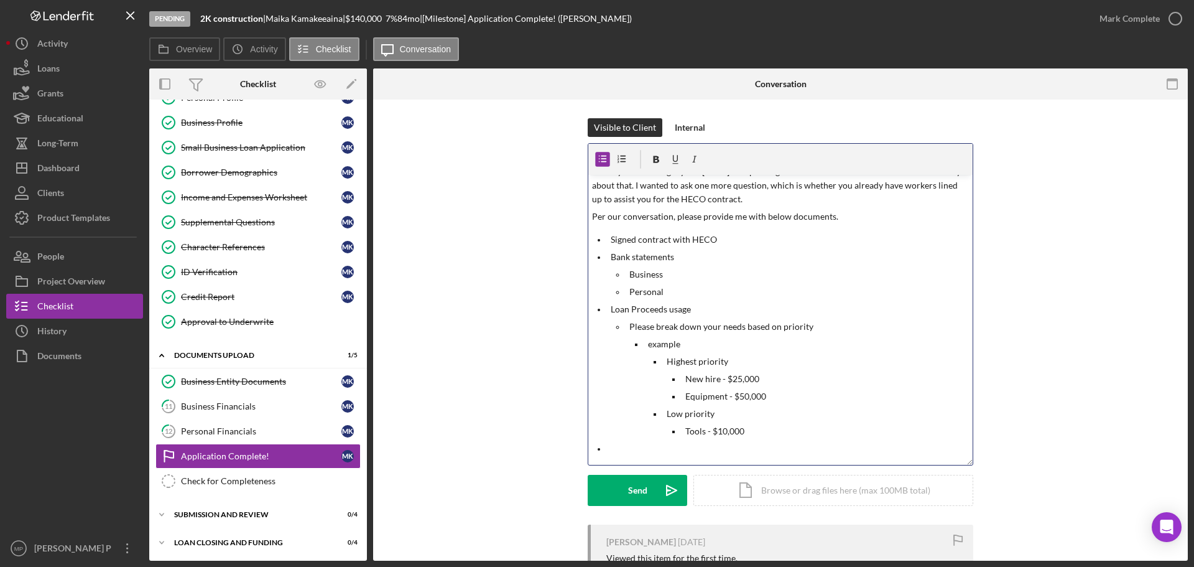
click at [626, 446] on p at bounding box center [790, 449] width 359 height 14
click at [611, 451] on p "you already have workers lined up to assist you for the HECO contract." at bounding box center [790, 449] width 359 height 14
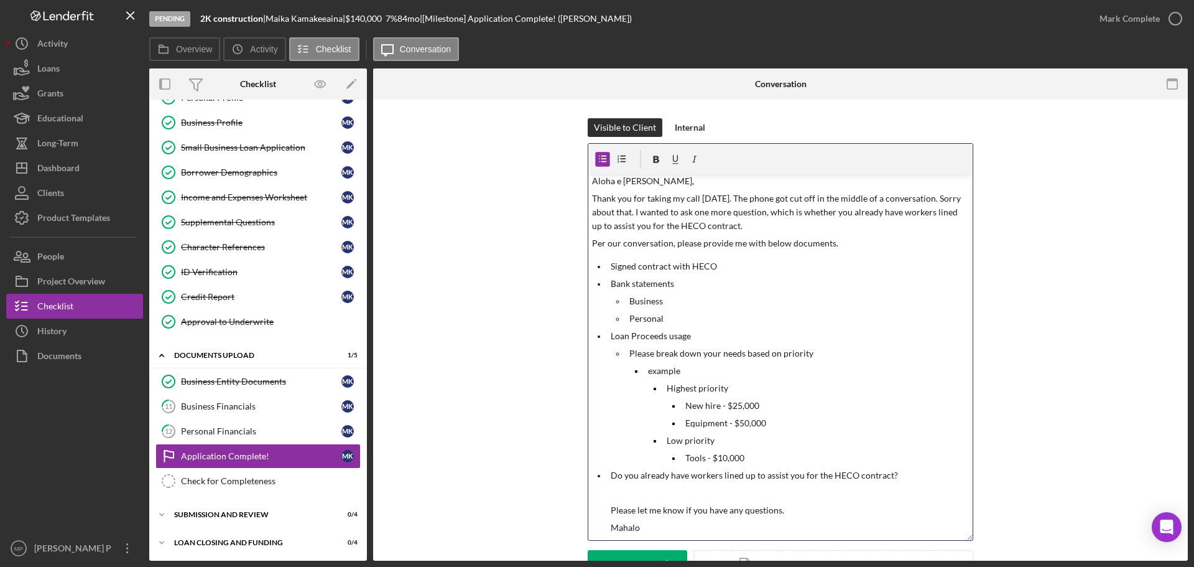
scroll to position [0, 0]
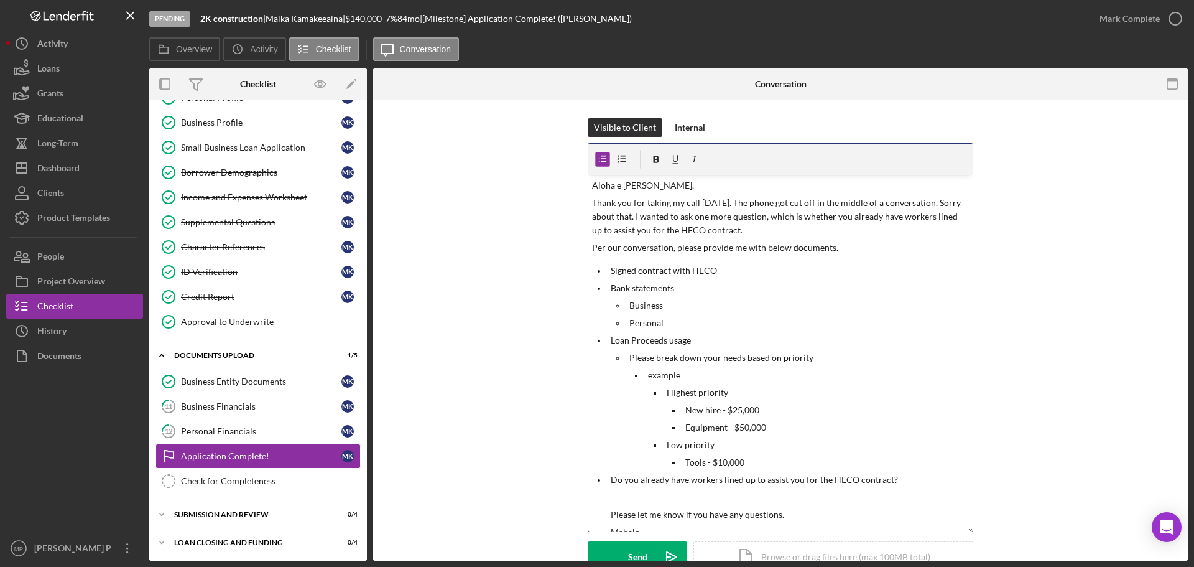
drag, startPoint x: 962, startPoint y: 464, endPoint x: 969, endPoint y: 530, distance: 66.9
click at [969, 530] on div "v Color teal Color pink Remove color Add row above Add row below Add column bef…" at bounding box center [781, 337] width 386 height 389
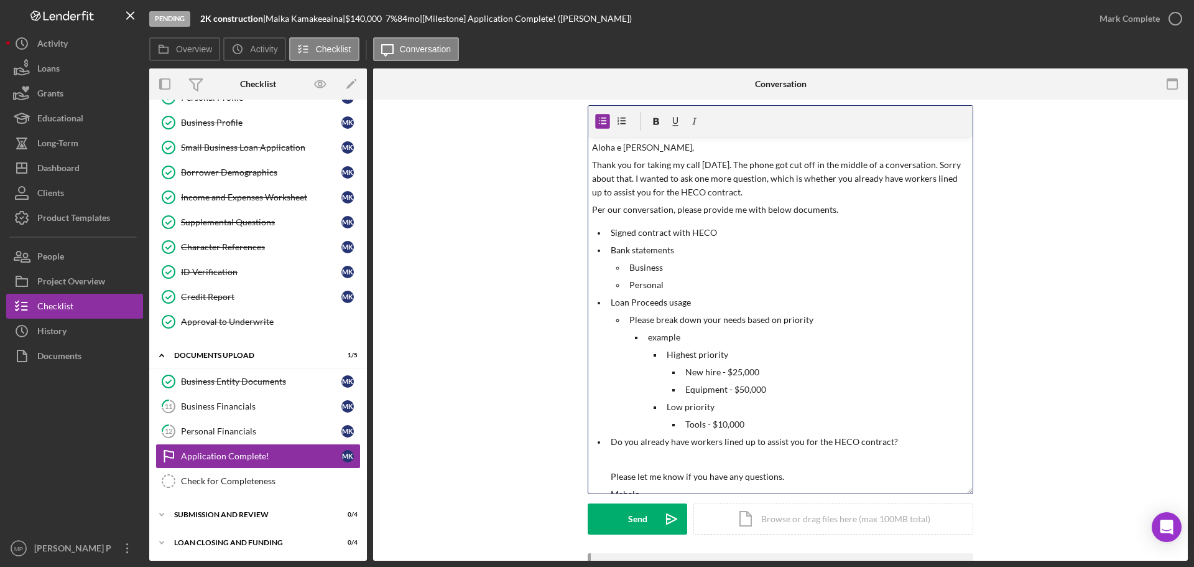
scroll to position [42, 0]
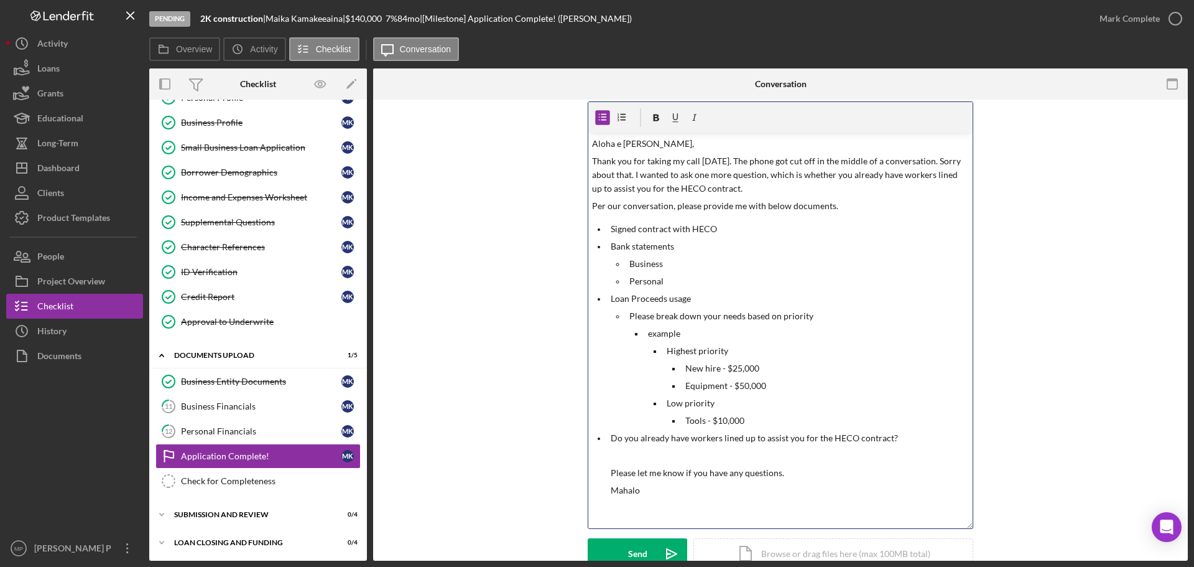
drag, startPoint x: 966, startPoint y: 485, endPoint x: 966, endPoint y: 524, distance: 38.6
click at [966, 524] on div "v Color teal Color pink Remove color Add row above Add row below Add column bef…" at bounding box center [781, 314] width 386 height 427
click at [671, 262] on p "Business" at bounding box center [799, 264] width 340 height 14
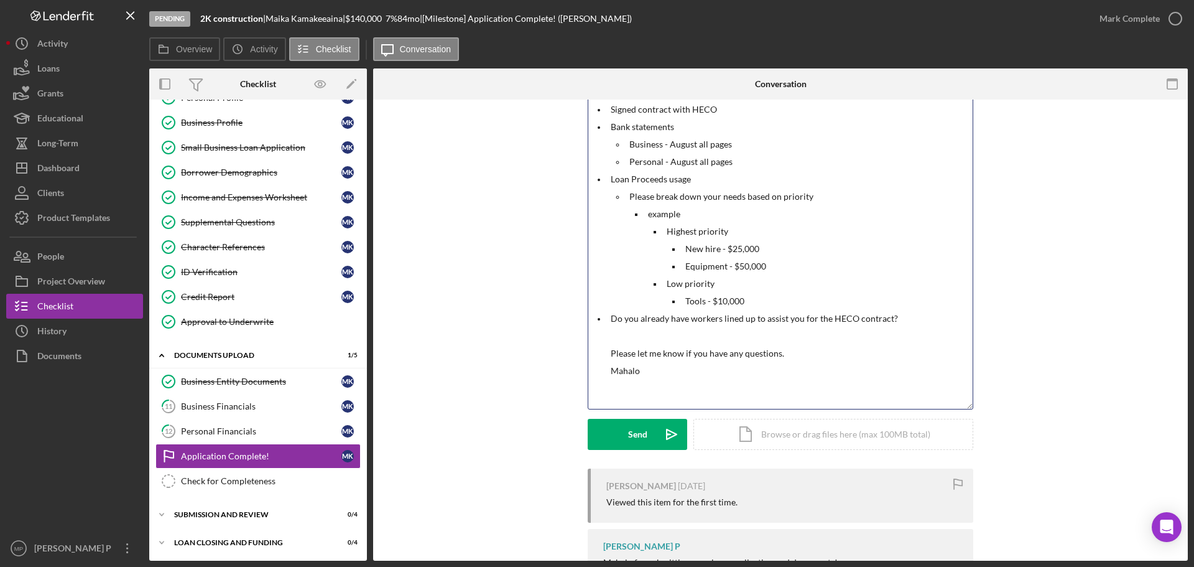
scroll to position [166, 0]
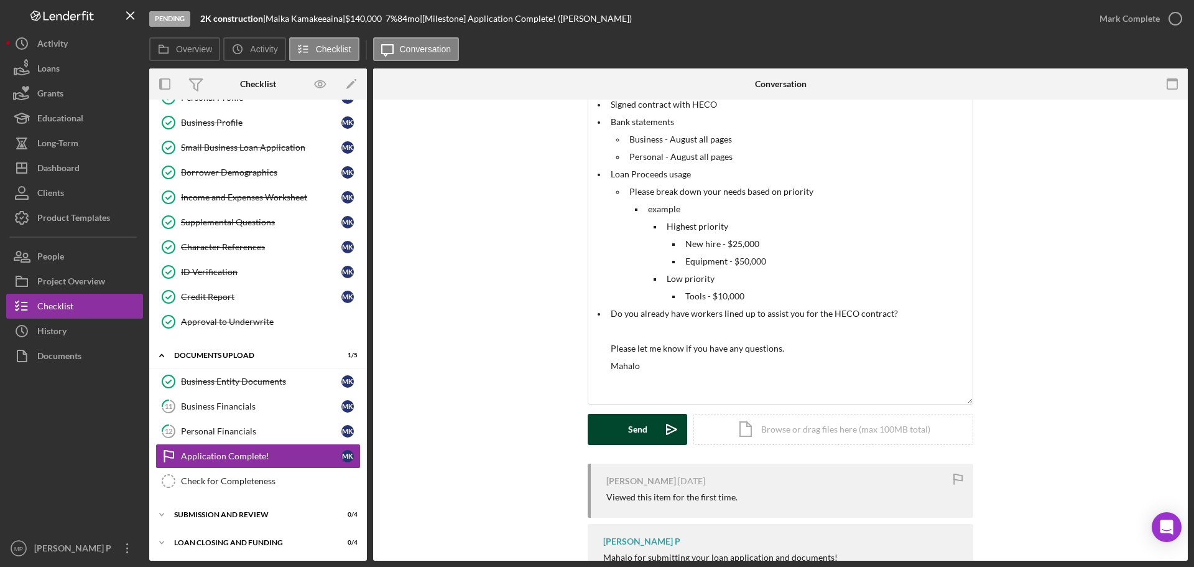
click at [624, 437] on button "Send Icon/icon-invite-send" at bounding box center [638, 429] width 100 height 31
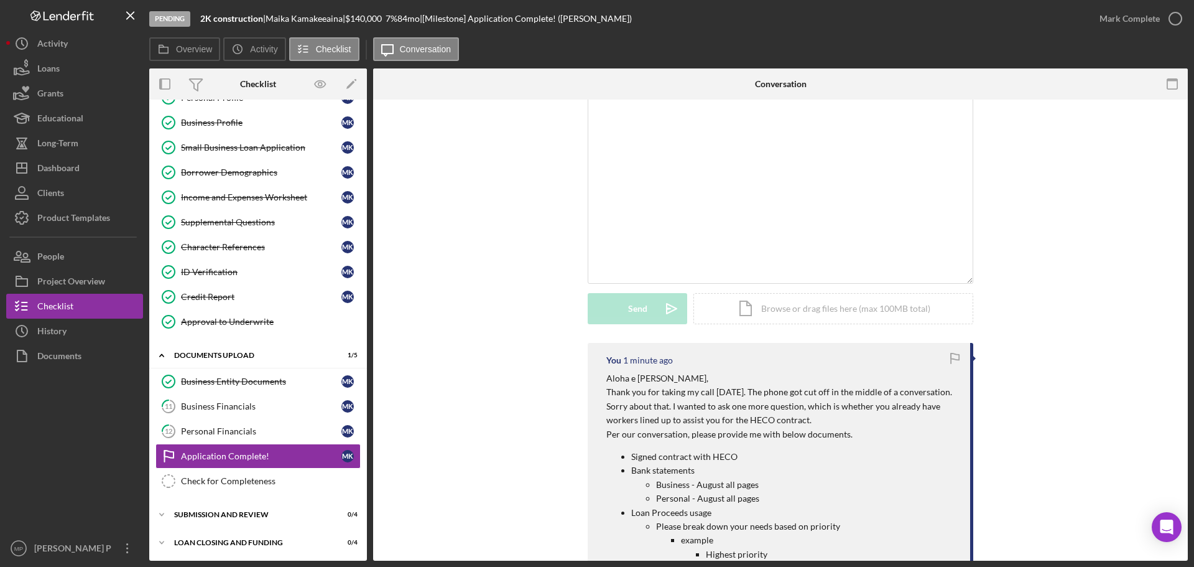
scroll to position [353, 0]
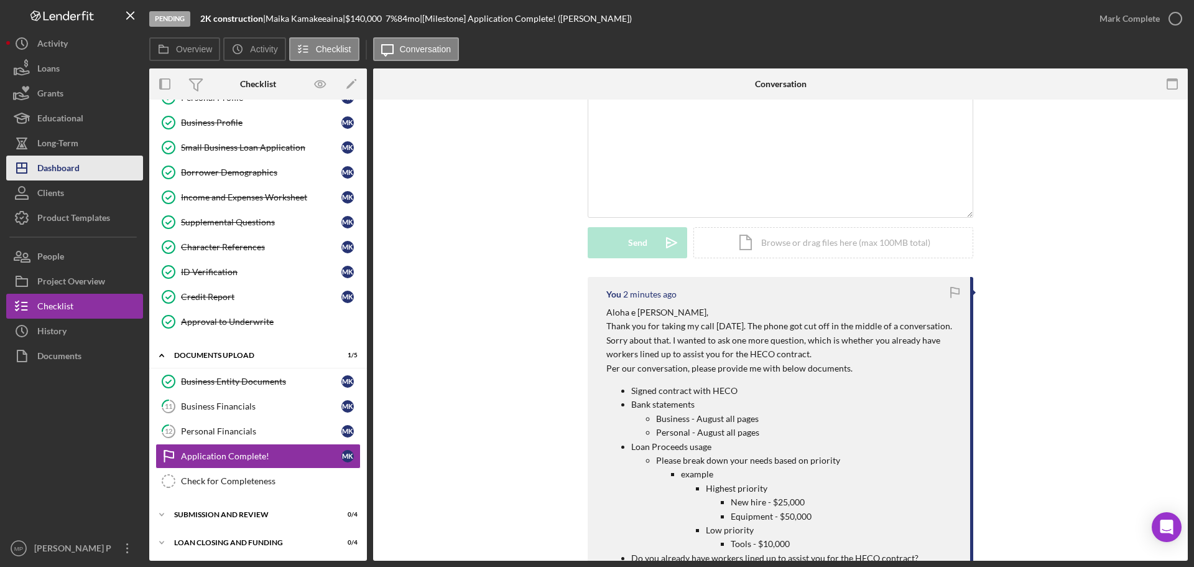
click at [70, 165] on div "Dashboard" at bounding box center [58, 169] width 42 height 28
